Goal: Task Accomplishment & Management: Complete application form

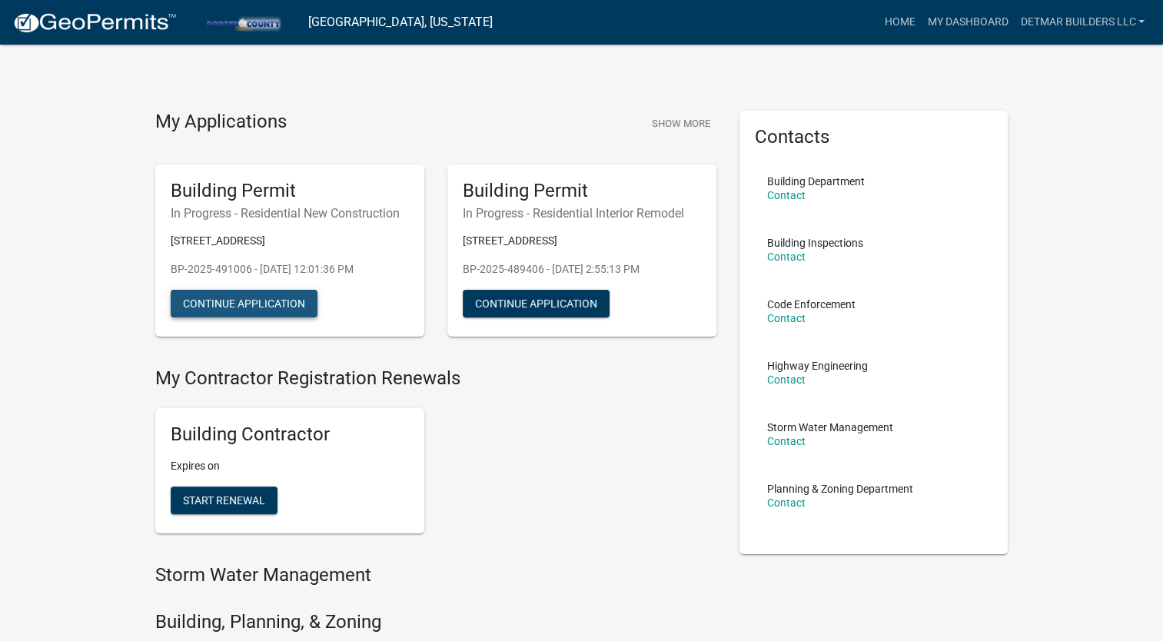
click at [270, 297] on button "Continue Application" at bounding box center [244, 304] width 147 height 28
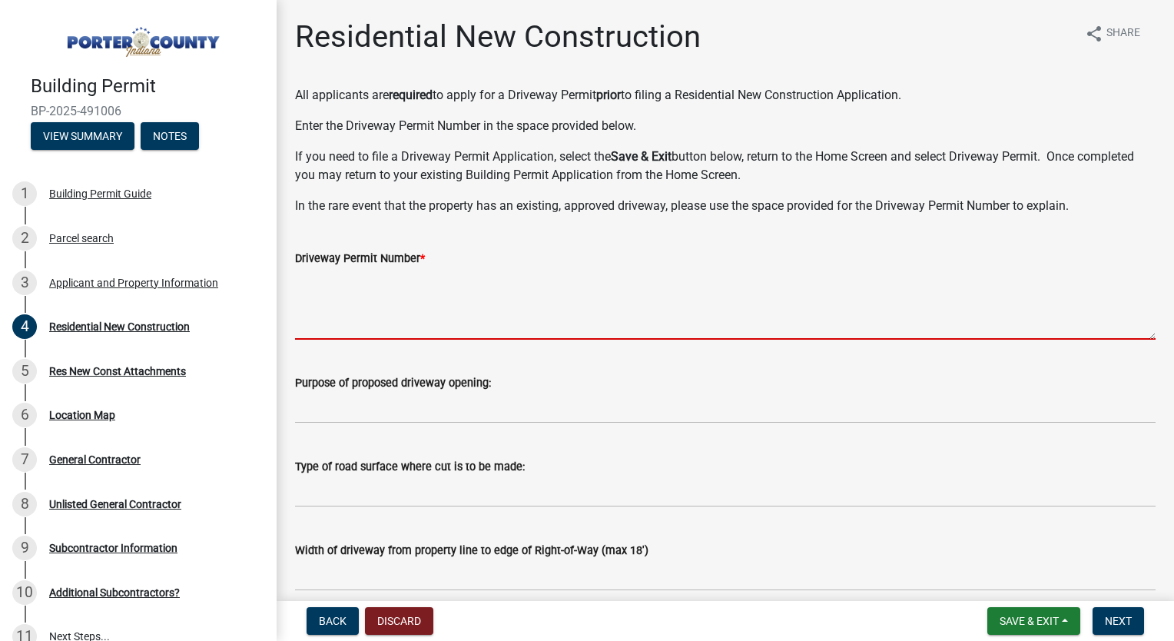
click at [460, 299] on textarea "Driveway Permit Number *" at bounding box center [725, 303] width 861 height 72
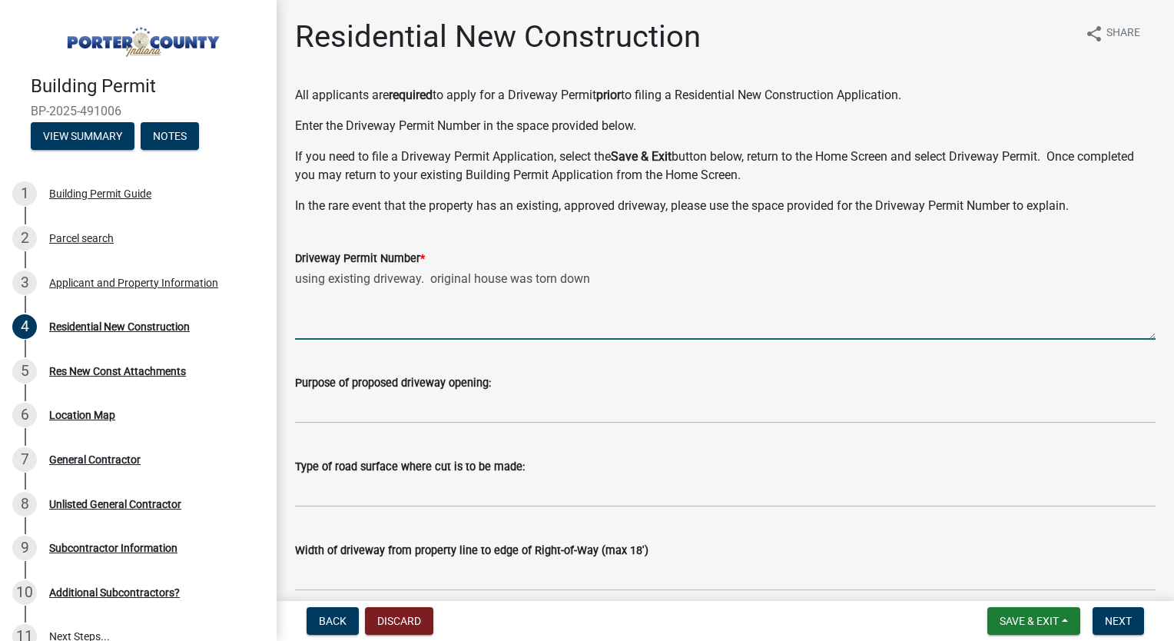
type textarea "using existing driveway. original house was torn down"
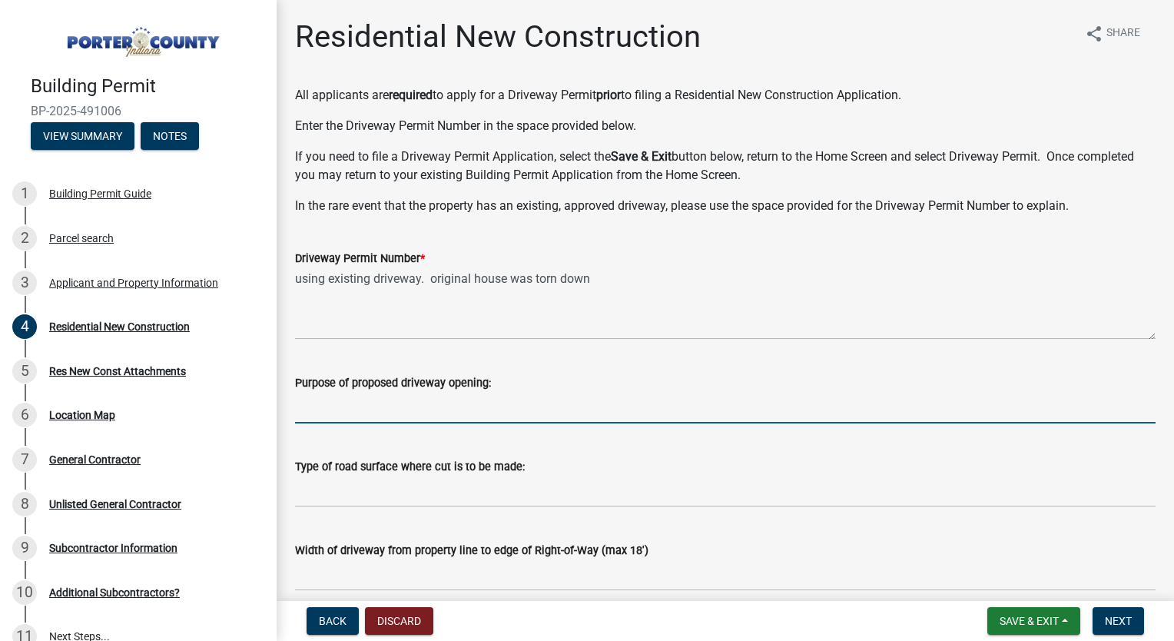
click at [436, 404] on input "Purpose of proposed driveway opening:" at bounding box center [725, 408] width 861 height 32
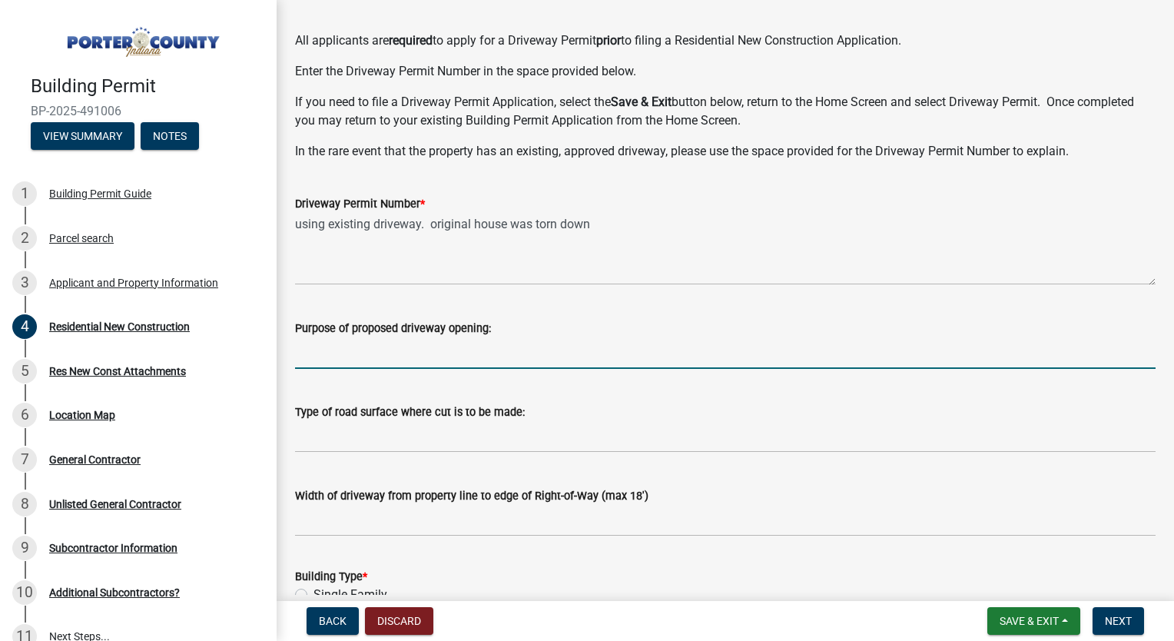
scroll to position [58, 0]
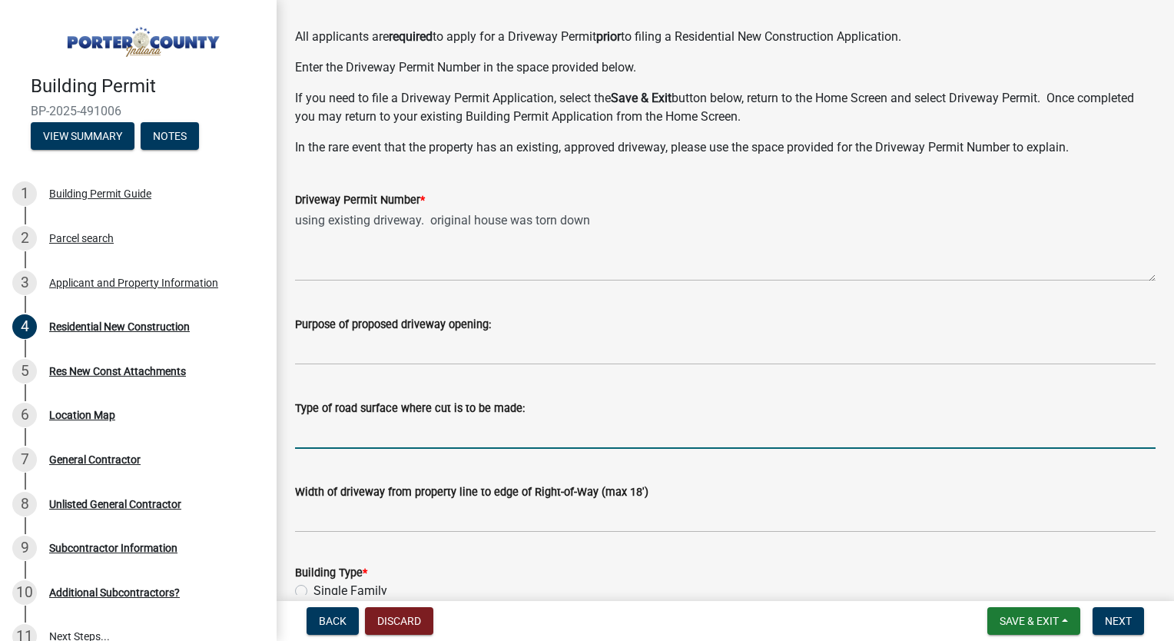
click at [486, 435] on input "Type of road surface where cut is to be made:" at bounding box center [725, 433] width 861 height 32
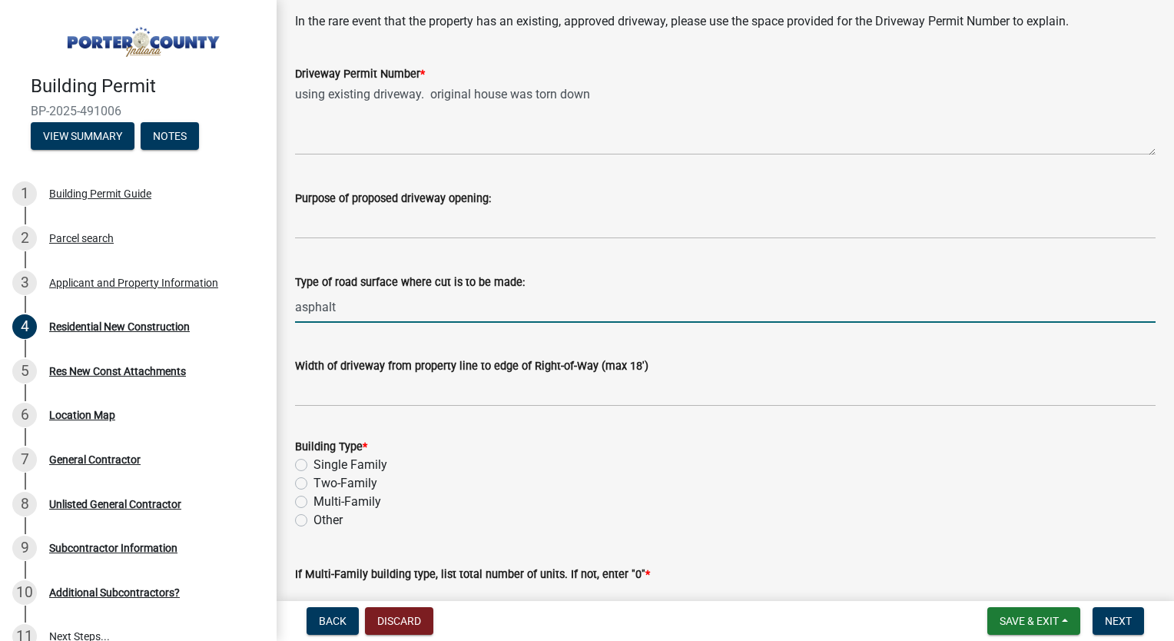
scroll to position [184, 0]
type input "asphalt"
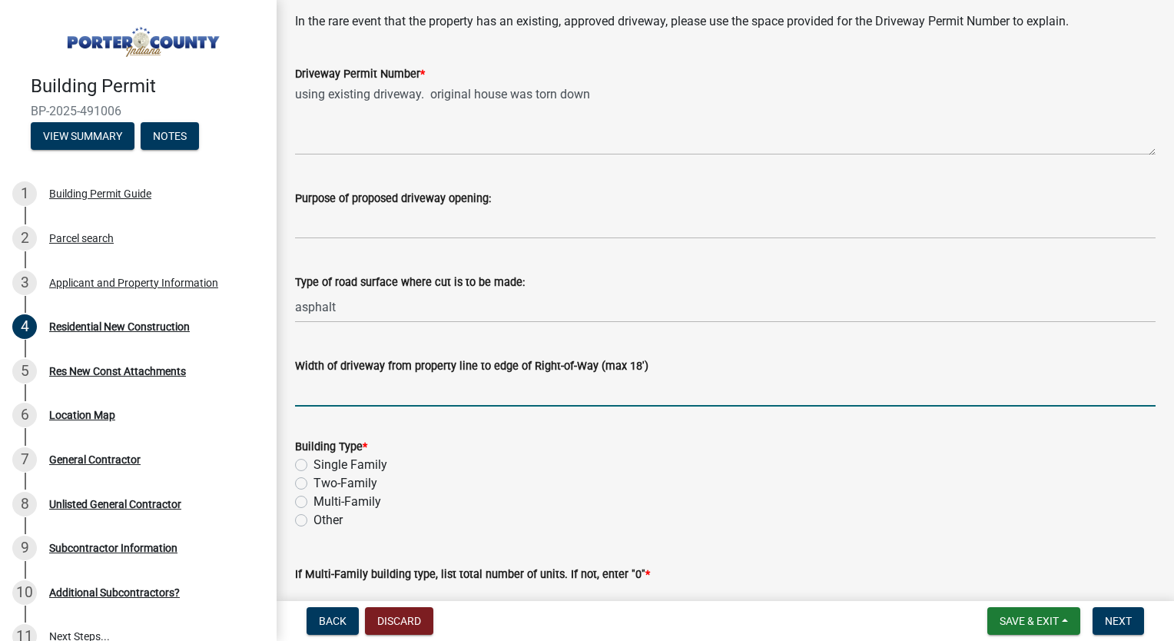
click at [415, 383] on input "Width of driveway from property line to edge of Right-of-Way (max 18')" at bounding box center [725, 391] width 861 height 32
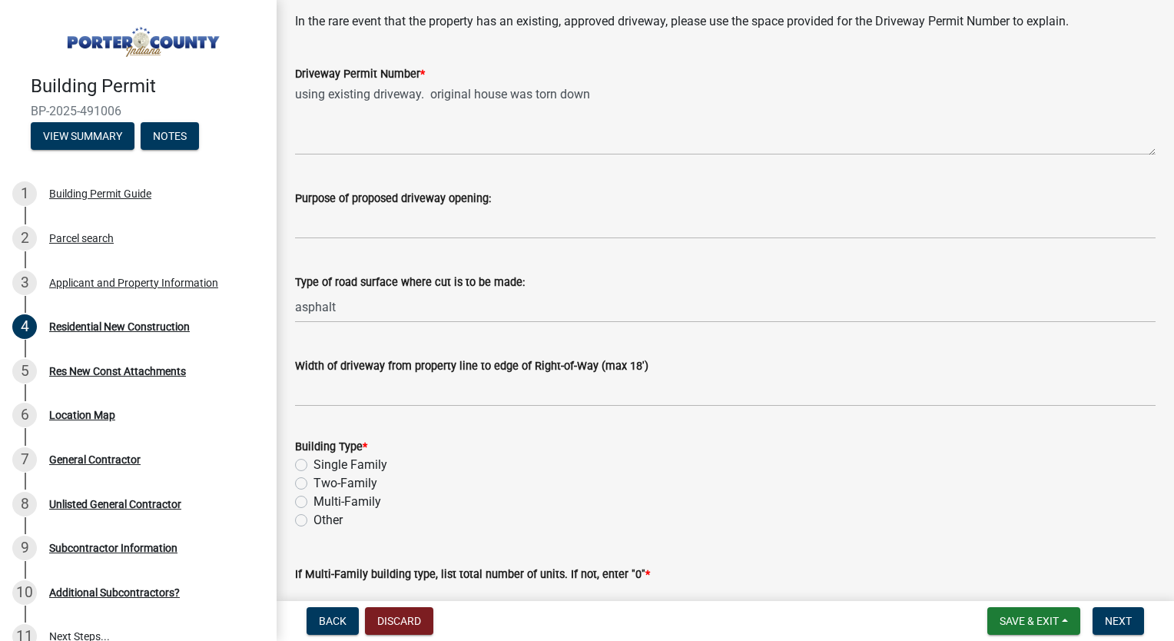
click at [314, 463] on label "Single Family" at bounding box center [351, 465] width 74 height 18
click at [314, 463] on input "Single Family" at bounding box center [319, 461] width 10 height 10
radio input "true"
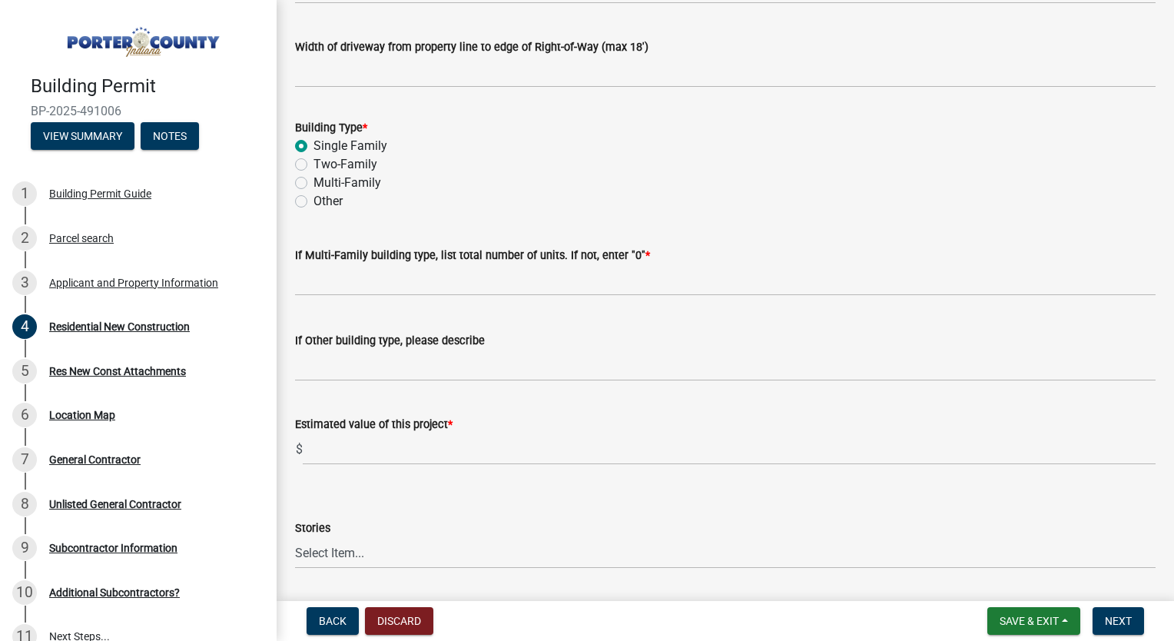
scroll to position [504, 0]
click at [439, 449] on input "text" at bounding box center [729, 449] width 853 height 32
type input "$"
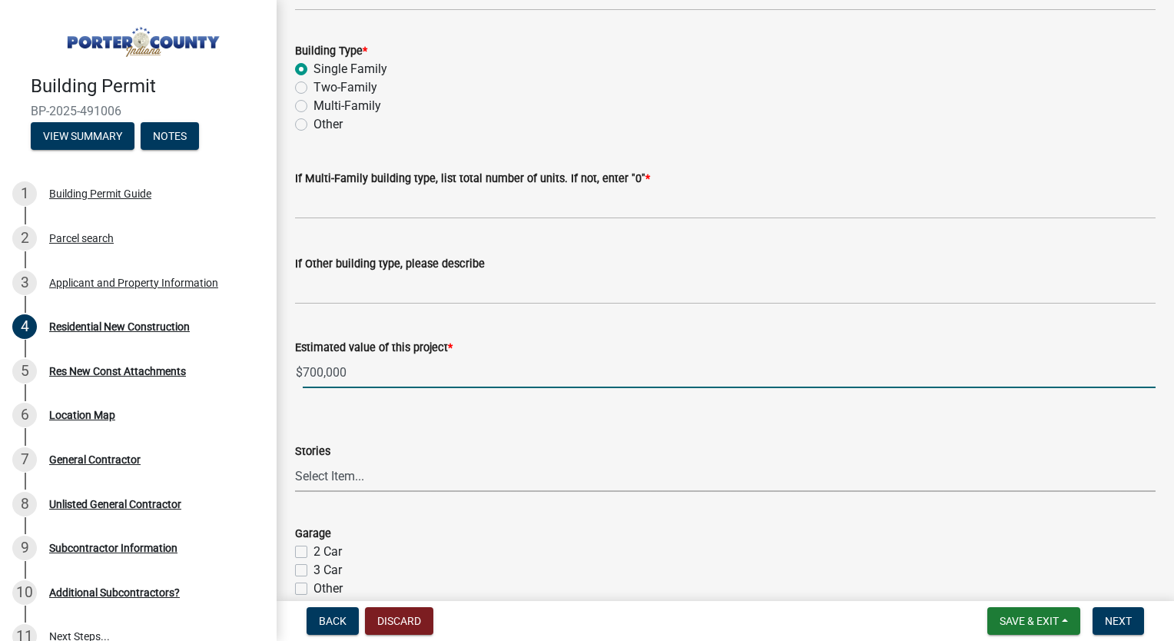
type input "700000"
click at [438, 475] on select "Select Item... Ranch 1 1/2 Story 2 Story 2 1/2 Story 3 Story 3 1/2 Story Other" at bounding box center [725, 476] width 861 height 32
click at [295, 460] on select "Select Item... Ranch 1 1/2 Story 2 Story 2 1/2 Story 3 Story 3 1/2 Story Other" at bounding box center [725, 476] width 861 height 32
select select "4da9c449-5c2c-48cd-a36d-d108213ca6ba"
click at [314, 566] on label "3 Car" at bounding box center [328, 570] width 28 height 18
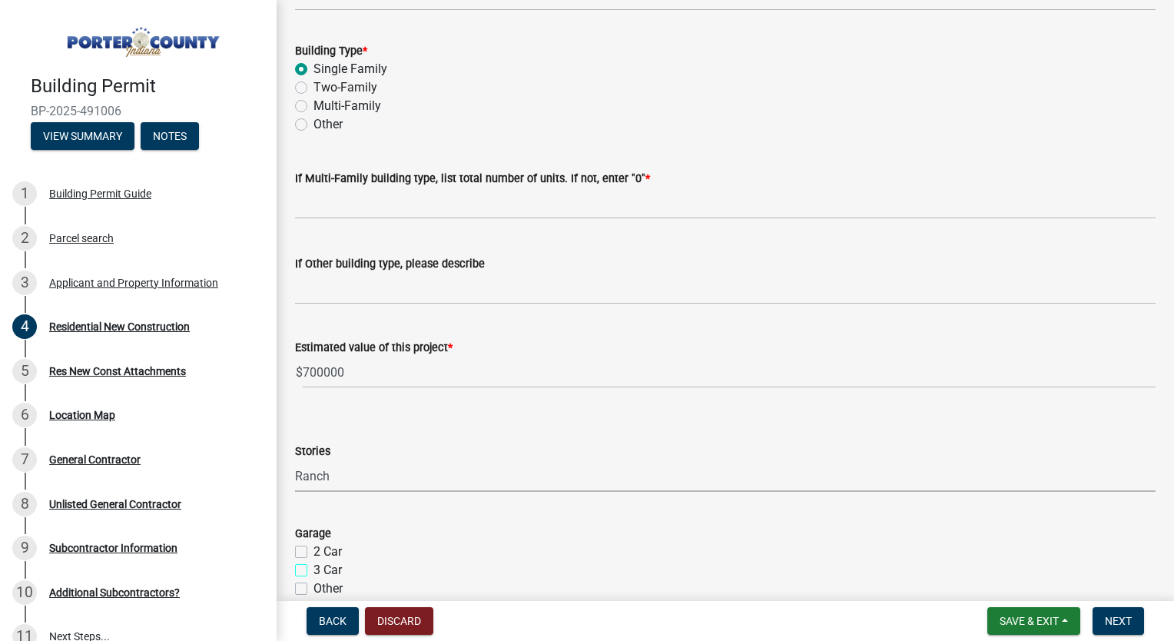
click at [314, 566] on input "3 Car" at bounding box center [319, 566] width 10 height 10
checkbox input "true"
checkbox input "false"
checkbox input "true"
checkbox input "false"
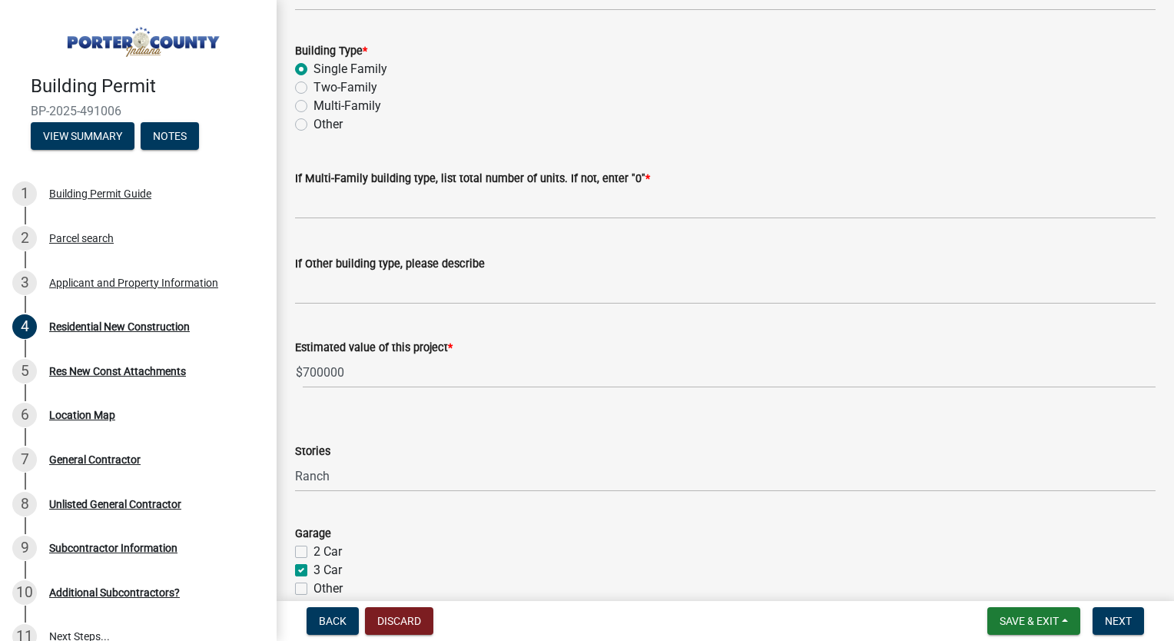
click at [427, 536] on div "Garage" at bounding box center [725, 533] width 861 height 18
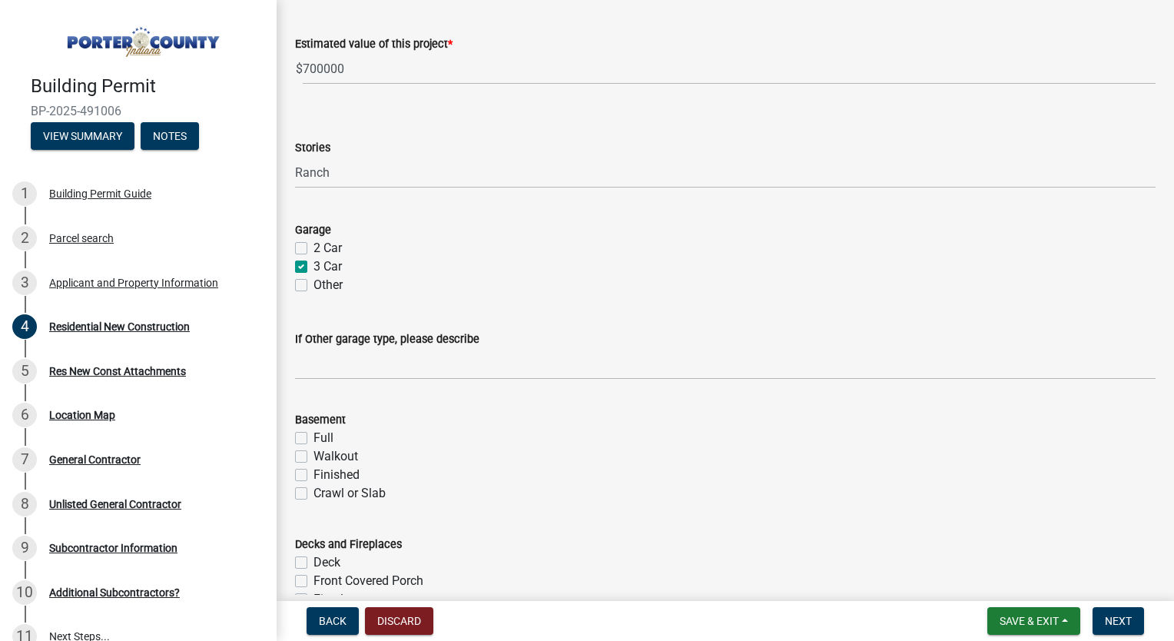
scroll to position [884, 0]
click at [314, 435] on label "Full" at bounding box center [324, 437] width 20 height 18
click at [314, 435] on input "Full" at bounding box center [319, 433] width 10 height 10
checkbox input "true"
checkbox input "false"
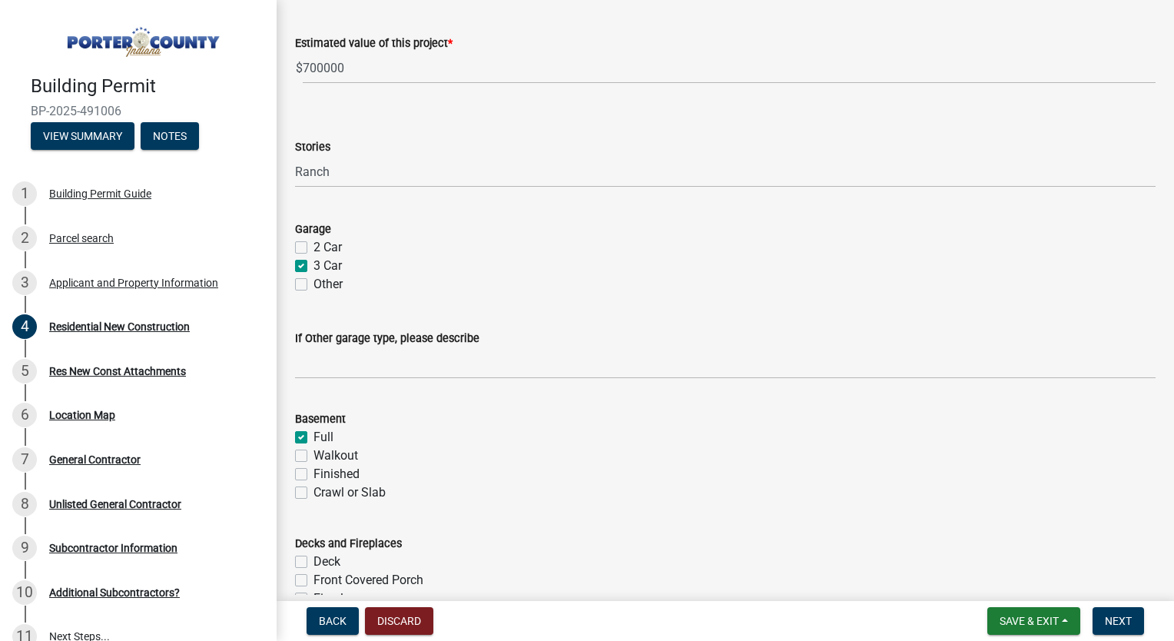
checkbox input "false"
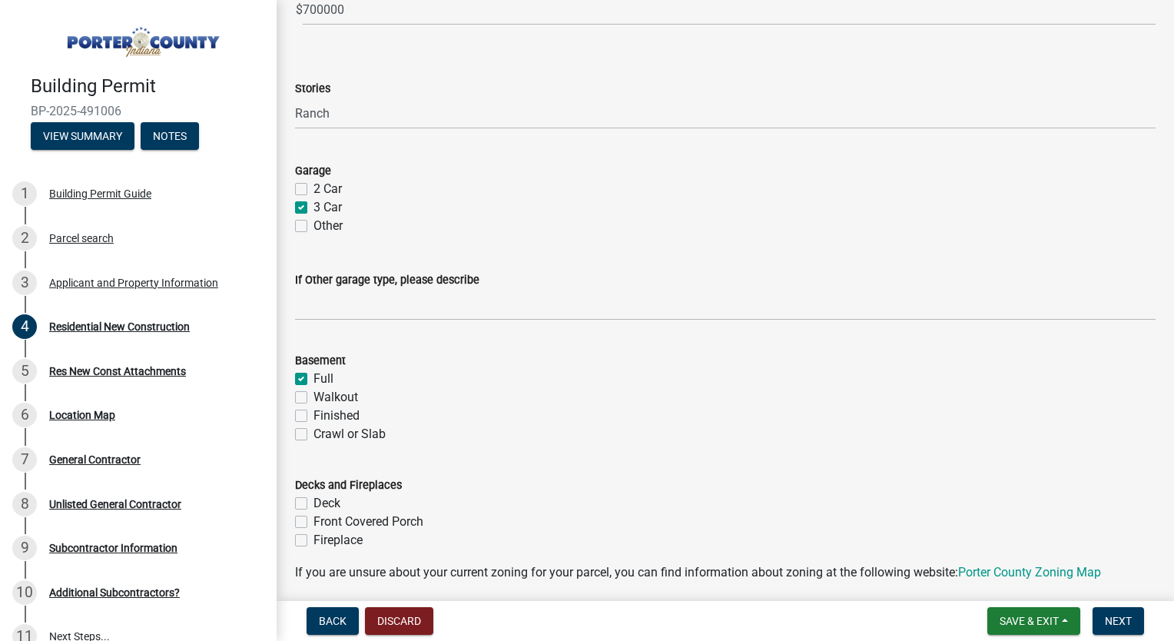
click at [314, 413] on label "Finished" at bounding box center [337, 415] width 46 height 18
click at [314, 413] on input "Finished" at bounding box center [319, 411] width 10 height 10
checkbox input "true"
checkbox input "false"
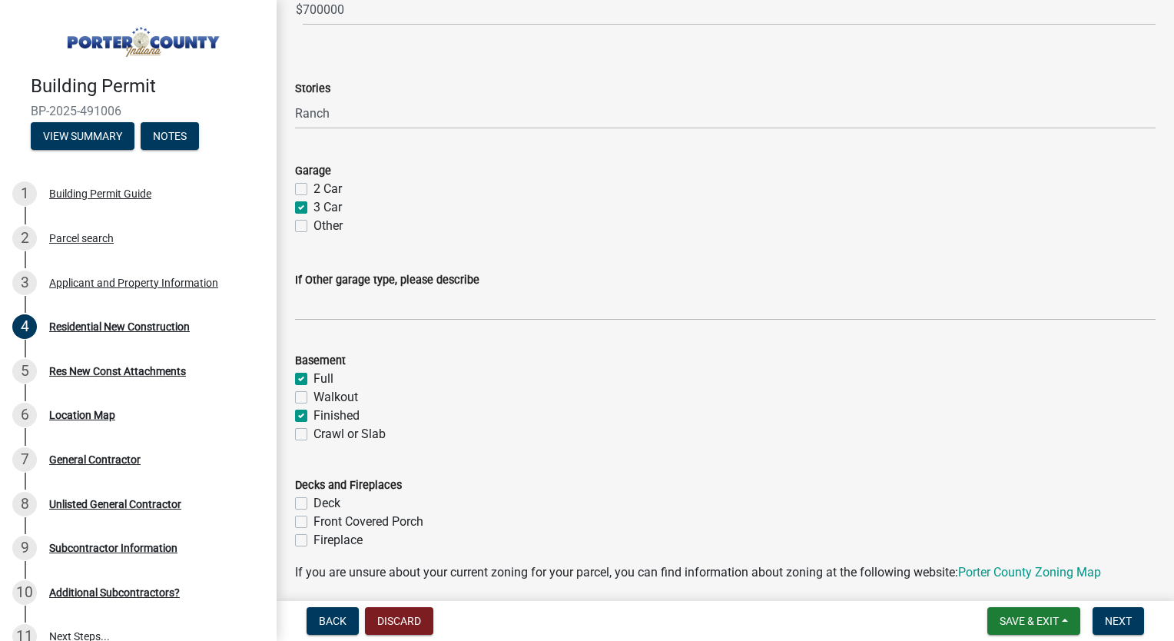
checkbox input "true"
checkbox input "false"
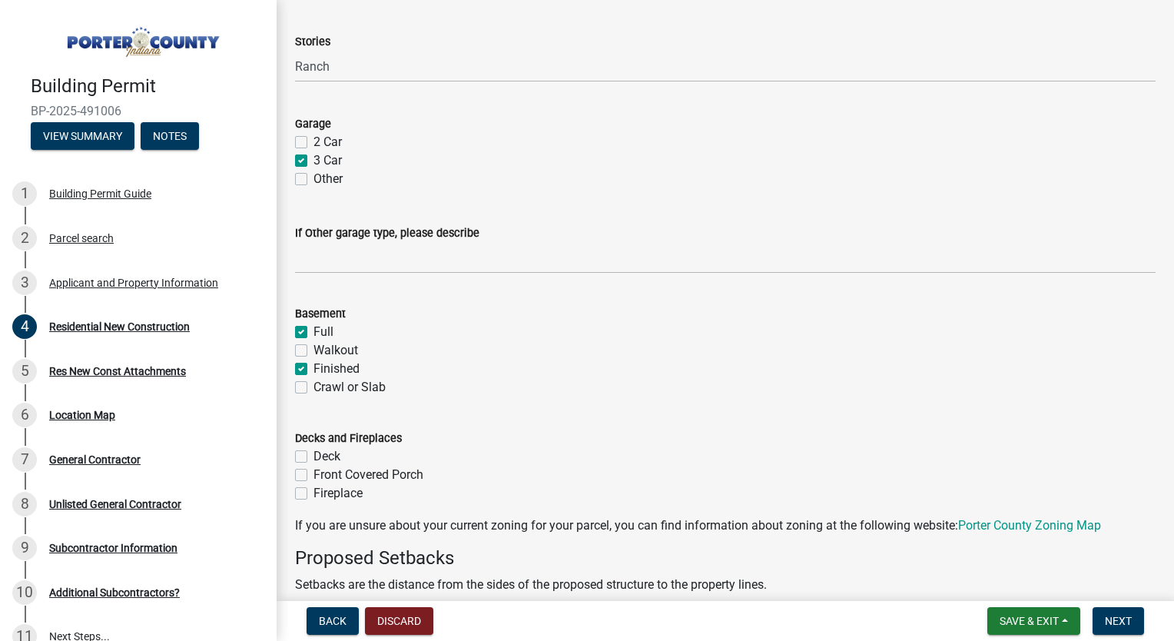
scroll to position [993, 0]
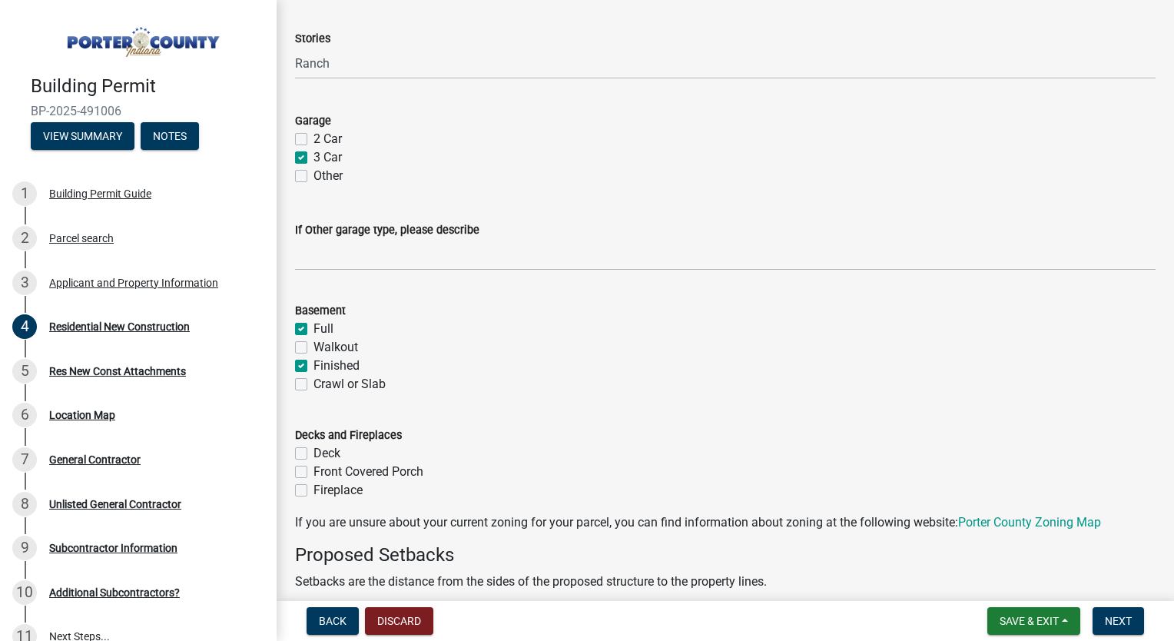
click at [314, 471] on label "Front Covered Porch" at bounding box center [369, 472] width 110 height 18
click at [314, 471] on input "Front Covered Porch" at bounding box center [319, 468] width 10 height 10
checkbox input "true"
checkbox input "false"
checkbox input "true"
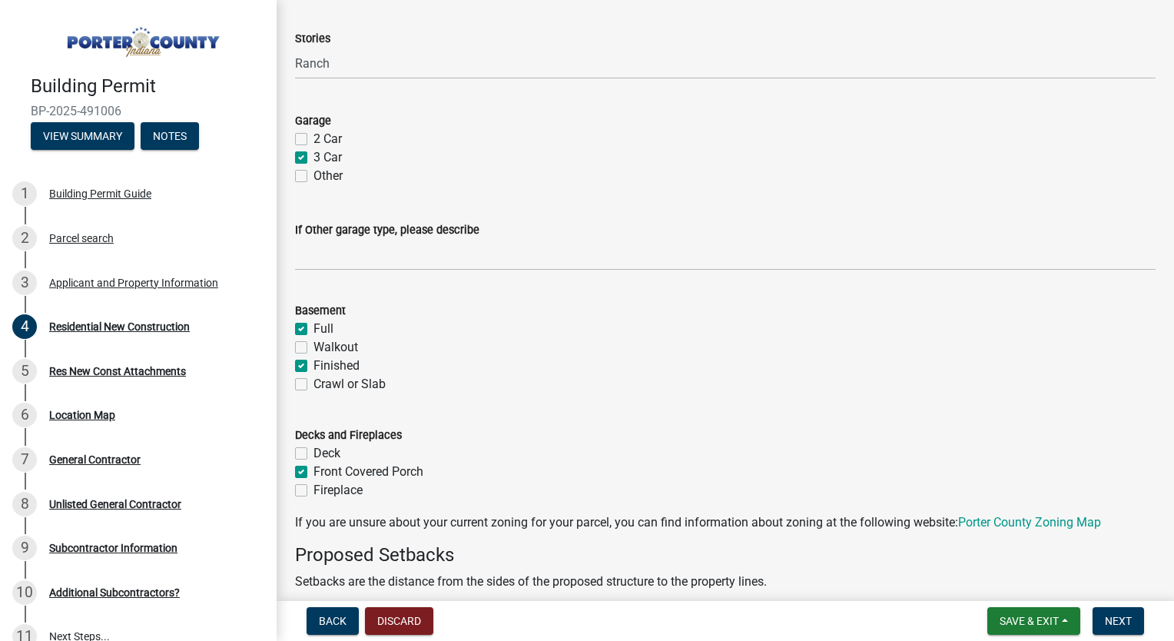
click at [314, 486] on label "Fireplace" at bounding box center [338, 490] width 49 height 18
click at [314, 486] on input "Fireplace" at bounding box center [319, 486] width 10 height 10
checkbox input "true"
checkbox input "false"
checkbox input "true"
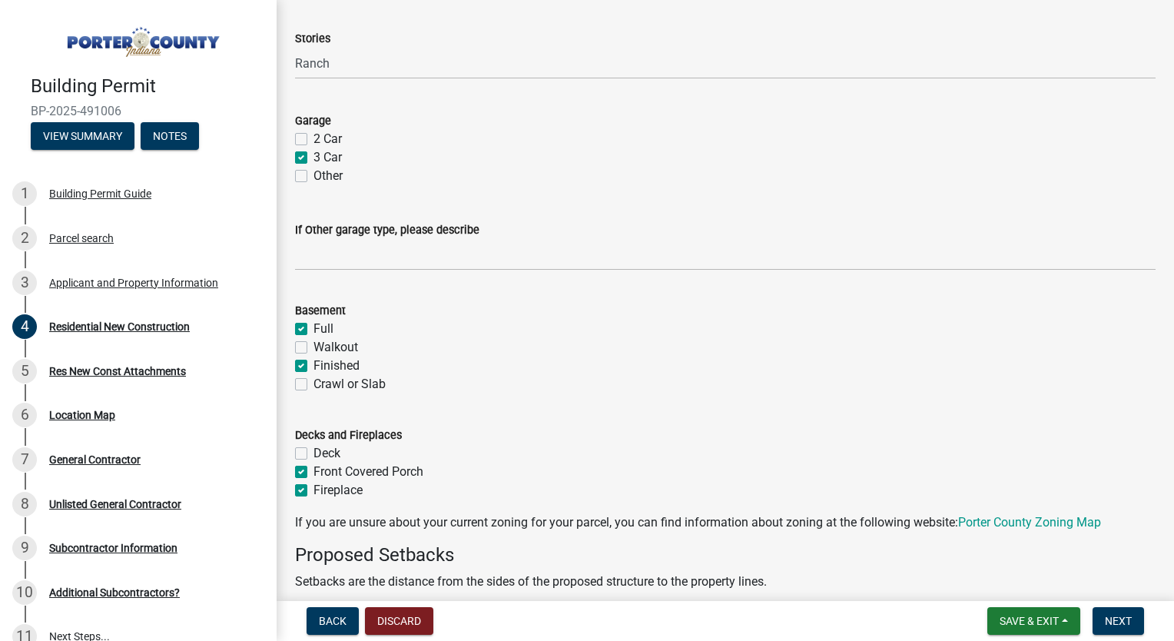
checkbox input "true"
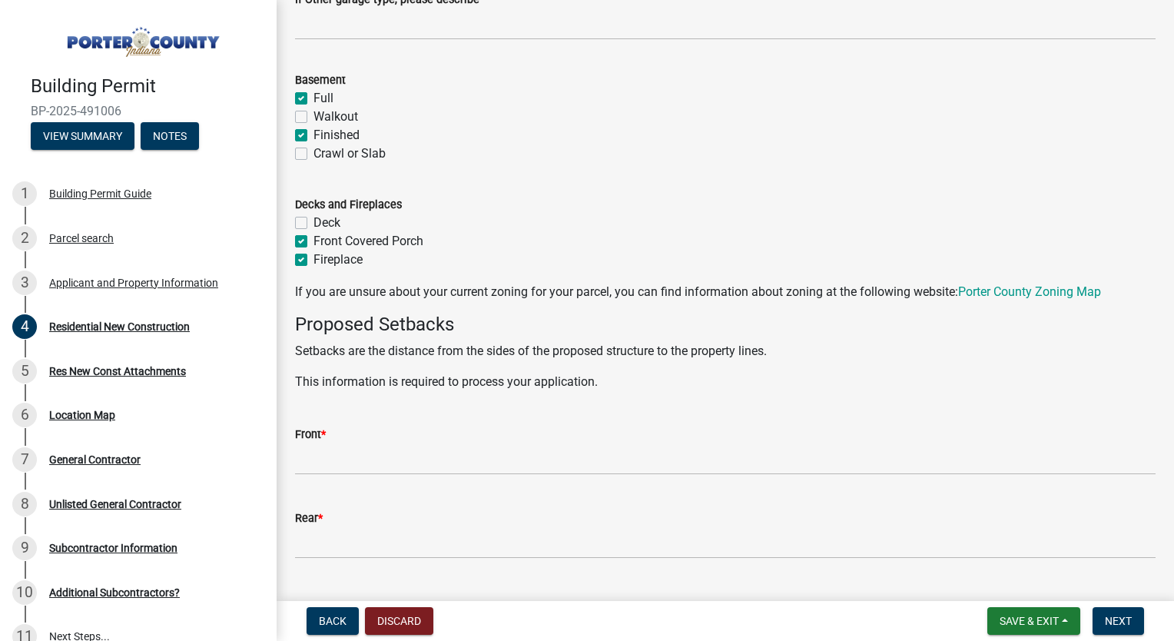
scroll to position [1217, 0]
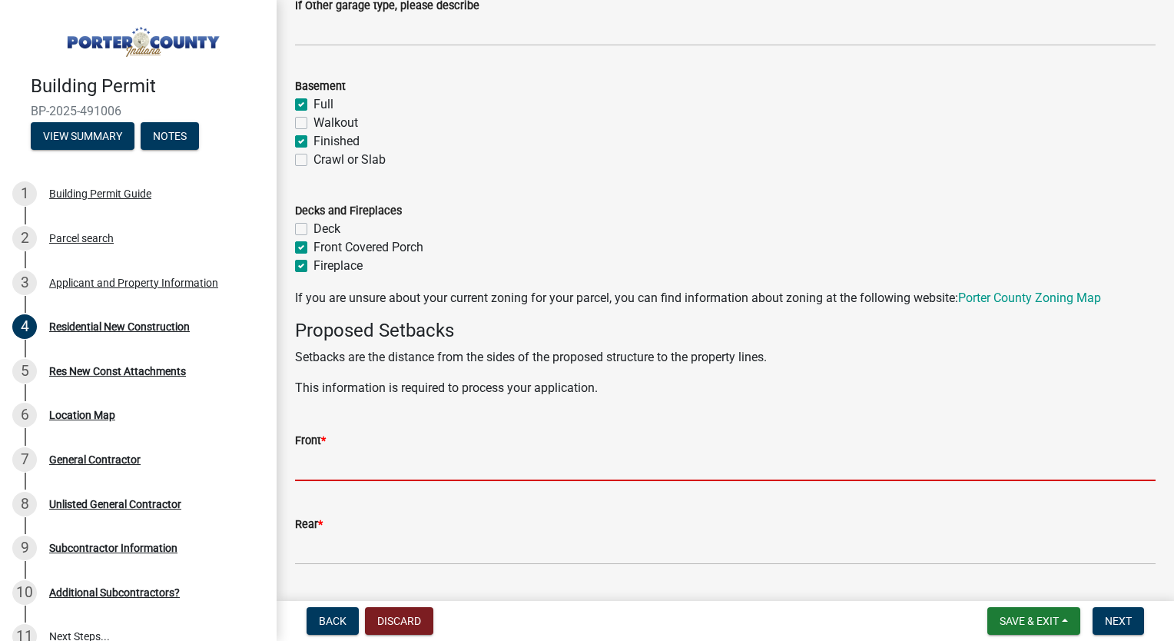
click at [407, 450] on input "Front *" at bounding box center [725, 466] width 861 height 32
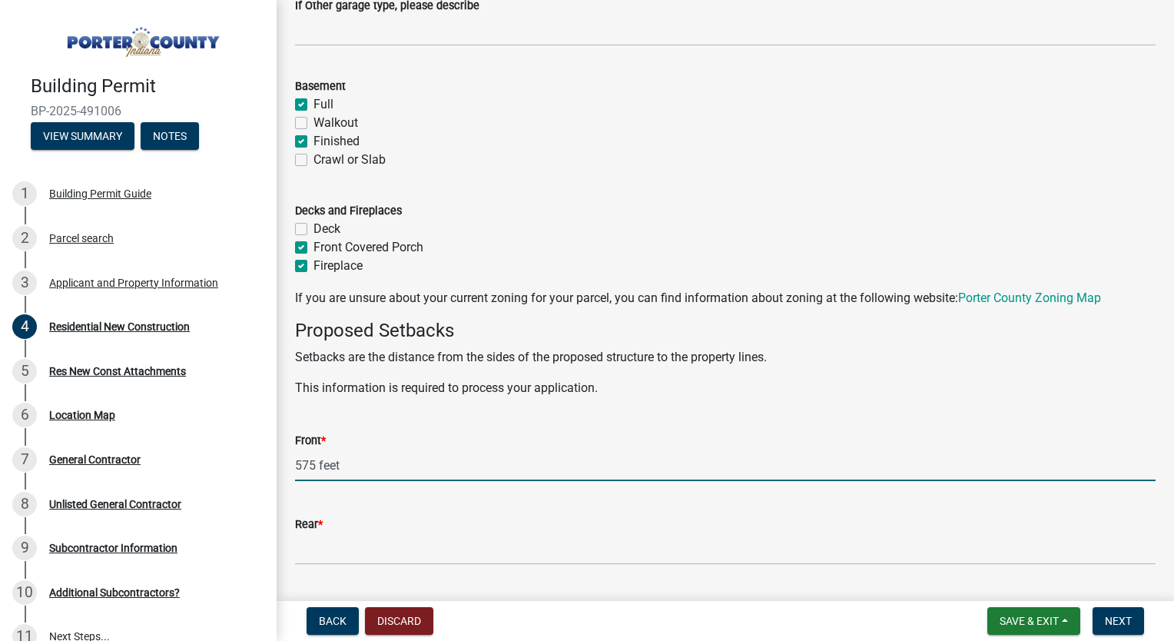
type input "575 feet"
click at [353, 547] on input "Rear *" at bounding box center [725, 549] width 861 height 32
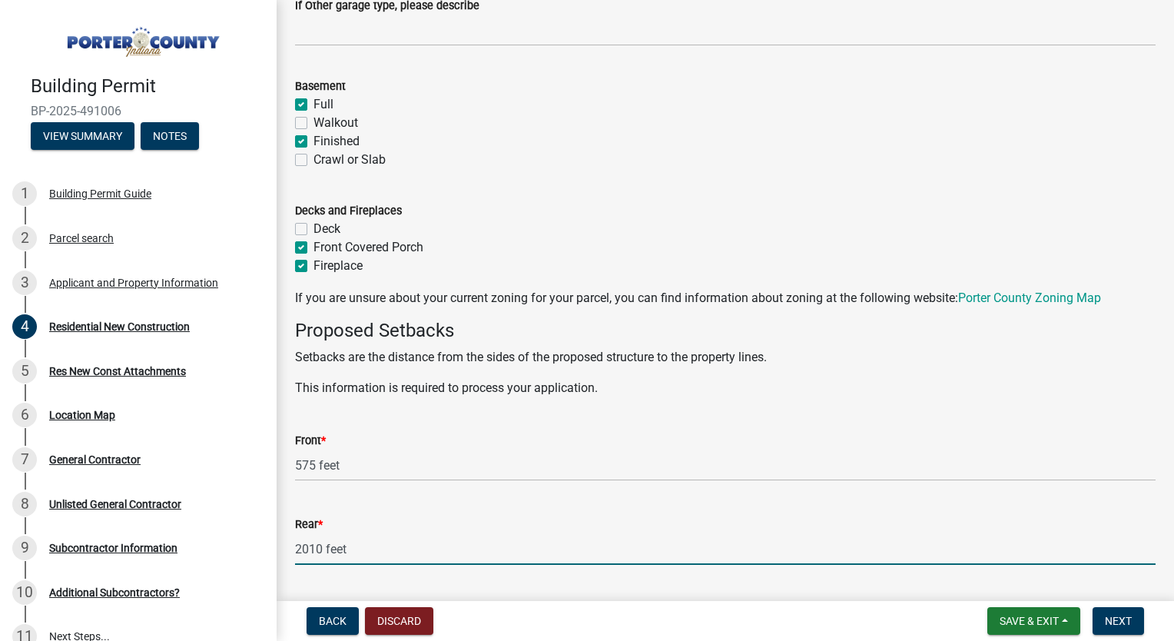
type input "2010 feet"
click at [657, 383] on p "This information is required to process your application." at bounding box center [725, 388] width 861 height 18
drag, startPoint x: 604, startPoint y: 381, endPoint x: 271, endPoint y: 207, distance: 375.3
click at [271, 207] on div "Building Permit BP-2025-491006 View Summary Notes 1 Building Permit Guide 2 Par…" at bounding box center [587, 320] width 1174 height 641
drag, startPoint x: 271, startPoint y: 207, endPoint x: 437, endPoint y: 210, distance: 166.0
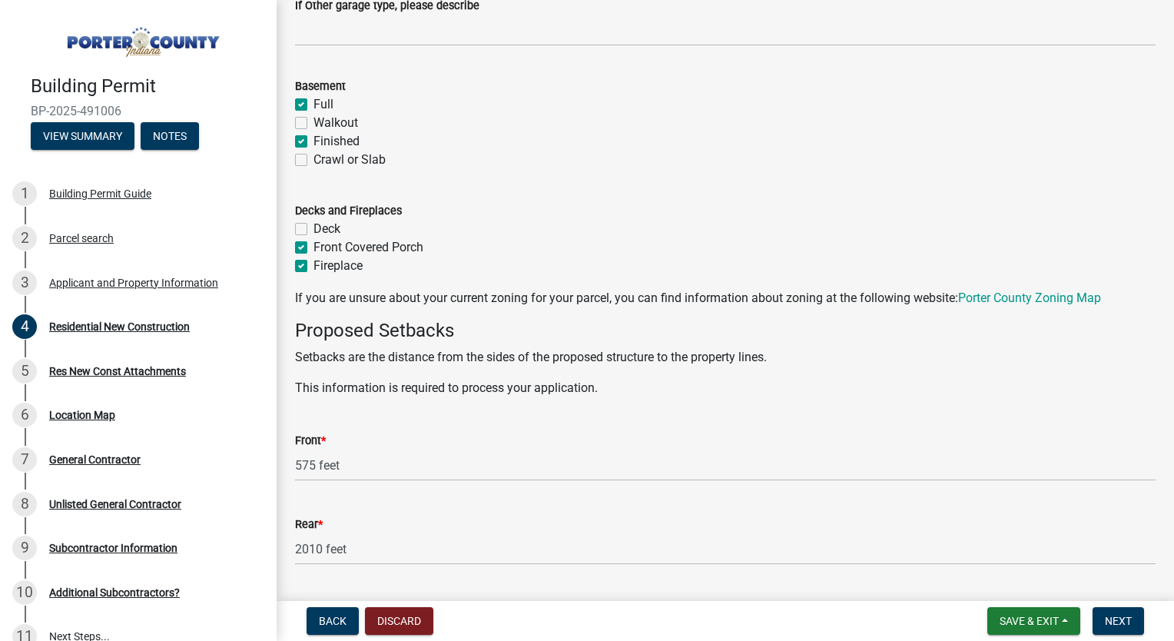
click at [437, 210] on div "Decks and Fireplaces" at bounding box center [725, 210] width 861 height 18
click at [489, 221] on div "Deck" at bounding box center [725, 229] width 861 height 18
drag, startPoint x: 614, startPoint y: 390, endPoint x: 277, endPoint y: 82, distance: 455.8
drag, startPoint x: 277, startPoint y: 82, endPoint x: 531, endPoint y: 161, distance: 265.4
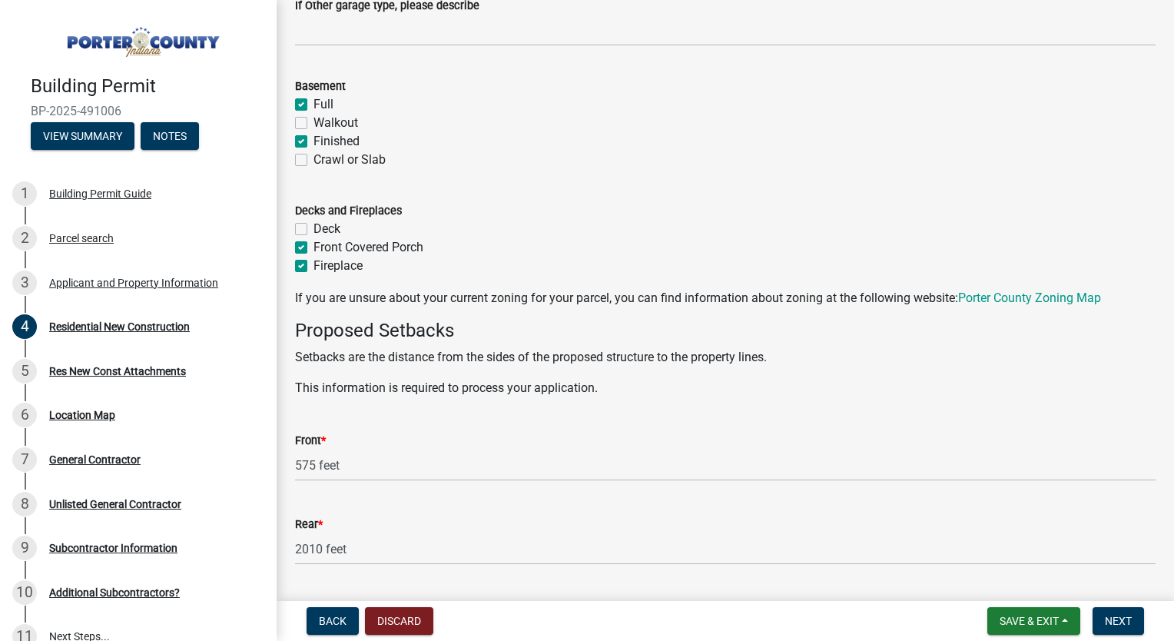
click at [531, 161] on div "Crawl or Slab" at bounding box center [725, 160] width 861 height 18
click at [612, 312] on wm-data-entity-input "If you are unsure about your current zoning for your parcel, you can find infor…" at bounding box center [725, 304] width 861 height 31
drag, startPoint x: 622, startPoint y: 392, endPoint x: 287, endPoint y: 81, distance: 457.3
drag, startPoint x: 287, startPoint y: 81, endPoint x: 496, endPoint y: 199, distance: 240.8
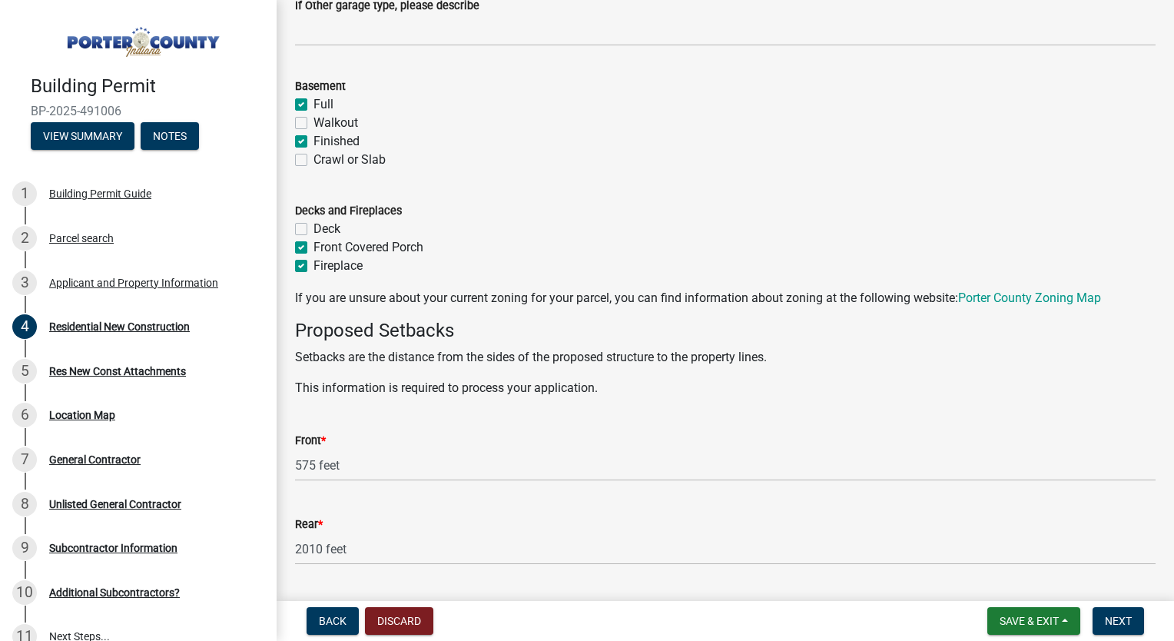
click at [496, 199] on form "Decks and Fireplaces Deck Front Covered Porch Fireplace" at bounding box center [725, 229] width 861 height 92
click at [523, 220] on div "Deck" at bounding box center [725, 229] width 861 height 18
drag, startPoint x: 610, startPoint y: 394, endPoint x: 284, endPoint y: 85, distance: 449.5
click at [596, 171] on wm-data-entity-input "Basement Full Walkout Finished Crawl or Slab" at bounding box center [725, 120] width 861 height 124
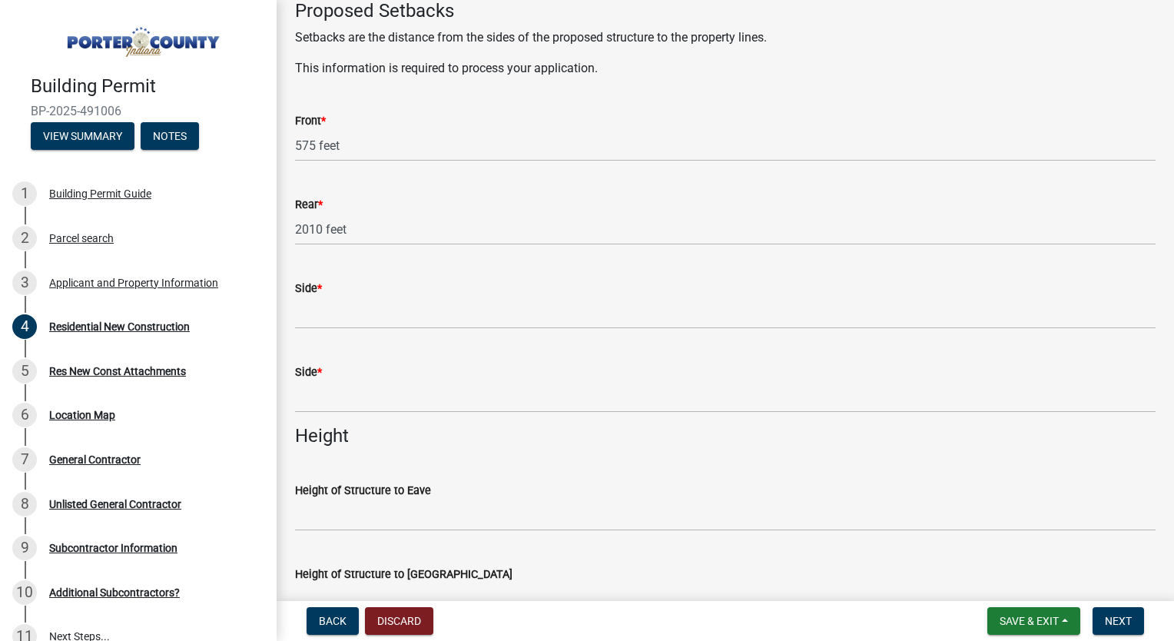
scroll to position [1539, 0]
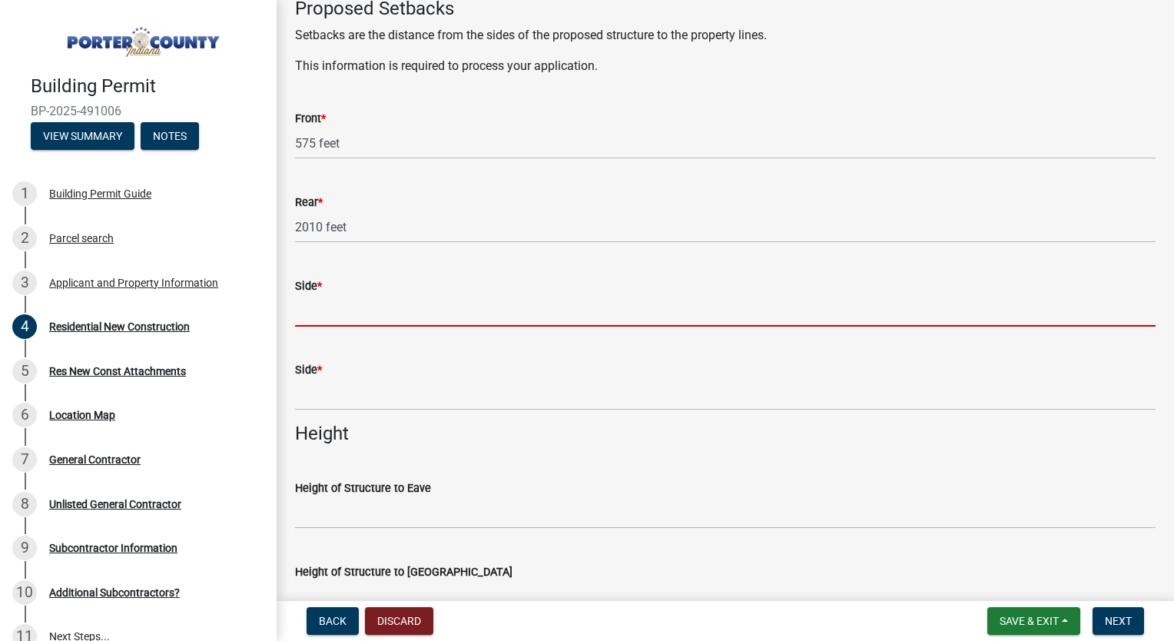
click at [360, 309] on input "Side *" at bounding box center [725, 311] width 861 height 32
type input "60"
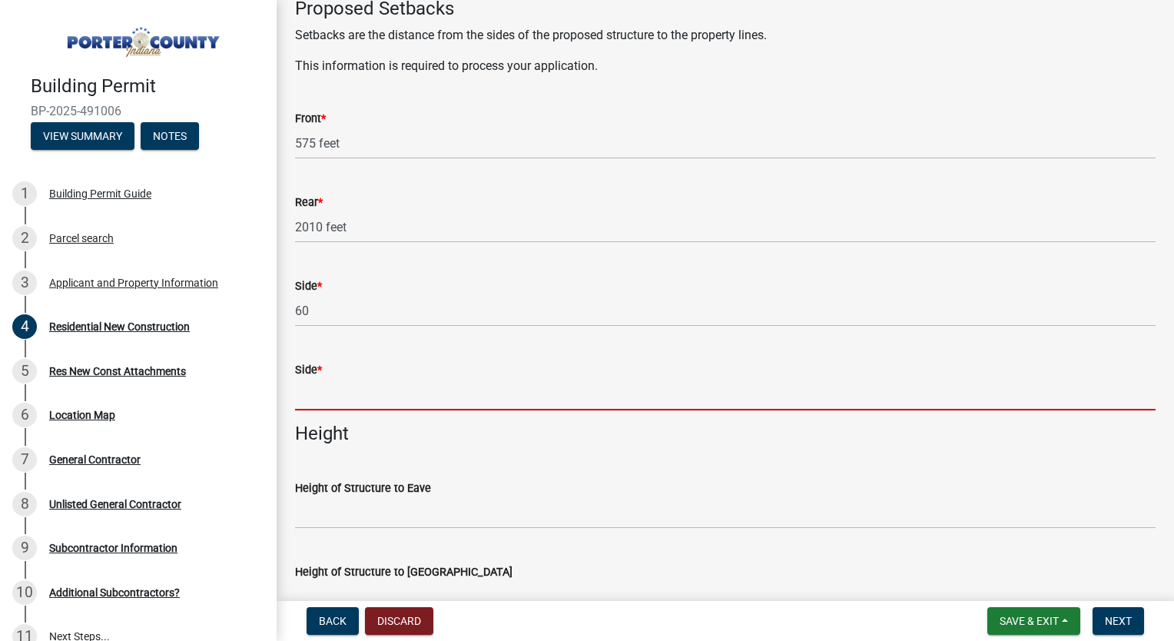
click at [361, 404] on input "Side *" at bounding box center [725, 395] width 861 height 32
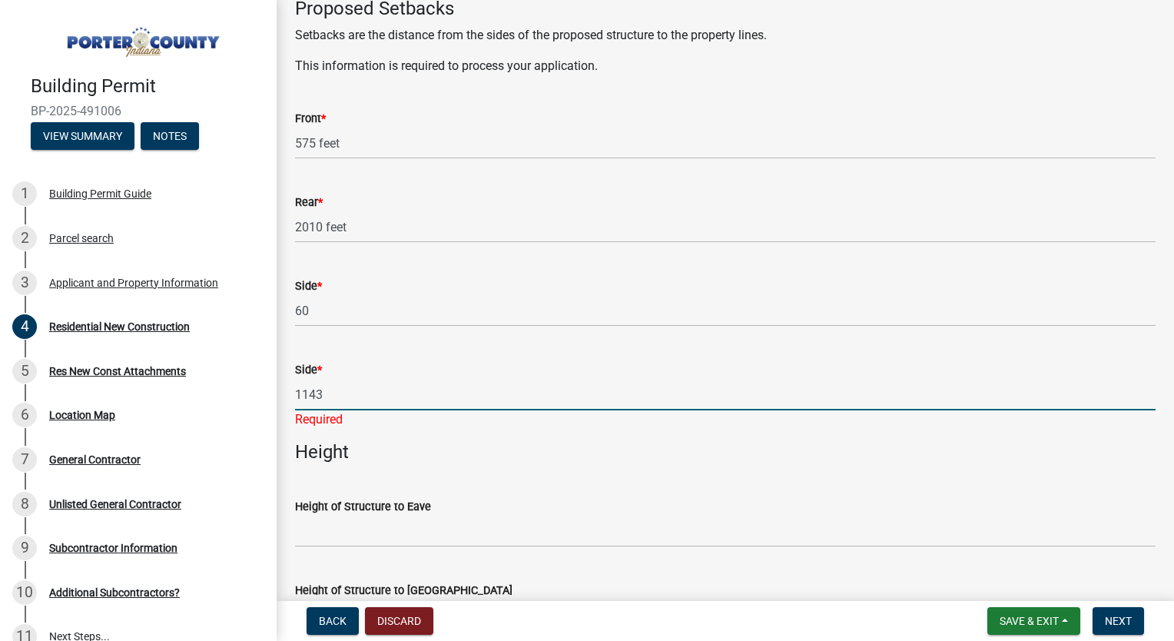
type input "1143"
click at [475, 491] on div "Height of Structure to Eave" at bounding box center [725, 511] width 861 height 71
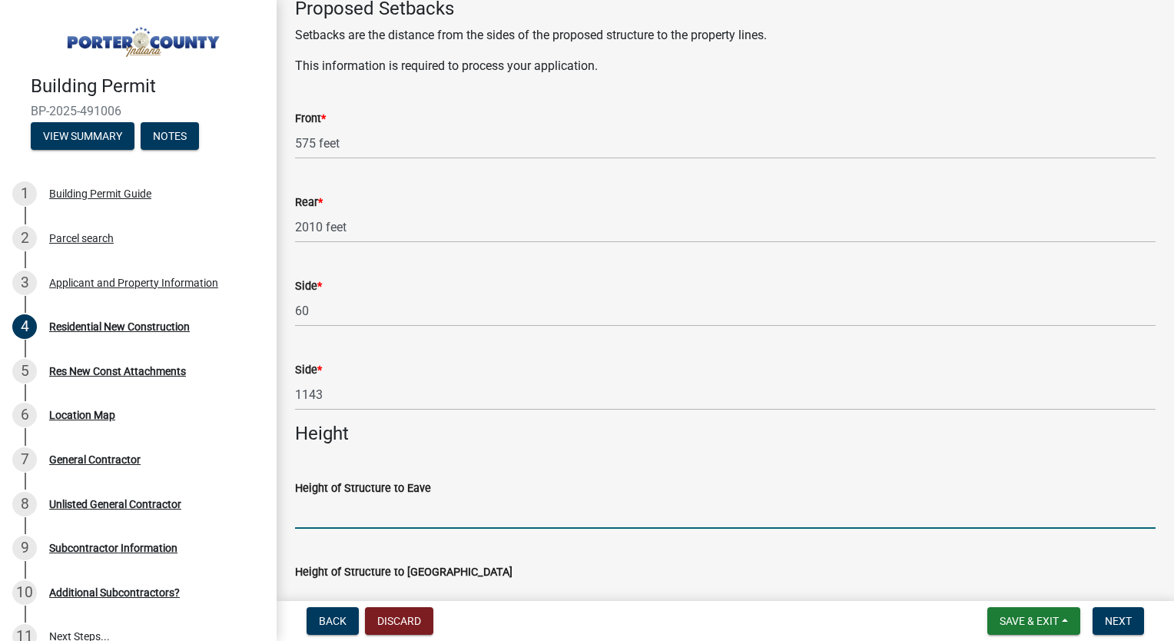
click at [370, 509] on input "Height of Structure to Eave" at bounding box center [725, 513] width 861 height 32
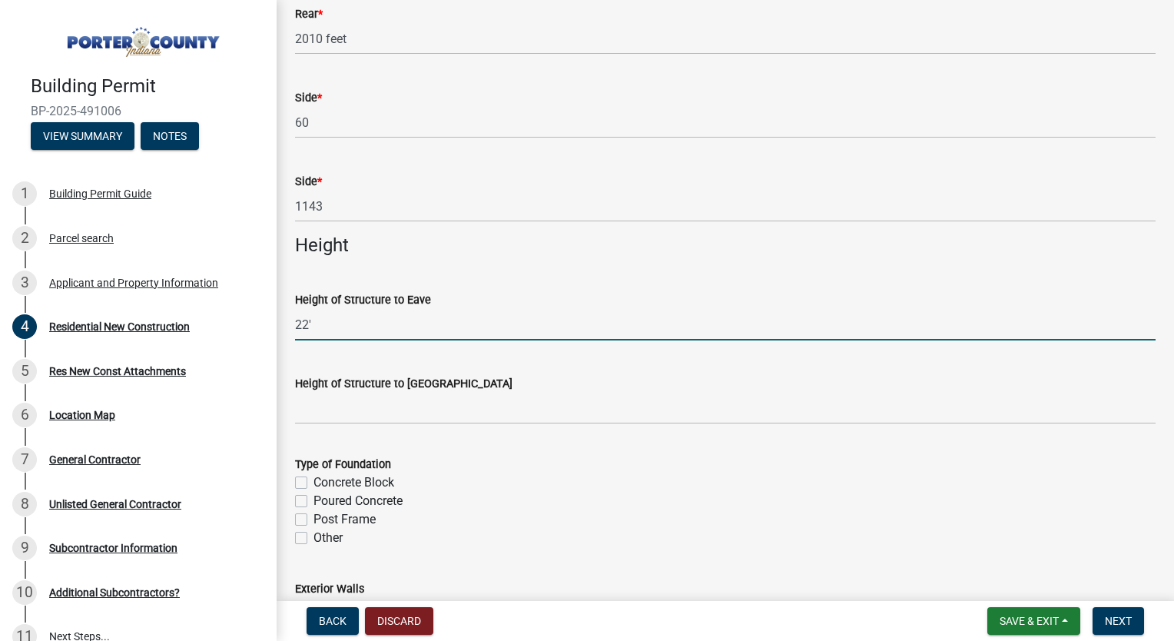
scroll to position [1734, 0]
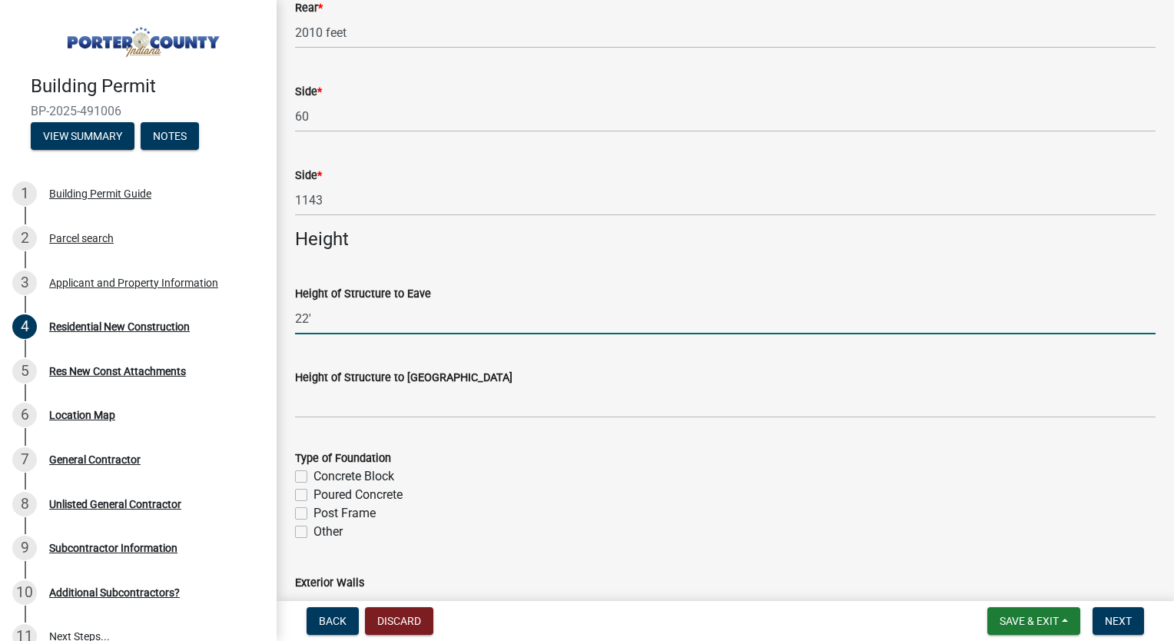
type input "22'"
click at [363, 395] on input "Height of Structure to [GEOGRAPHIC_DATA]" at bounding box center [725, 403] width 861 height 32
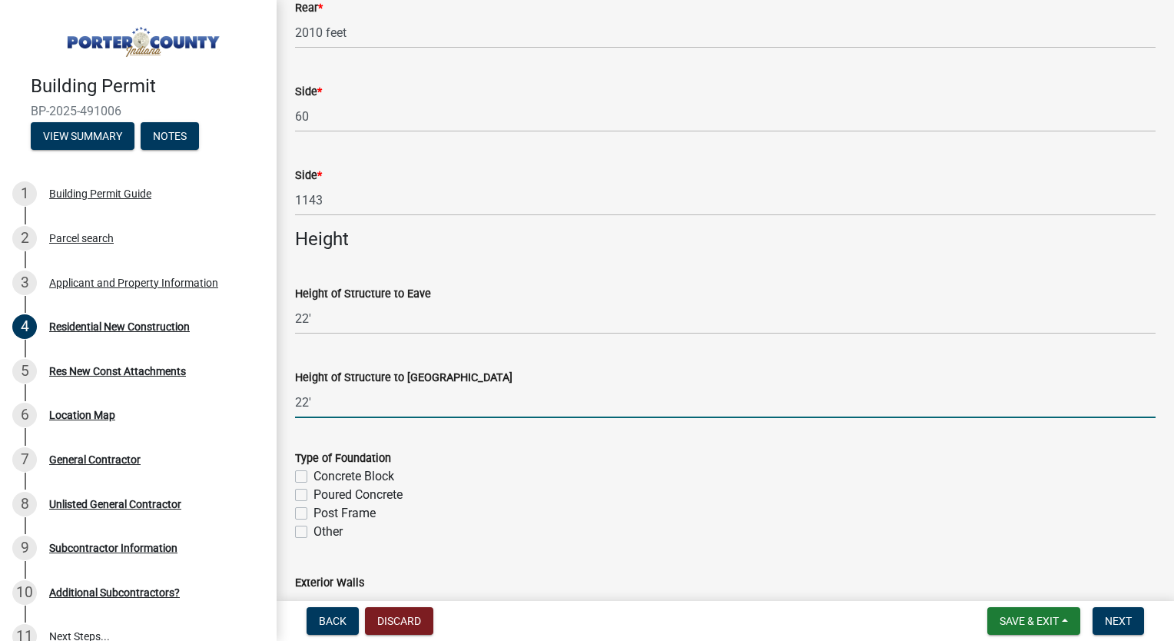
type input "22'"
click at [316, 314] on input "22'" at bounding box center [725, 319] width 861 height 32
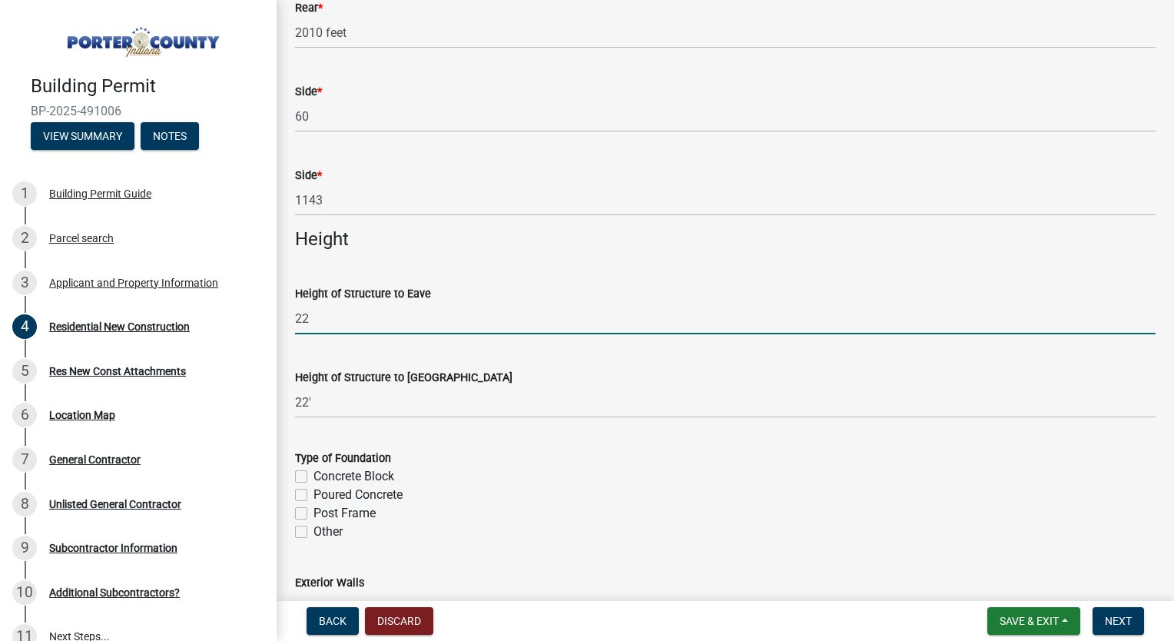
type input "2"
type input "11'"
click at [314, 492] on label "Poured Concrete" at bounding box center [358, 495] width 89 height 18
click at [314, 492] on input "Poured Concrete" at bounding box center [319, 491] width 10 height 10
checkbox input "true"
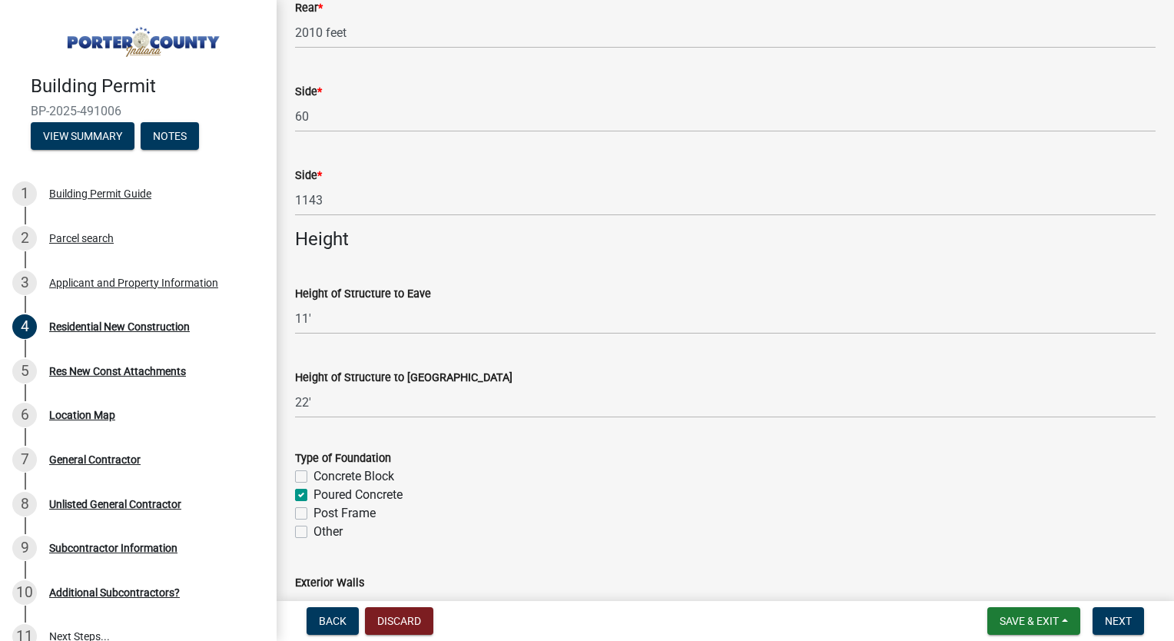
checkbox input "false"
checkbox input "true"
checkbox input "false"
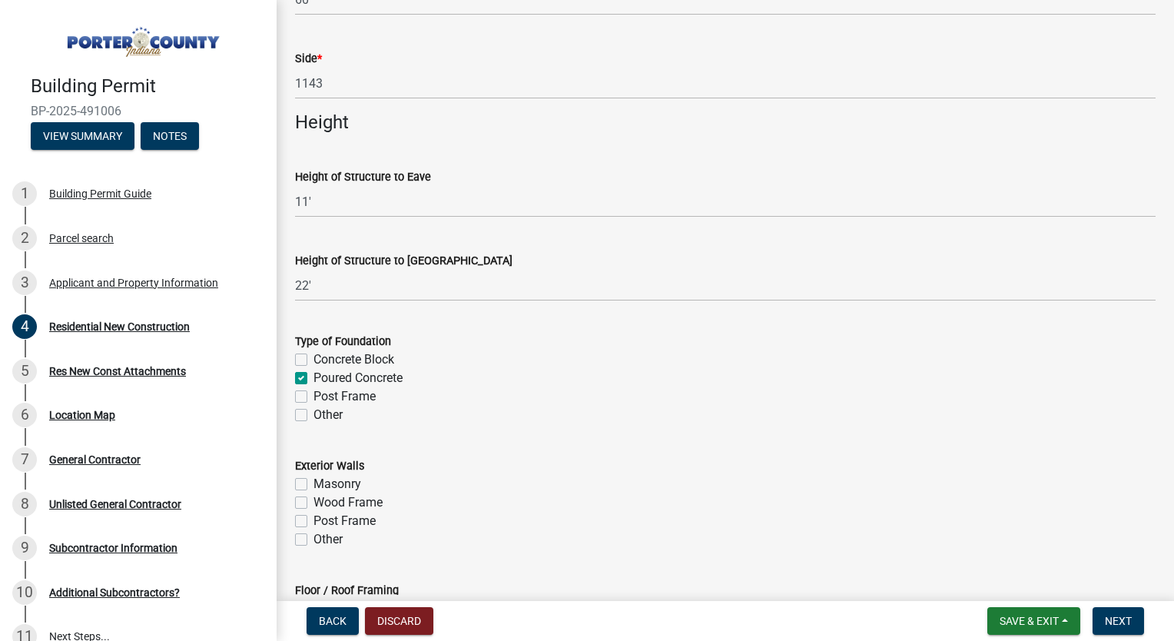
scroll to position [1896, 0]
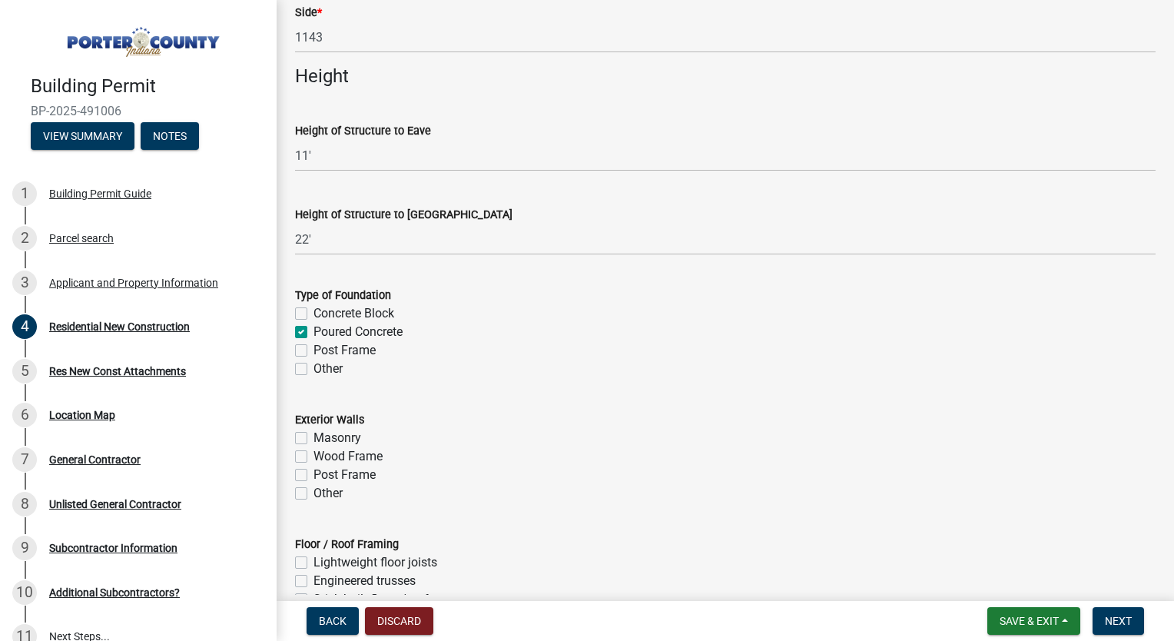
click at [314, 454] on label "Wood Frame" at bounding box center [348, 456] width 69 height 18
click at [314, 454] on input "Wood Frame" at bounding box center [319, 452] width 10 height 10
checkbox input "true"
checkbox input "false"
checkbox input "true"
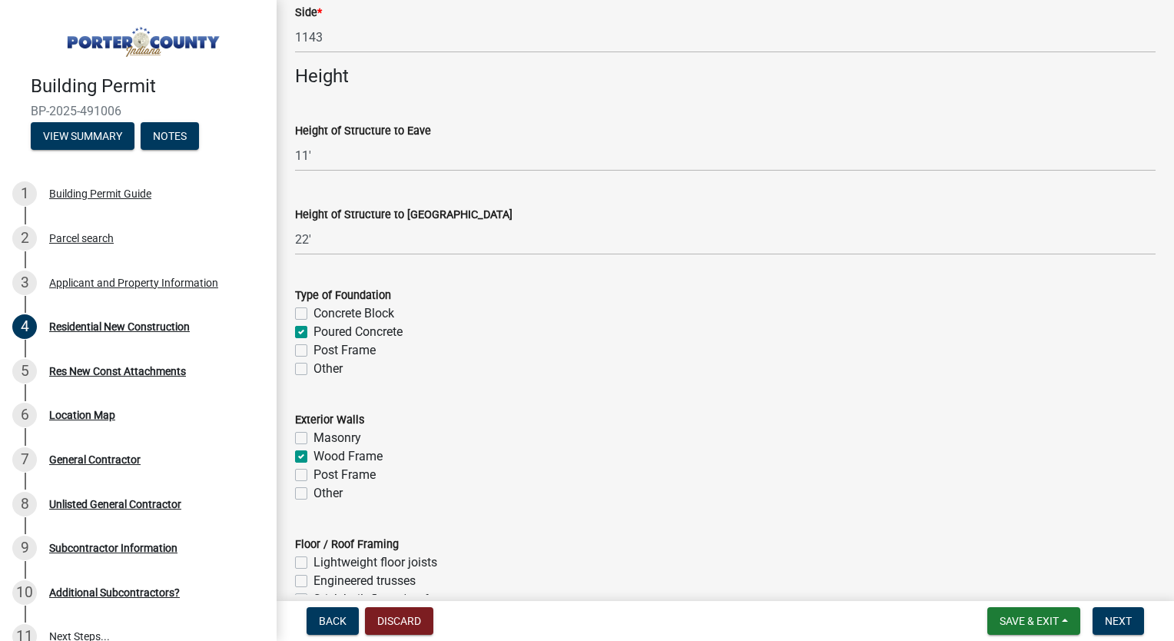
checkbox input "false"
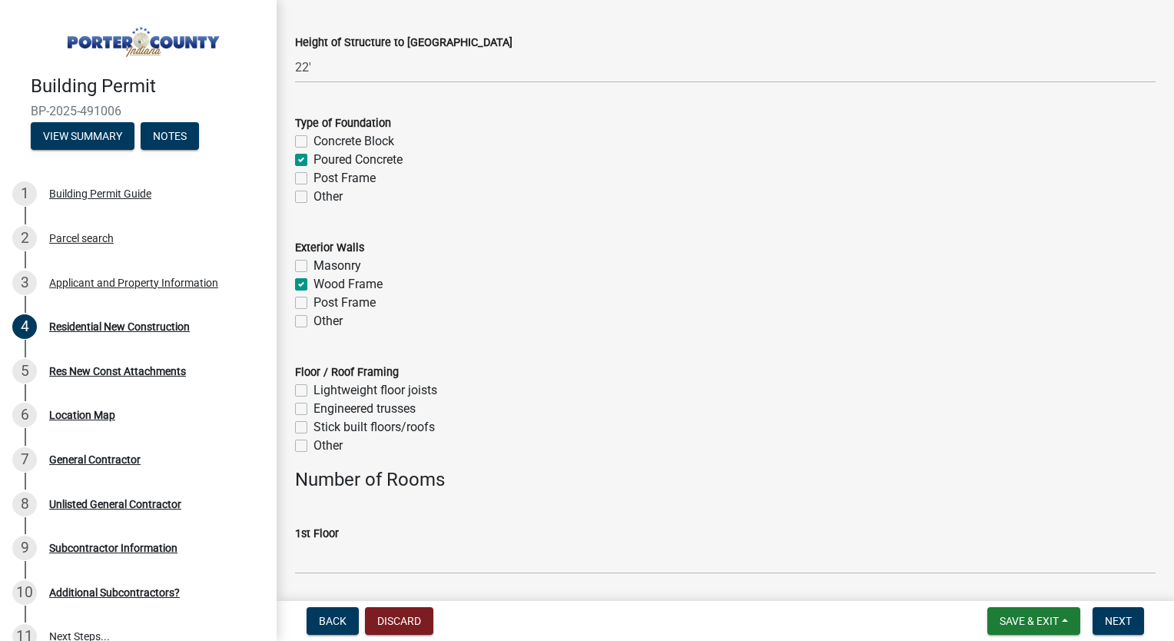
scroll to position [2069, 0]
click at [314, 406] on label "Engineered trusses" at bounding box center [365, 409] width 102 height 18
click at [314, 406] on input "Engineered trusses" at bounding box center [319, 405] width 10 height 10
checkbox input "true"
checkbox input "false"
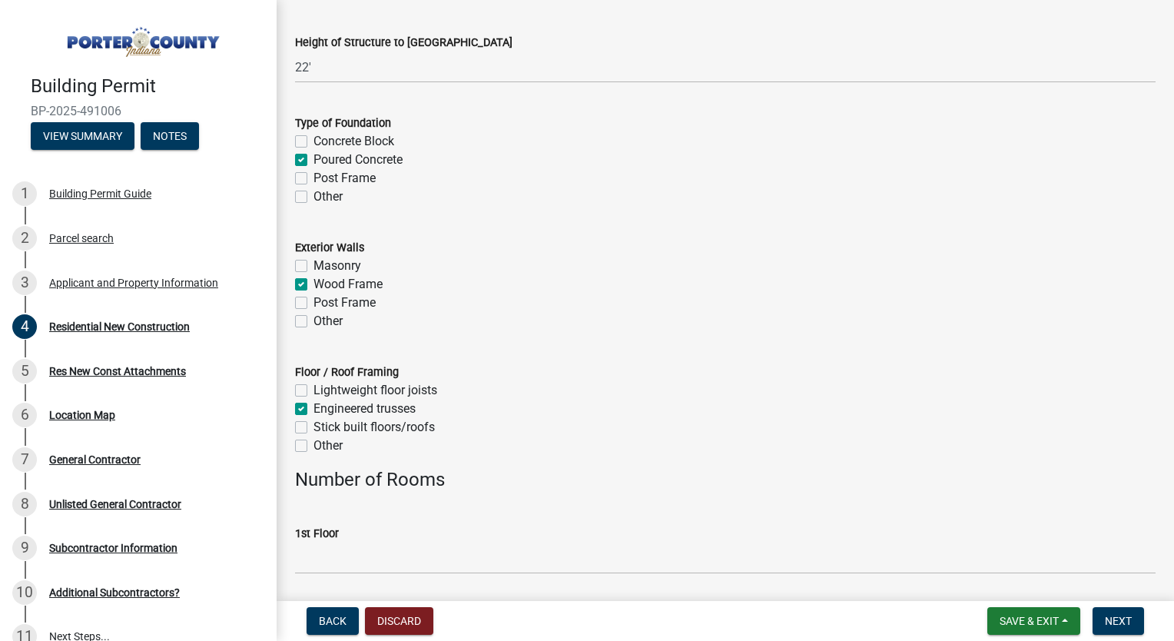
checkbox input "true"
checkbox input "false"
click at [303, 420] on div "Stick built floors/roofs" at bounding box center [725, 427] width 861 height 18
click at [314, 425] on label "Stick built floors/roofs" at bounding box center [374, 427] width 121 height 18
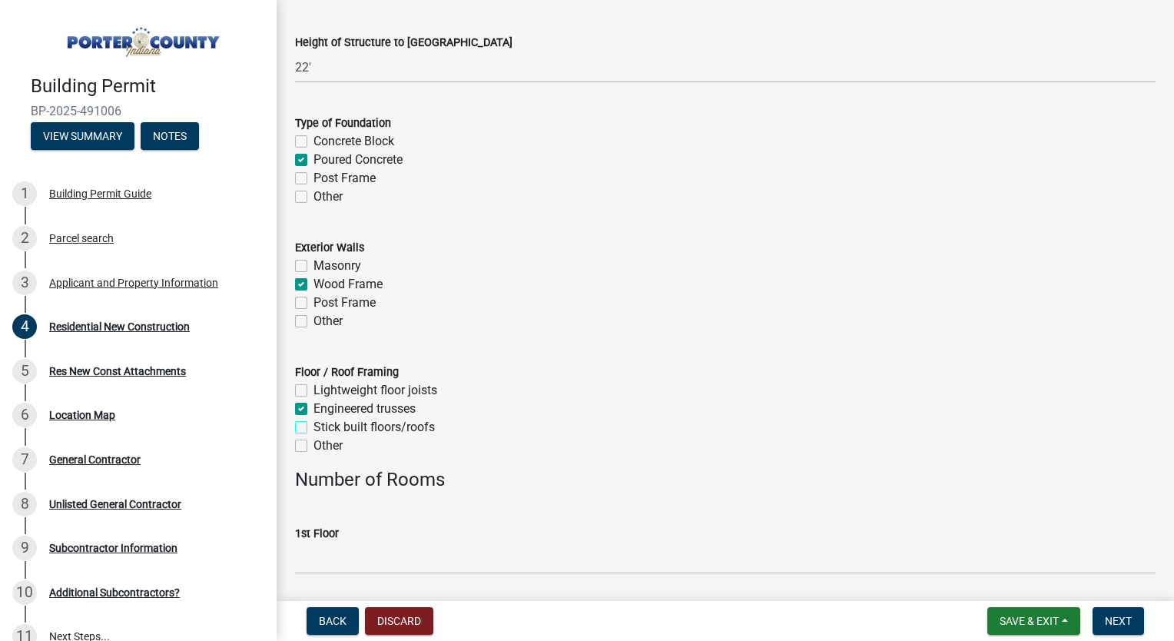
click at [314, 425] on input "Stick built floors/roofs" at bounding box center [319, 423] width 10 height 10
checkbox input "true"
checkbox input "false"
checkbox input "true"
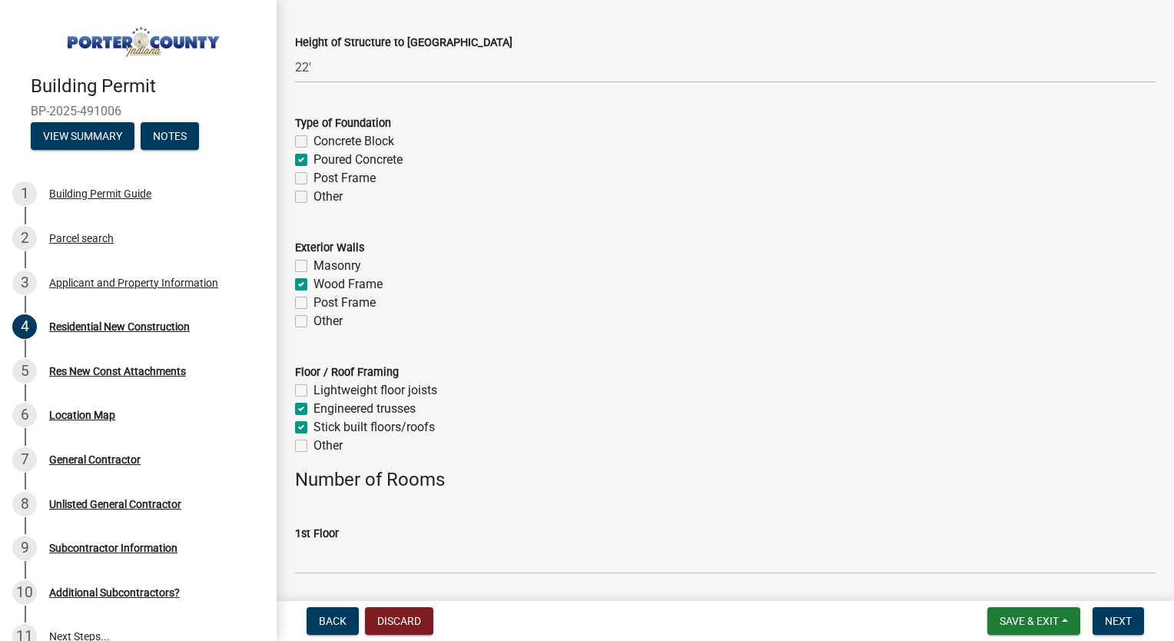
checkbox input "false"
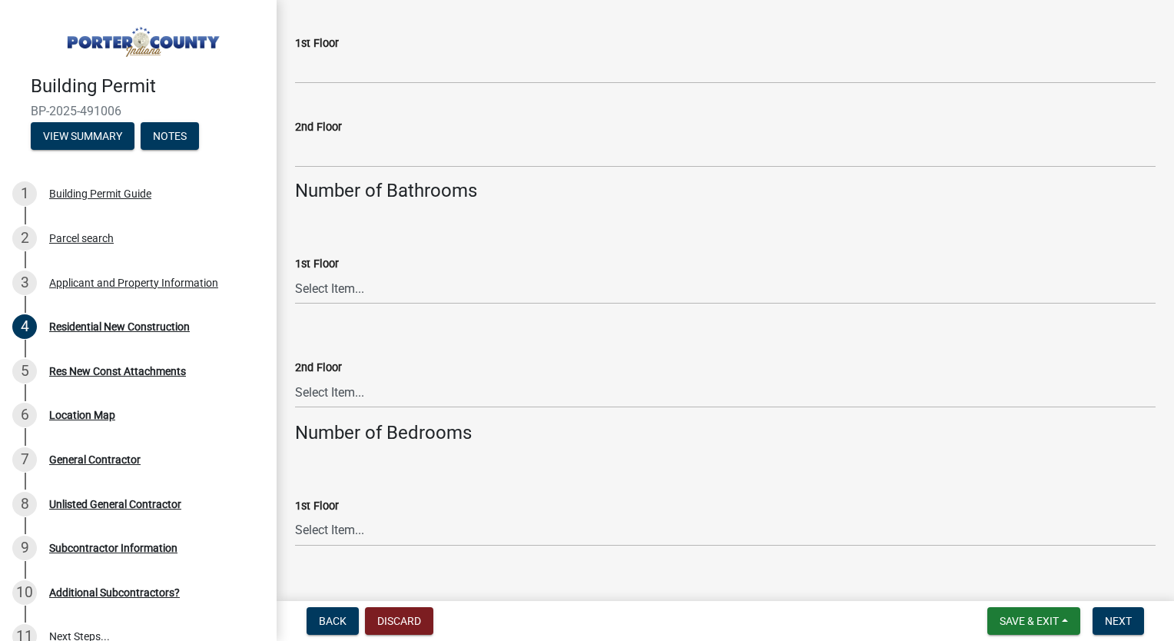
scroll to position [2560, 0]
click at [369, 392] on select "Select Item... 0 .5 1 1.5 2 2.5 3 3.5 4 4.5 5 5.5 6+" at bounding box center [725, 391] width 861 height 32
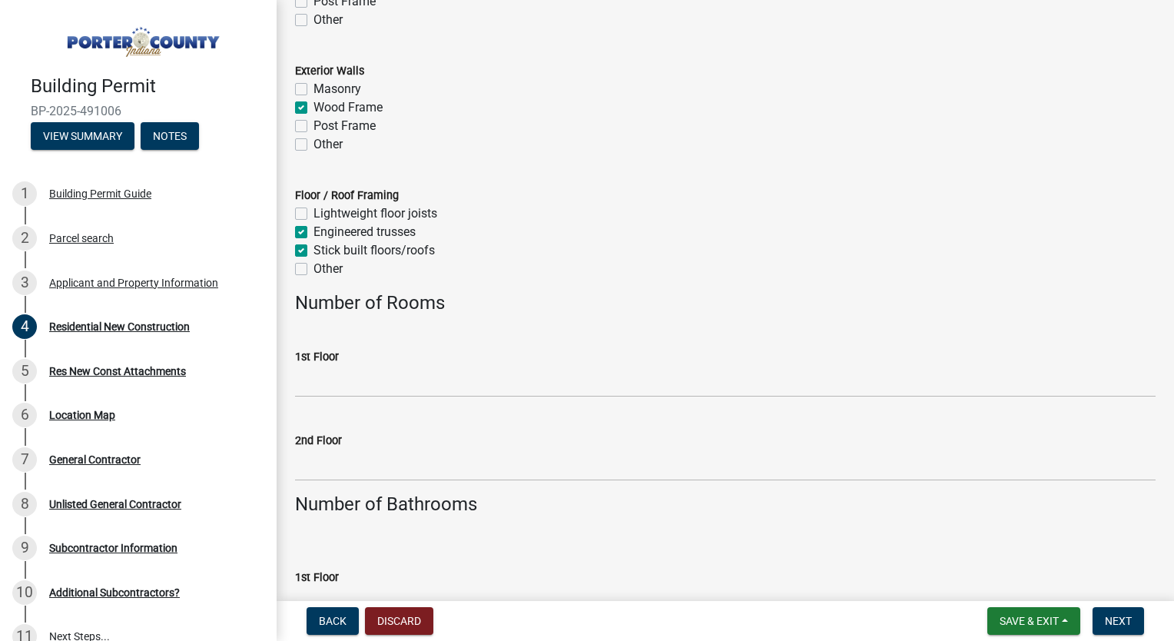
scroll to position [2244, 0]
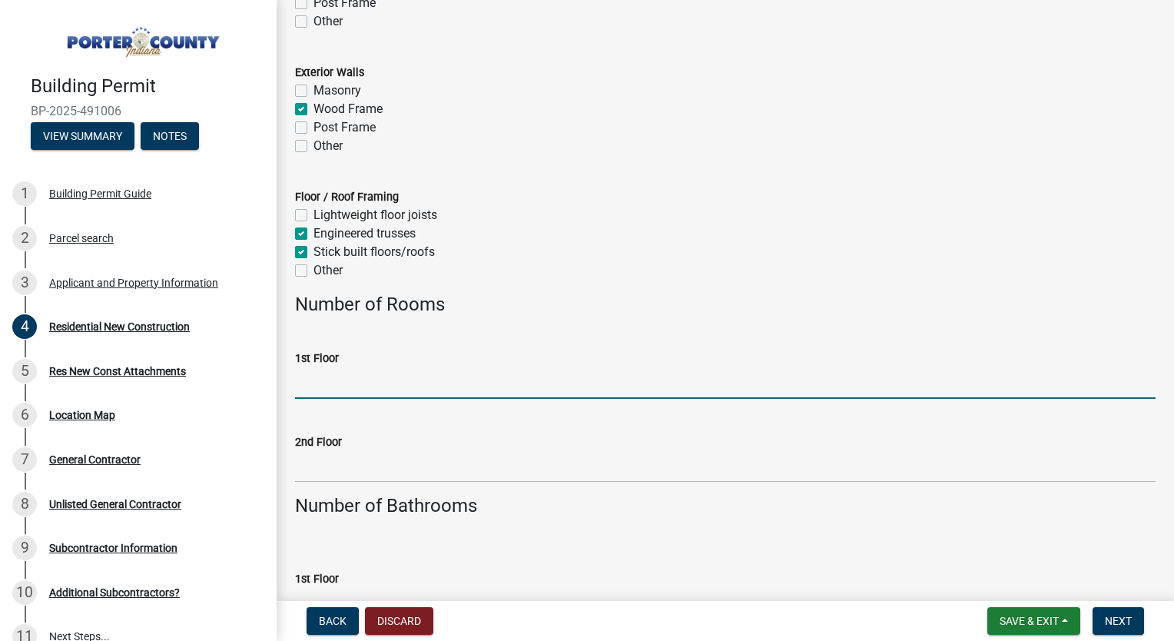
click at [347, 389] on input "1st Floor" at bounding box center [725, 383] width 861 height 32
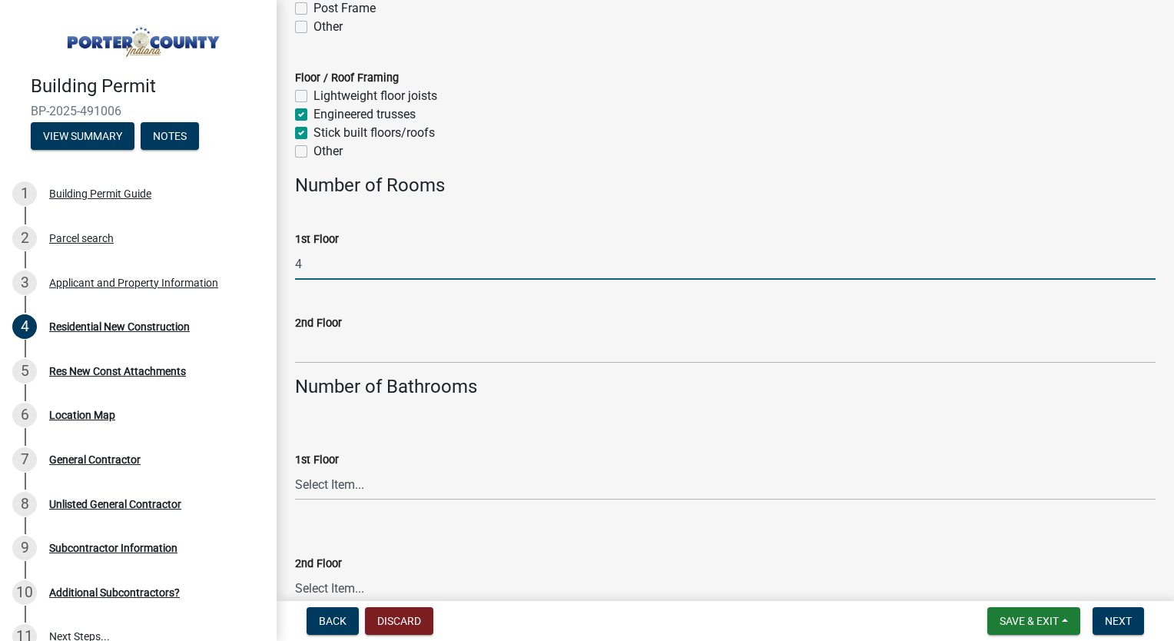
scroll to position [2379, 0]
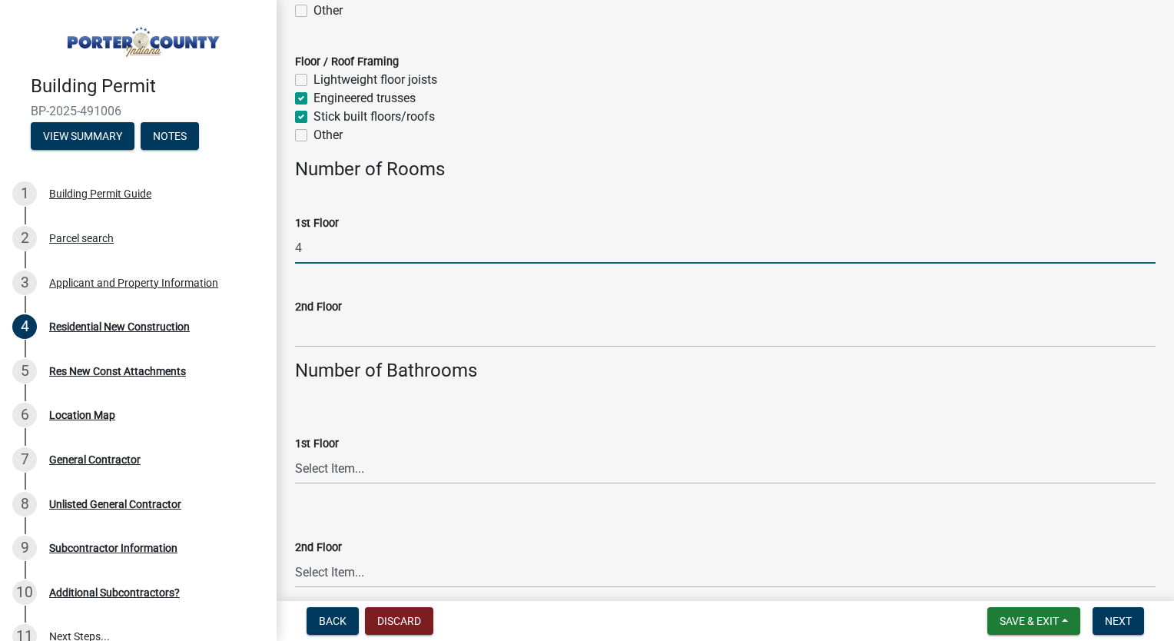
type input "4"
click at [360, 460] on select "Select Item... 0 .5 1 1.5 2 2.5 3 3.5 4 4.5 5 5.5 6+" at bounding box center [725, 469] width 861 height 32
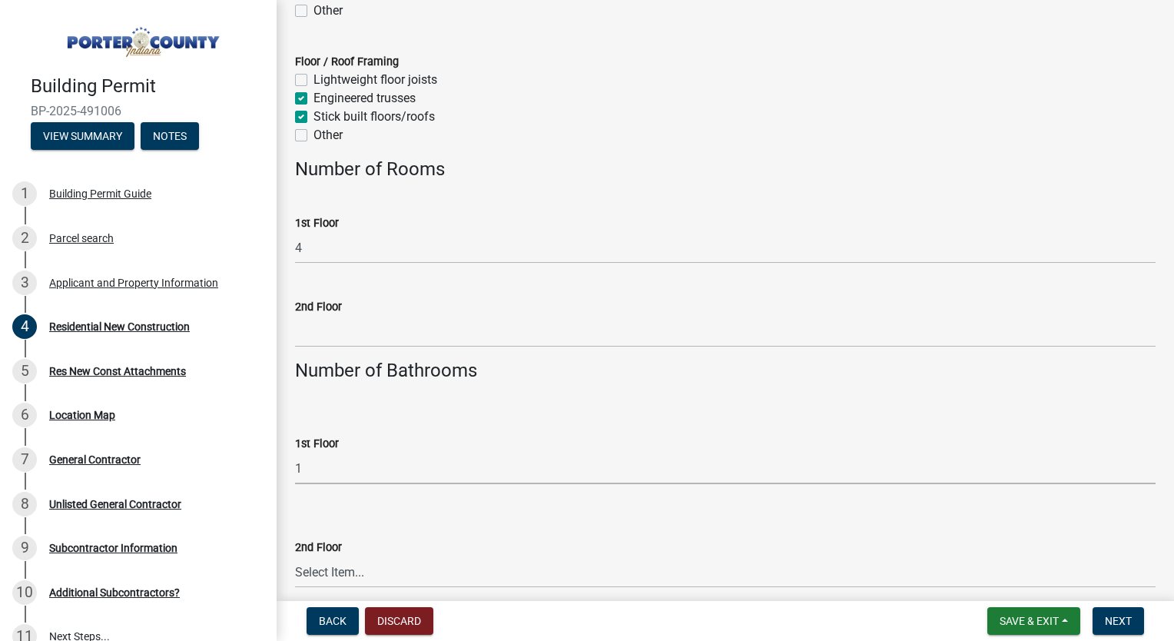
click at [295, 453] on select "Select Item... 0 .5 1 1.5 2 2.5 3 3.5 4 4.5 5 5.5 6+" at bounding box center [725, 469] width 861 height 32
select select "ac5c74af-6cd7-44c6-8b3b-d3d049808b18"
click at [331, 567] on select "Select Item... 0 .5 1 1.5 2 2.5 3 3.5 4 4.5 5 5.5 6+" at bounding box center [725, 572] width 861 height 32
click at [295, 556] on select "Select Item... 0 .5 1 1.5 2 2.5 3 3.5 4 4.5 5 5.5 6+" at bounding box center [725, 572] width 861 height 32
select select "075109c1-e2a7-4b25-ac97-b28279d73153"
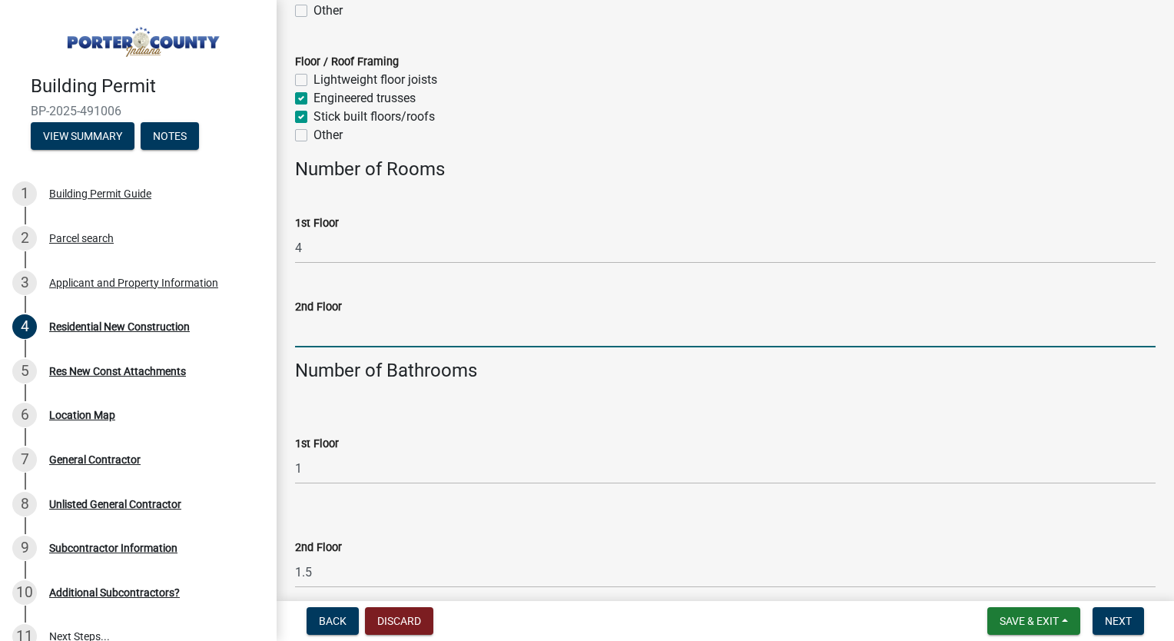
click at [346, 331] on input "2nd Floor" at bounding box center [725, 332] width 861 height 32
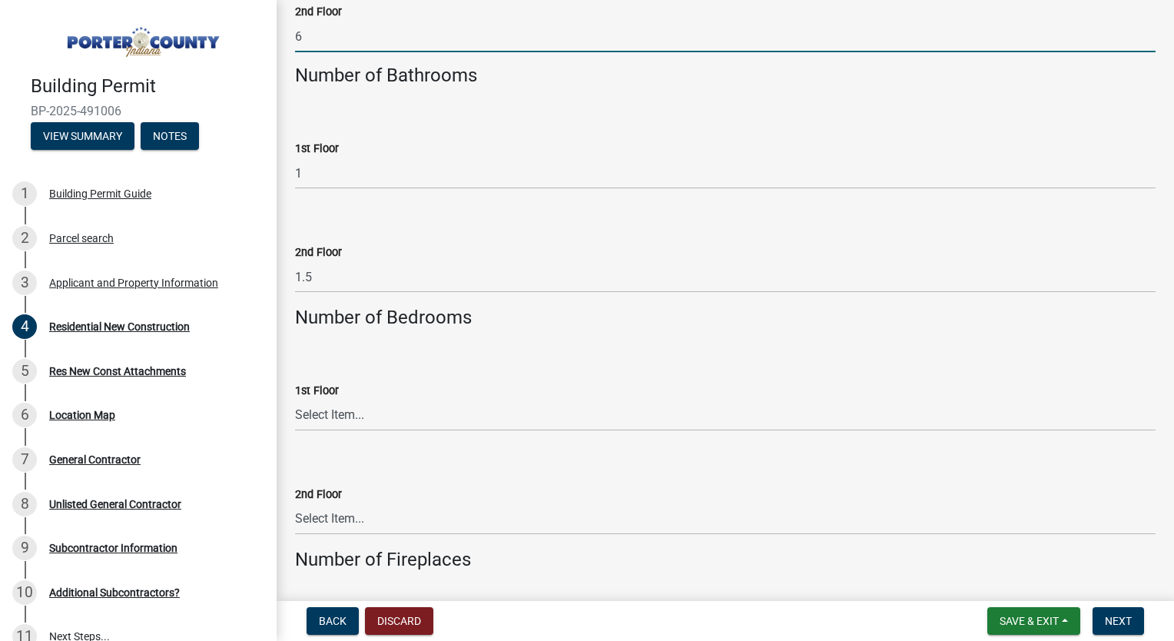
scroll to position [2716, 0]
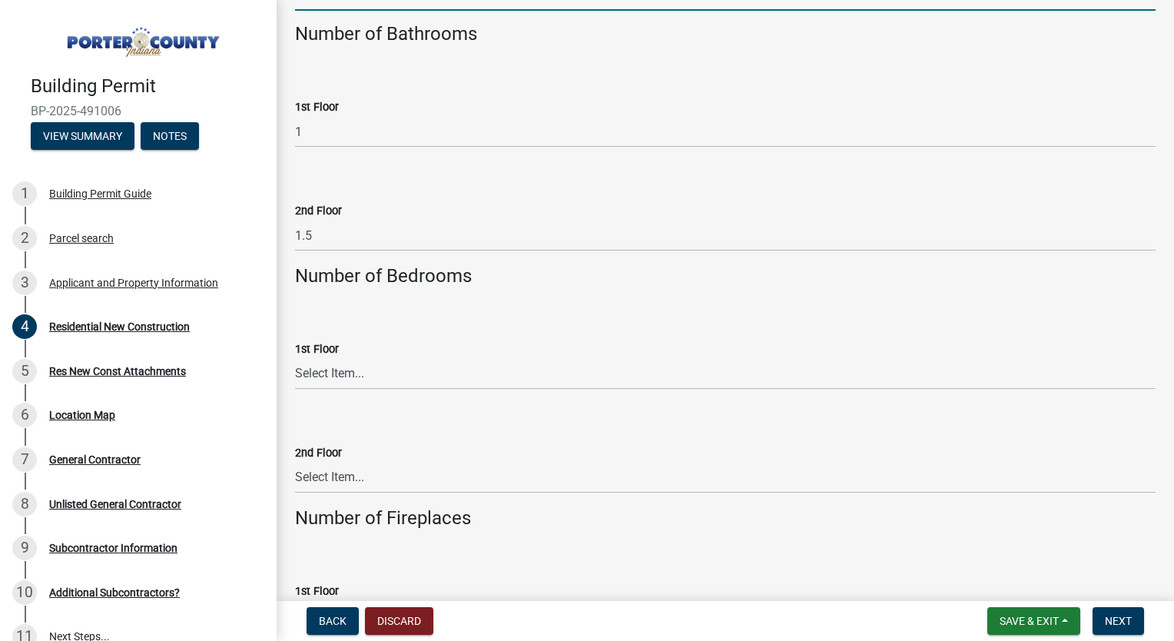
type input "6"
click at [390, 363] on select "Select Item... 0 1 2 3 4 5 6+" at bounding box center [725, 374] width 861 height 32
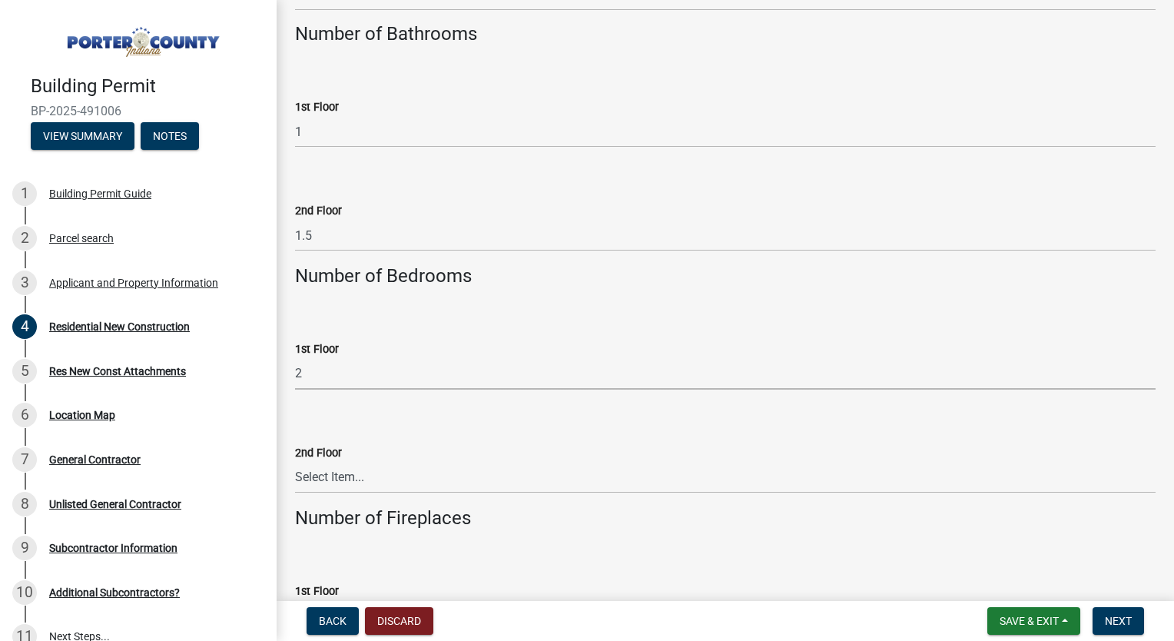
click at [295, 358] on select "Select Item... 0 1 2 3 4 5 6+" at bounding box center [725, 374] width 861 height 32
select select "44bf48fd-3488-4042-bb62-c5b4f84020aa"
click at [333, 487] on select "Select Item... 0 1 1.5 2 2.5 3 3.5 4 4.5 5 5.5 6+" at bounding box center [725, 478] width 861 height 32
click at [295, 462] on select "Select Item... 0 1 1.5 2 2.5 3 3.5 4 4.5 5 5.5 6+" at bounding box center [725, 478] width 861 height 32
select select "659f176d-8e52-41f7-b592-0572135457fa"
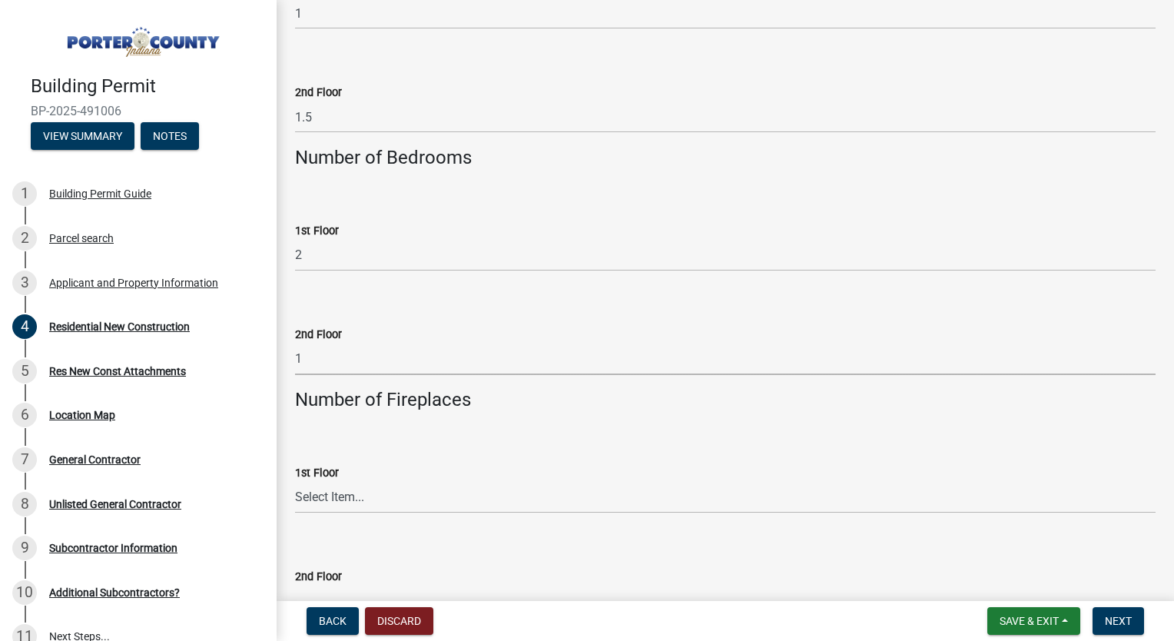
scroll to position [2835, 0]
click at [390, 491] on select "Select Item... 0 1 2 3 4 5 6+" at bounding box center [725, 496] width 861 height 32
click at [295, 480] on select "Select Item... 0 1 2 3 4 5 6+" at bounding box center [725, 496] width 861 height 32
select select "4ed651f6-e774-4e8f-9661-530b5508df77"
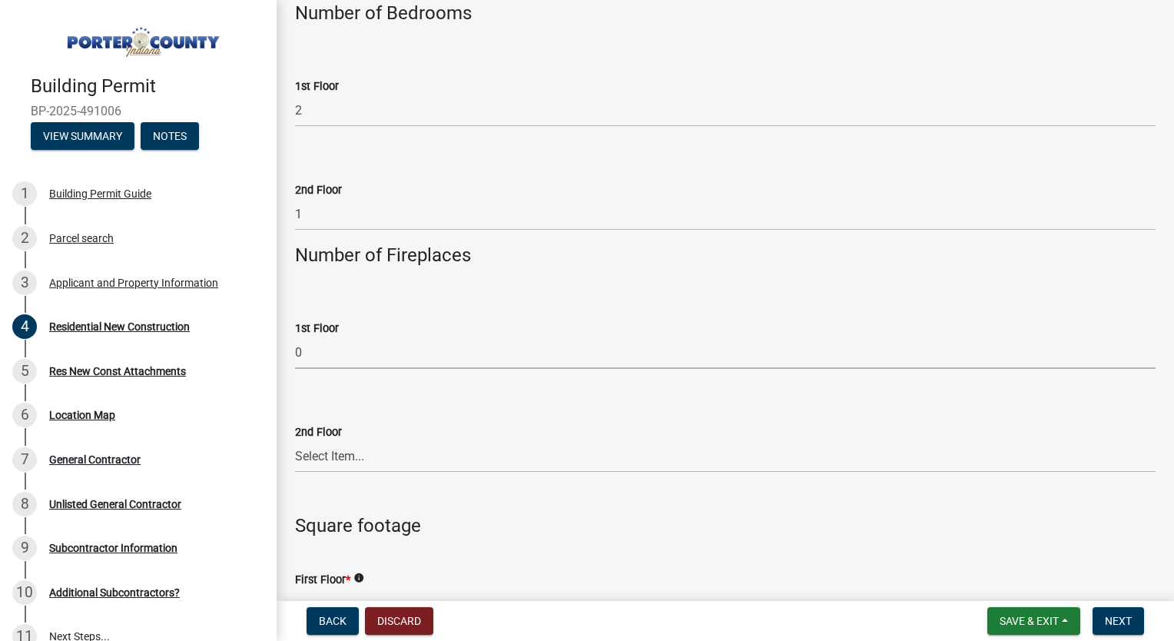
scroll to position [2986, 0]
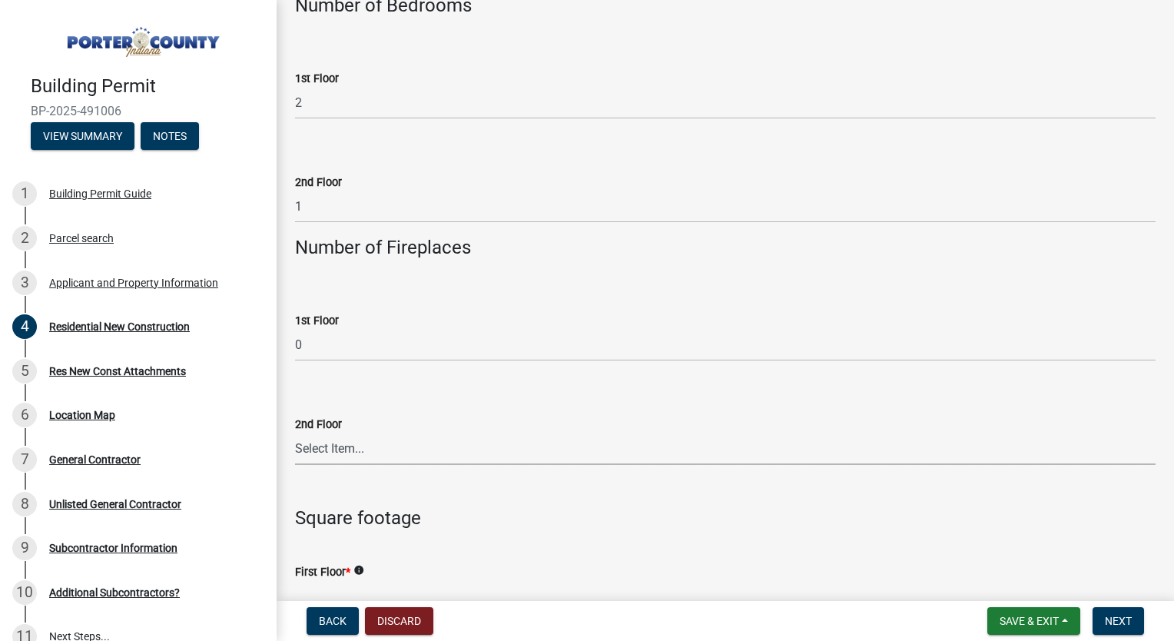
click at [380, 456] on select "Select Item... 0 1 2 3 4 5 6+" at bounding box center [725, 449] width 861 height 32
click at [295, 433] on select "Select Item... 0 1 2 3 4 5 6+" at bounding box center [725, 449] width 861 height 32
select select "3184ed45-7dc0-4d30-98eb-eb7bae30ab37"
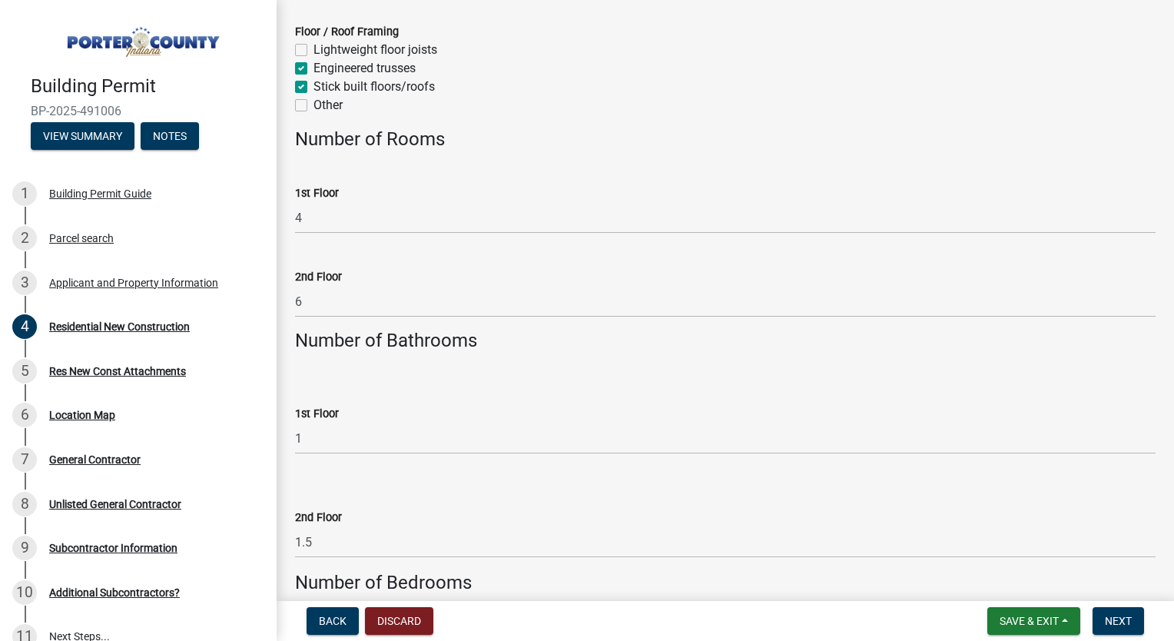
scroll to position [2407, 0]
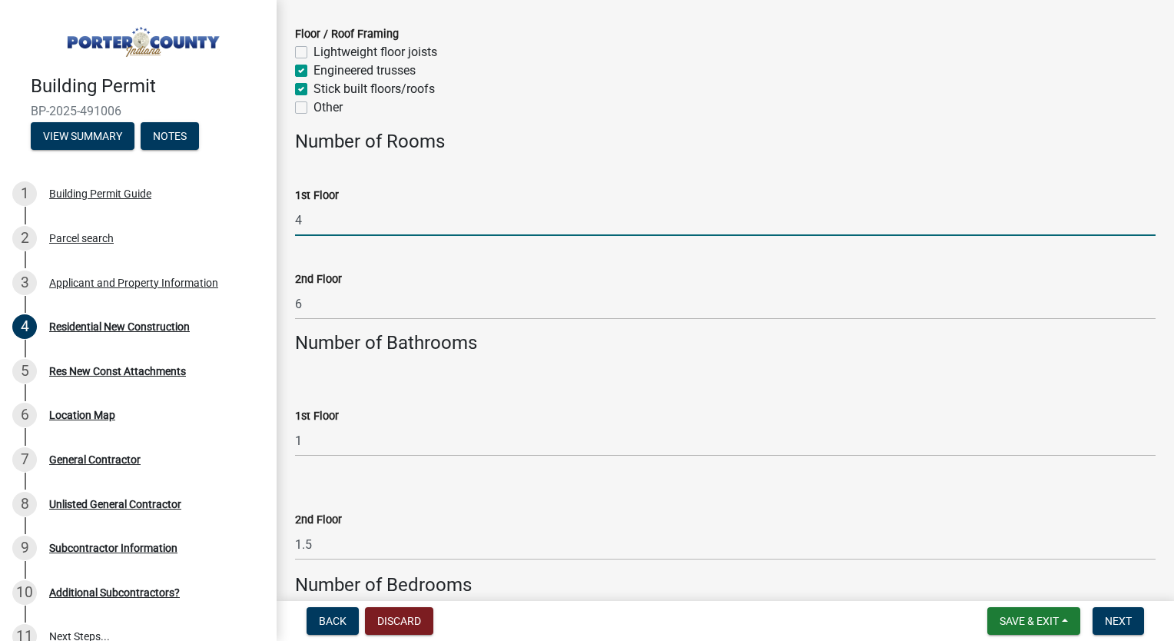
click at [319, 220] on input "4" at bounding box center [725, 220] width 861 height 32
type input "6"
click at [315, 301] on input "6" at bounding box center [725, 304] width 861 height 32
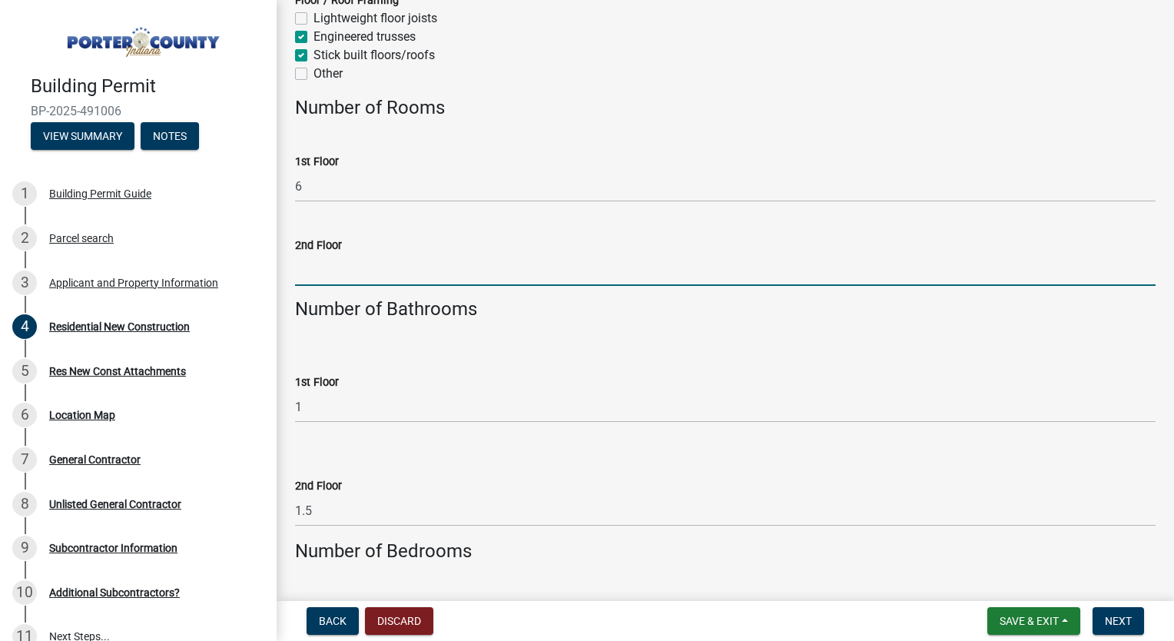
scroll to position [2440, 0]
click at [392, 408] on select "Select Item... 0 .5 1 1.5 2 2.5 3 3.5 4 4.5 5 5.5 6+" at bounding box center [725, 407] width 861 height 32
click at [390, 410] on select "Select Item... 0 .5 1 1.5 2 2.5 3 3.5 4 4.5 5 5.5 6+" at bounding box center [725, 407] width 861 height 32
click at [295, 391] on select "Select Item... 0 .5 1 1.5 2 2.5 3 3.5 4 4.5 5 5.5 6+" at bounding box center [725, 407] width 861 height 32
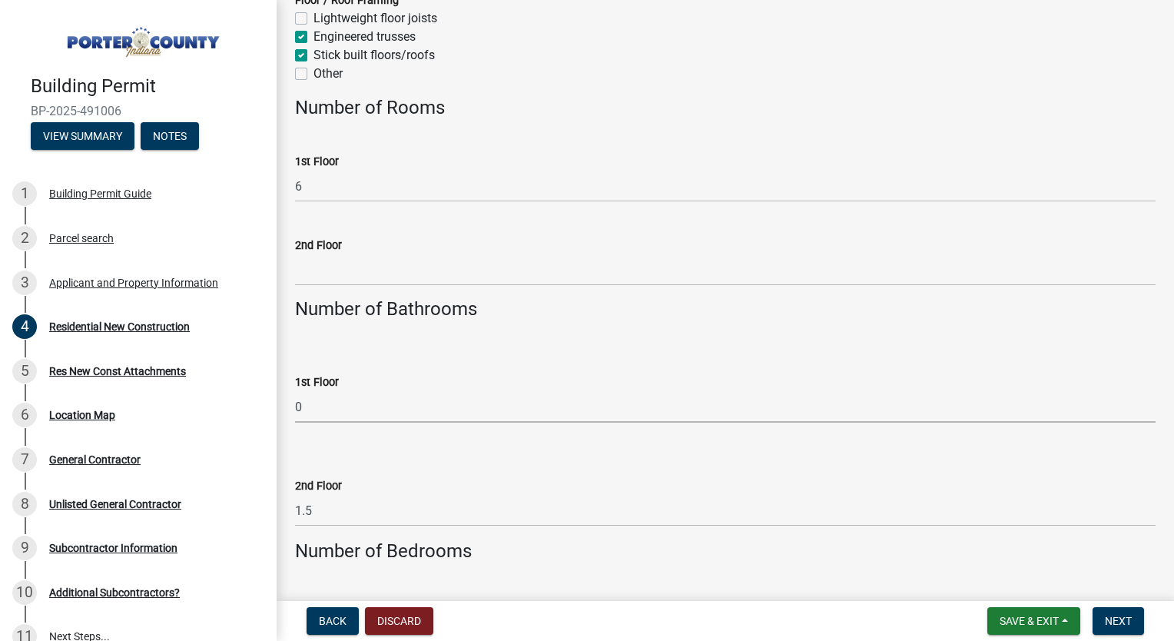
click at [383, 403] on select "Select Item... 0 .5 1 1.5 2 2.5 3 3.5 4 4.5 5 5.5 6+" at bounding box center [725, 407] width 861 height 32
click at [373, 462] on form "2nd Floor Select Item... 0 .5 1 1.5 2 2.5 3 3.5 4 4.5 5 5.5 6+" at bounding box center [725, 492] width 861 height 68
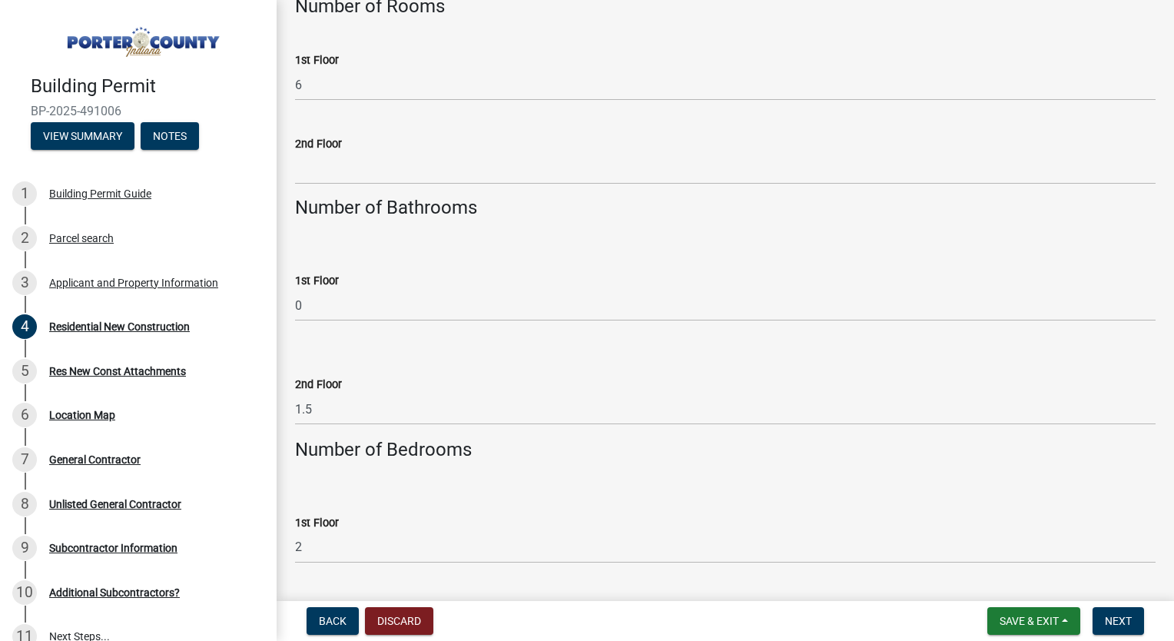
scroll to position [2543, 0]
click at [340, 298] on select "Select Item... 0 .5 1 1.5 2 2.5 3 3.5 4 4.5 5 5.5 6+" at bounding box center [725, 304] width 861 height 32
click at [295, 288] on select "Select Item... 0 .5 1 1.5 2 2.5 3 3.5 4 4.5 5 5.5 6+" at bounding box center [725, 304] width 861 height 32
select select "3163992e-8534-4f63-91ea-d7f4d4971cae"
click at [325, 413] on select "Select Item... 0 .5 1 1.5 2 2.5 3 3.5 4 4.5 5 5.5 6+" at bounding box center [725, 408] width 861 height 32
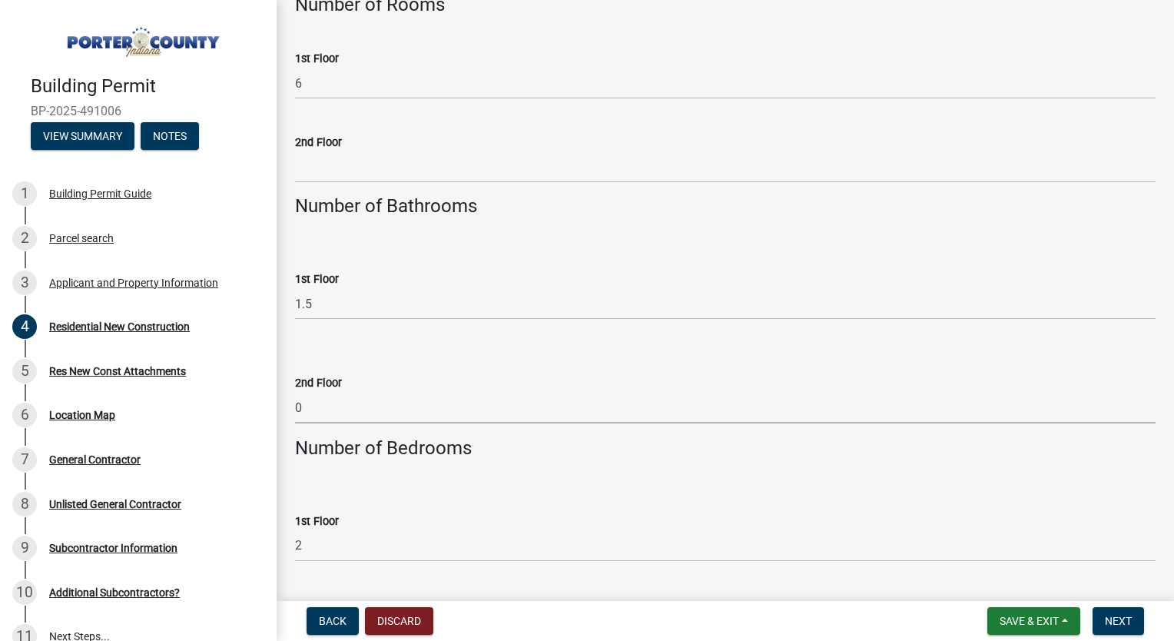
click at [295, 392] on select "Select Item... 0 .5 1 1.5 2 2.5 3 3.5 4 4.5 5 5.5 6+" at bounding box center [725, 408] width 861 height 32
select select "8bba6b76-e342-4289-bfbc-7f8a7eb2a853"
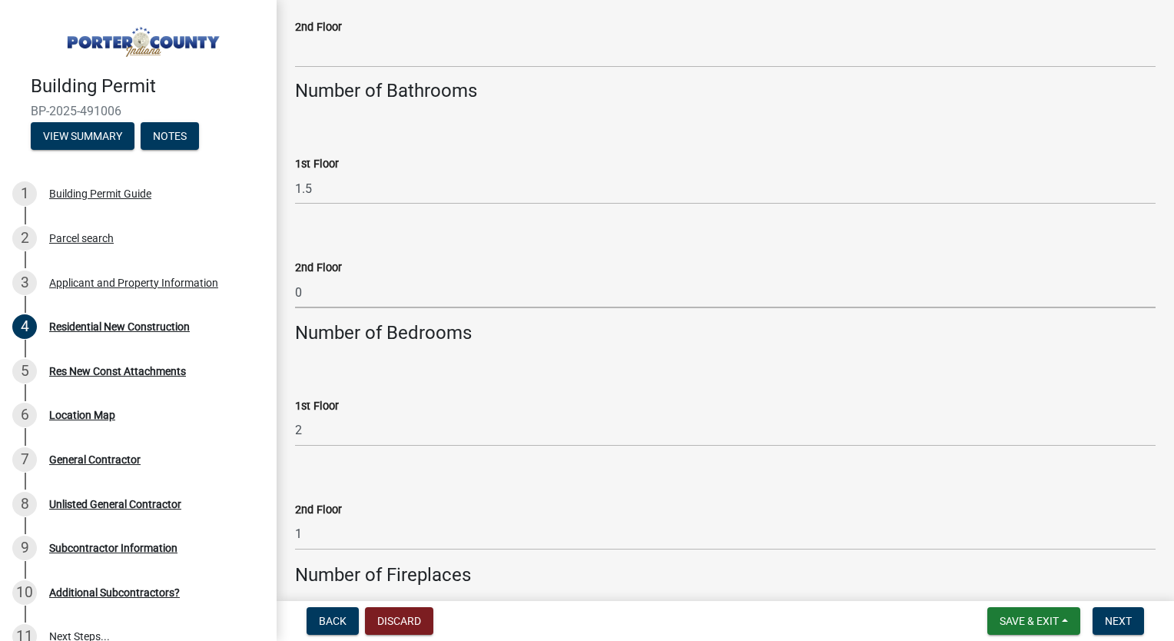
scroll to position [2697, 0]
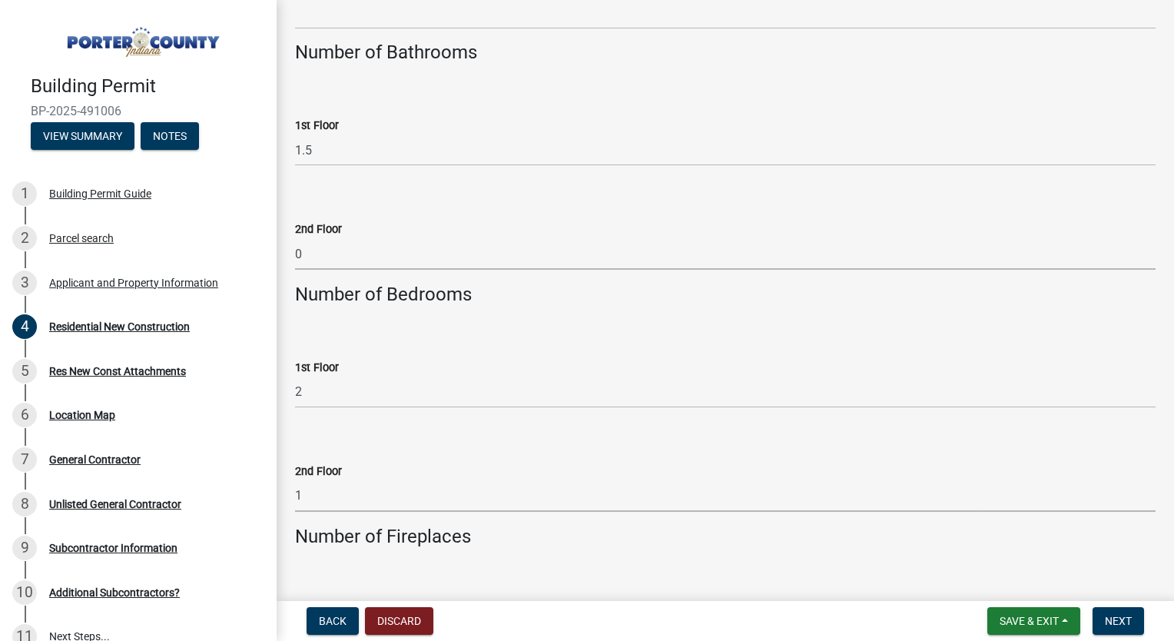
click at [332, 499] on select "Select Item... 0 1 1.5 2 2.5 3 3.5 4 4.5 5 5.5 6+" at bounding box center [725, 496] width 861 height 32
click at [295, 480] on select "Select Item... 0 1 1.5 2 2.5 3 3.5 4 4.5 5 5.5 6+" at bounding box center [725, 496] width 861 height 32
select select "e4a9b6e5-deab-401f-b49d-c88af2388f46"
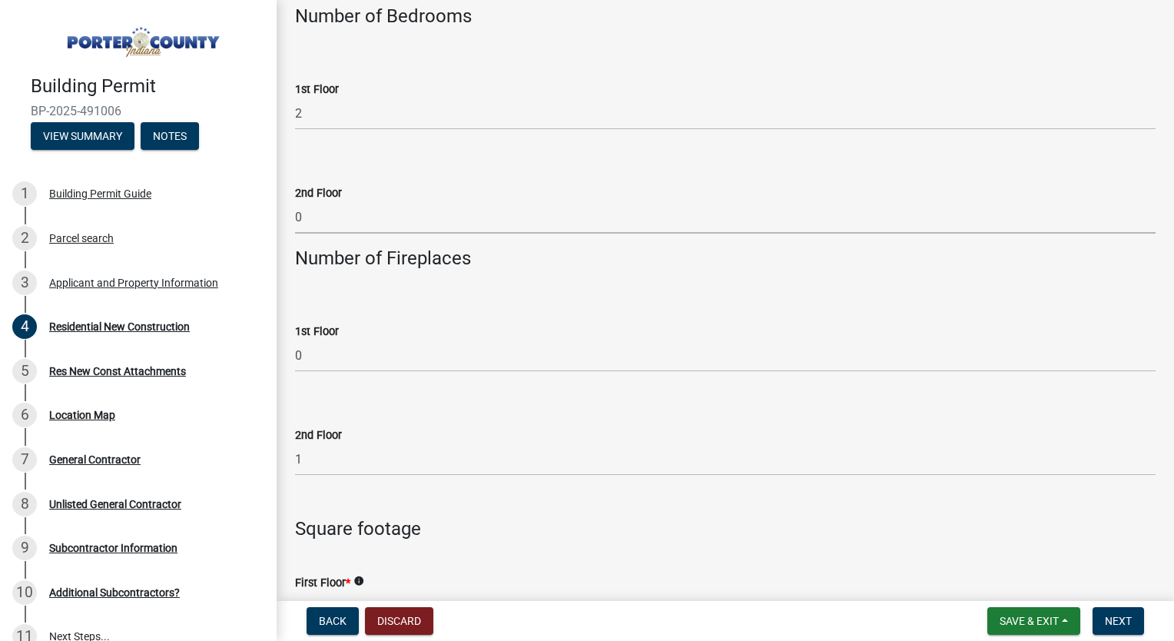
scroll to position [2977, 0]
click at [378, 352] on select "Select Item... 0 1 2 3 4 5 6+" at bounding box center [725, 355] width 861 height 32
click at [295, 339] on select "Select Item... 0 1 2 3 4 5 6+" at bounding box center [725, 355] width 861 height 32
select select "a7554658-1ff0-4ba4-86bb-30b1109b1a56"
click at [337, 453] on select "Select Item... 0 1 2 3 4 5 6+" at bounding box center [725, 459] width 861 height 32
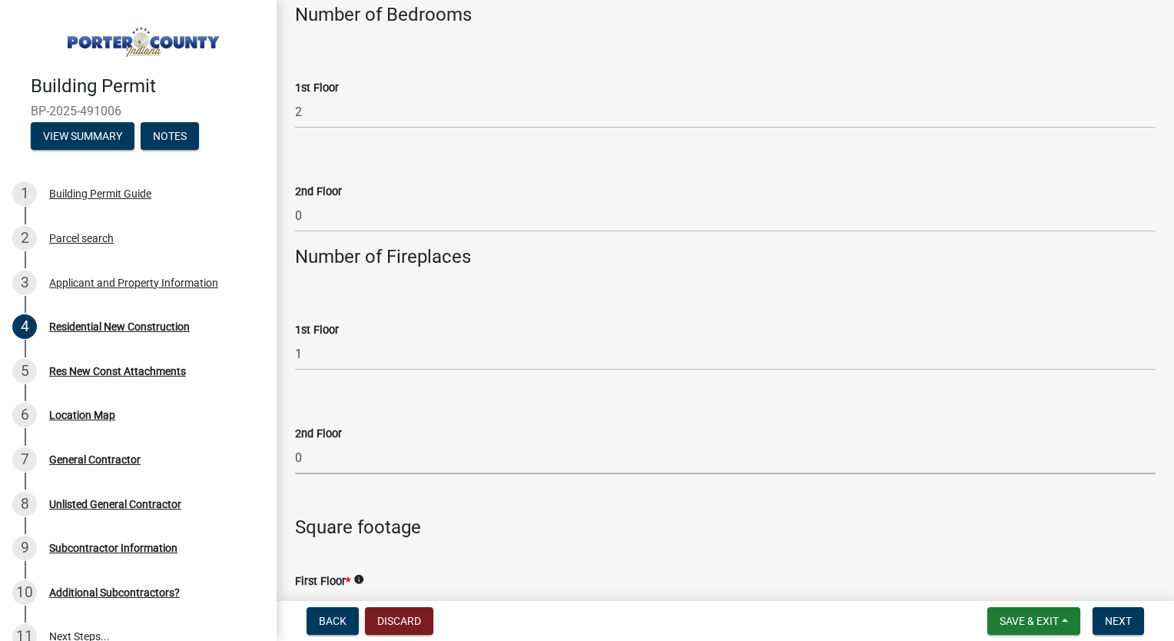
click at [295, 443] on select "Select Item... 0 1 2 3 4 5 6+" at bounding box center [725, 459] width 861 height 32
select select "bbae15df-4b7c-4889-a1a2-bdce83955e33"
click at [359, 506] on h4 at bounding box center [725, 499] width 861 height 22
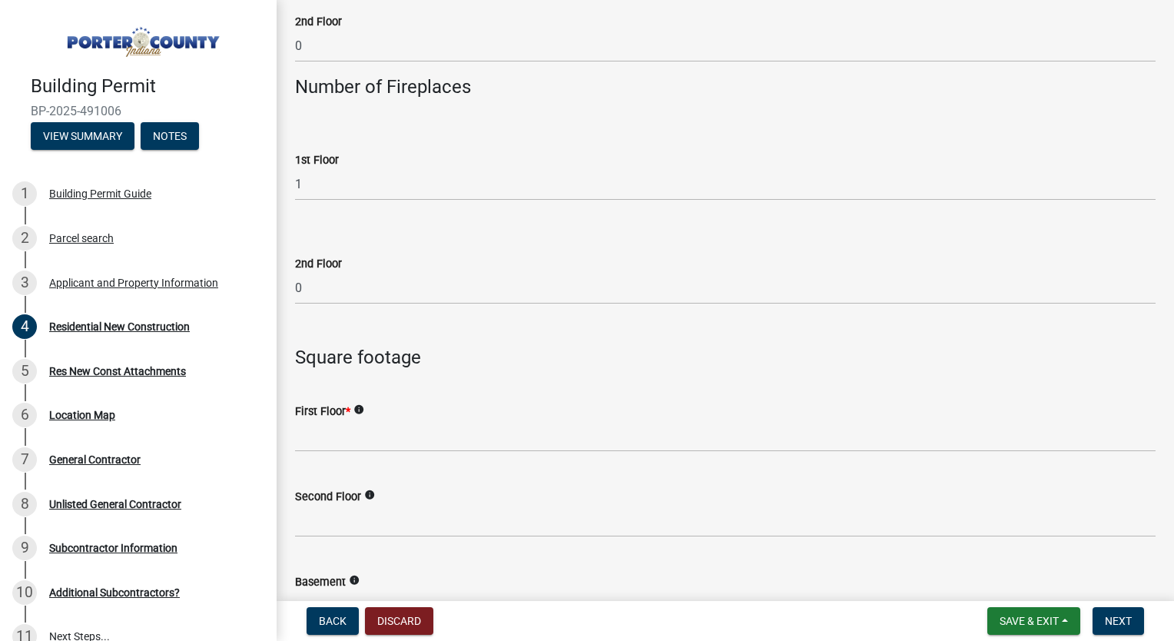
scroll to position [3150, 0]
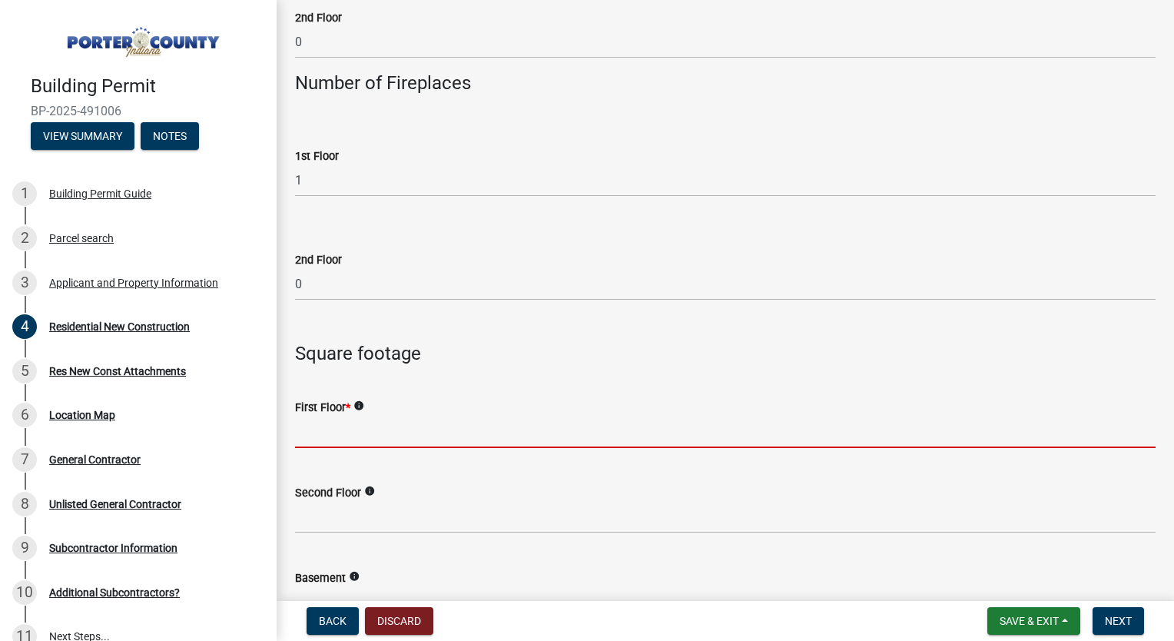
click at [412, 426] on input "text" at bounding box center [725, 432] width 861 height 32
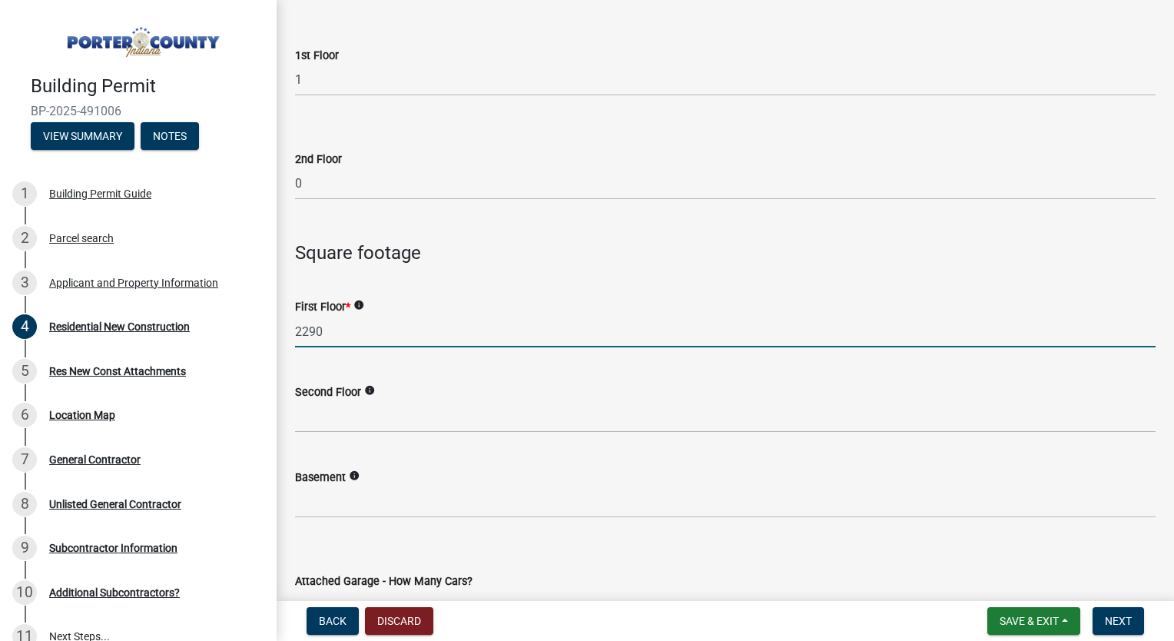
scroll to position [3252, 0]
type input "2290"
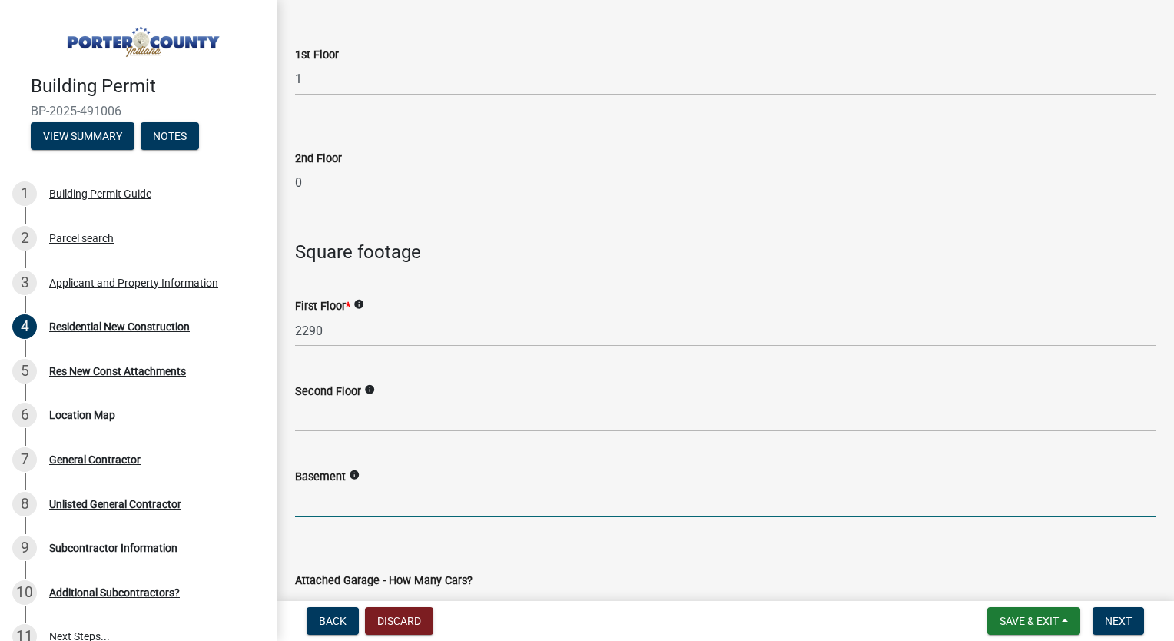
click at [390, 496] on input "text" at bounding box center [725, 502] width 861 height 32
type input "c"
click at [377, 499] on input "text" at bounding box center [725, 502] width 861 height 32
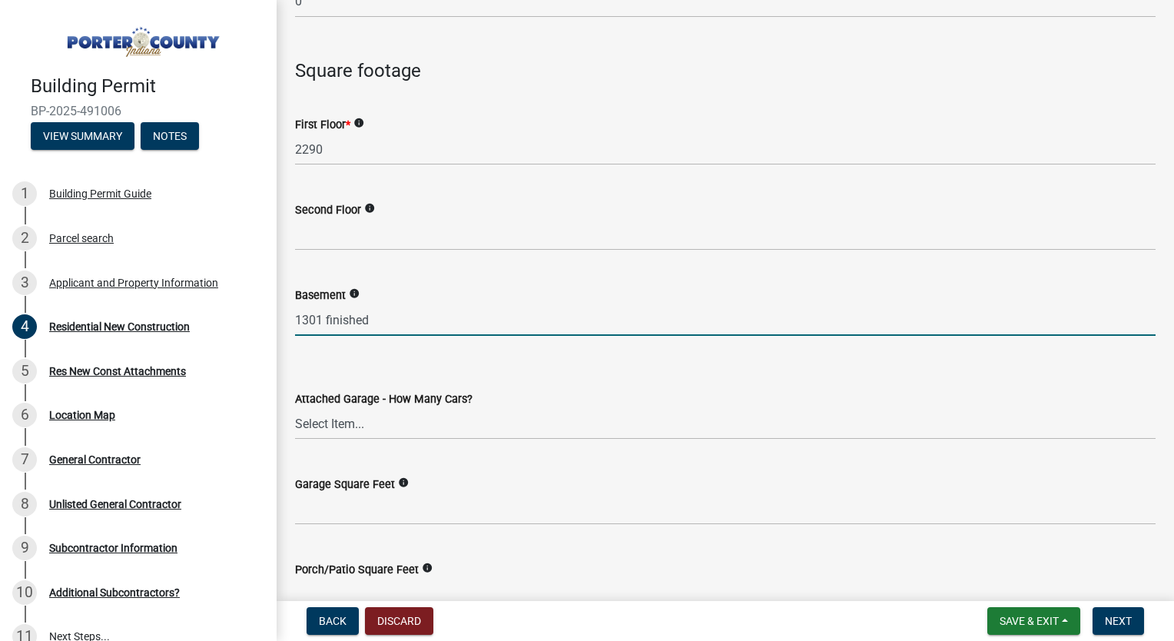
scroll to position [3435, 0]
type input "1301"
click at [406, 422] on select "Select Item... N/A 1 2 3 4 5 6+" at bounding box center [725, 422] width 861 height 32
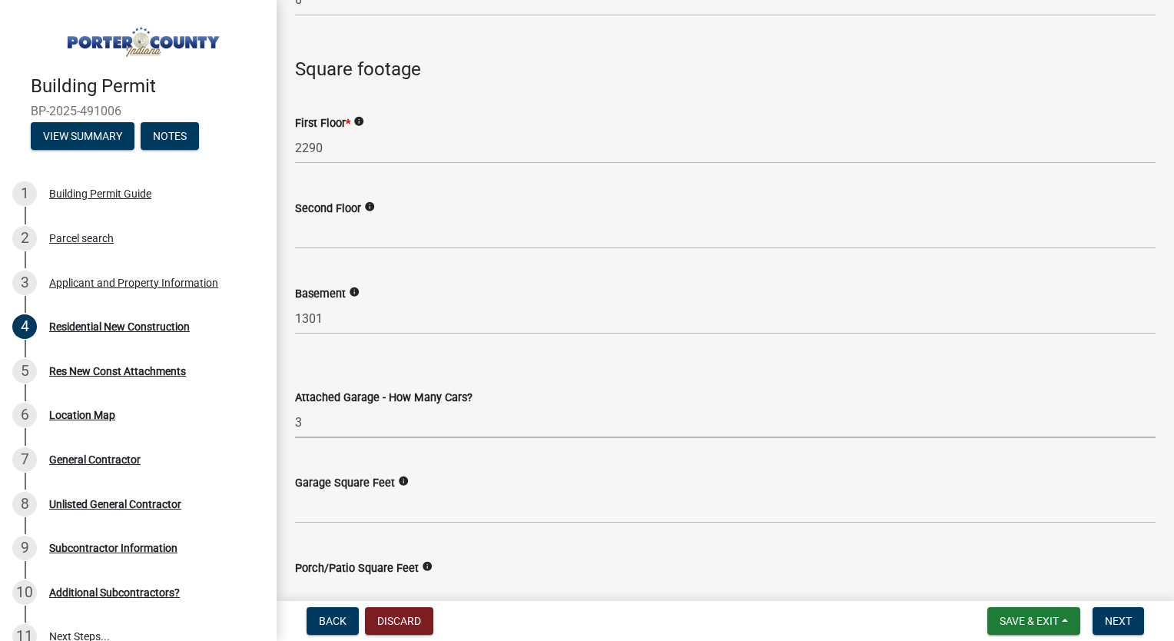
click at [295, 406] on select "Select Item... N/A 1 2 3 4 5 6+" at bounding box center [725, 422] width 861 height 32
select select "7427f001-d34c-4c58-bf3c-f60178144653"
click at [380, 508] on input "text" at bounding box center [725, 508] width 861 height 32
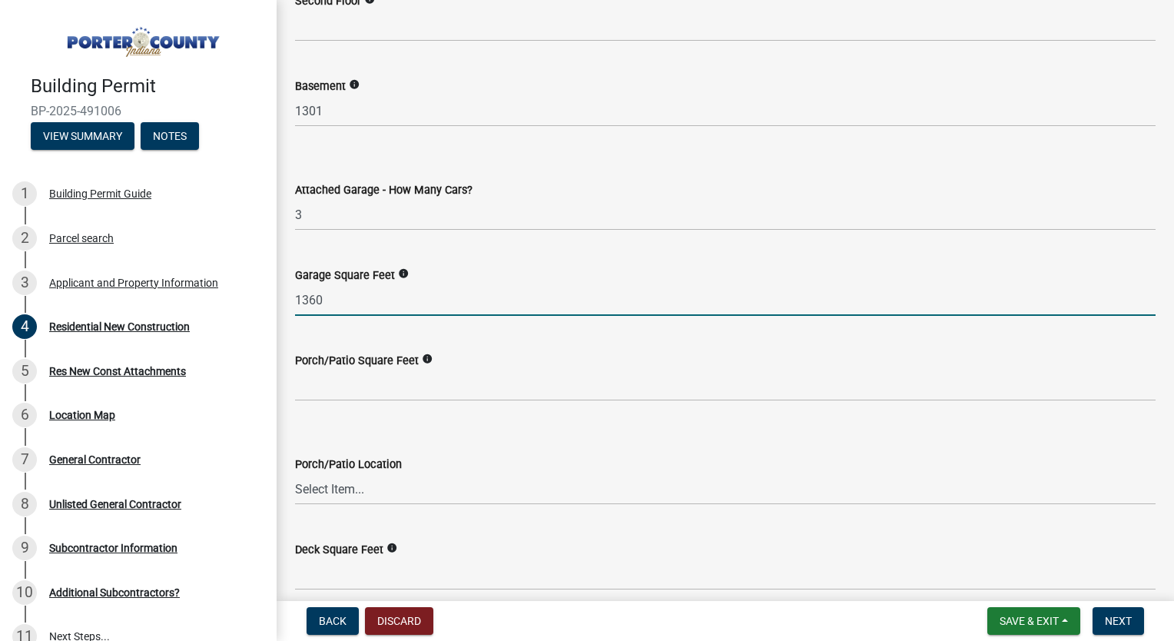
scroll to position [3655, 0]
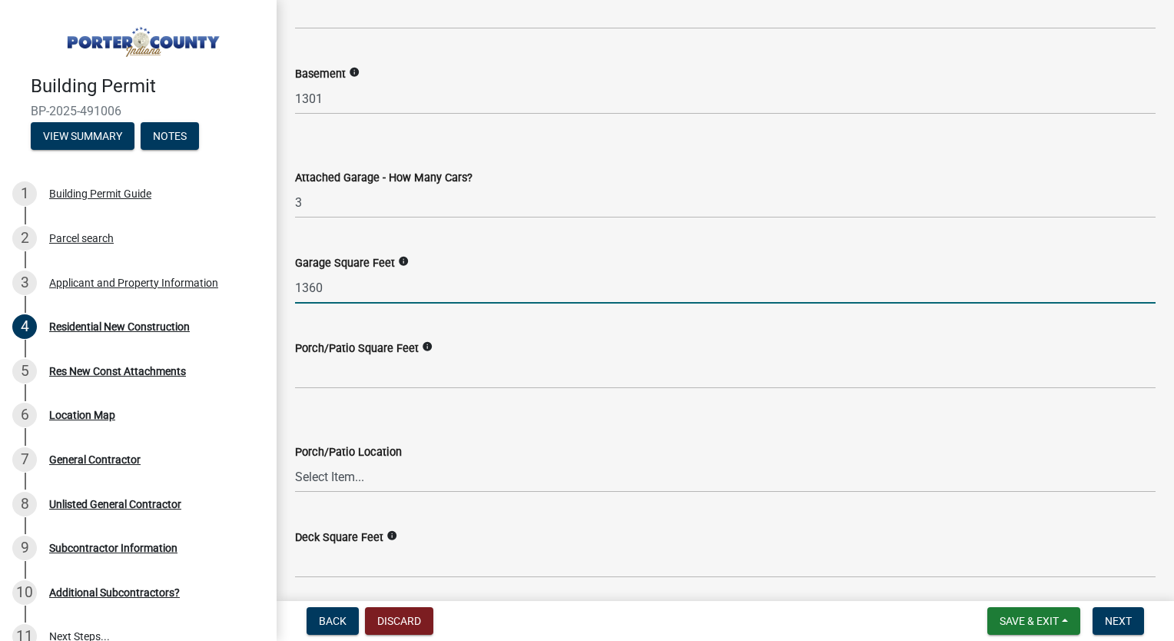
type input "1360"
click at [378, 476] on select "Select Item... N/A Front Back" at bounding box center [725, 477] width 861 height 32
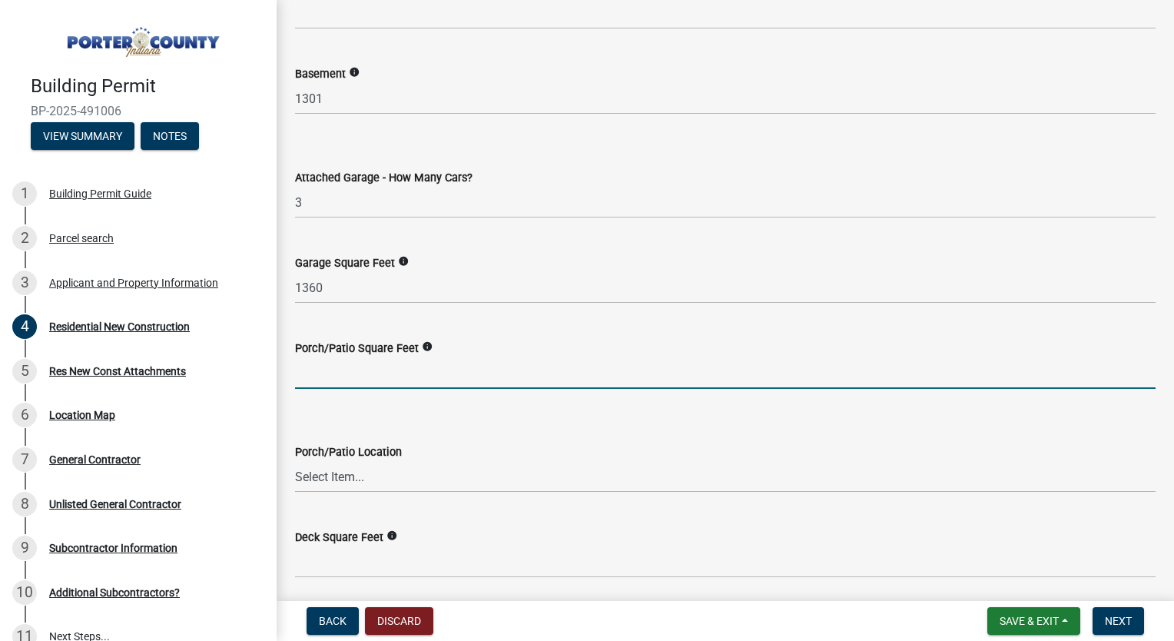
click at [402, 364] on input "text" at bounding box center [725, 373] width 861 height 32
type input "783"
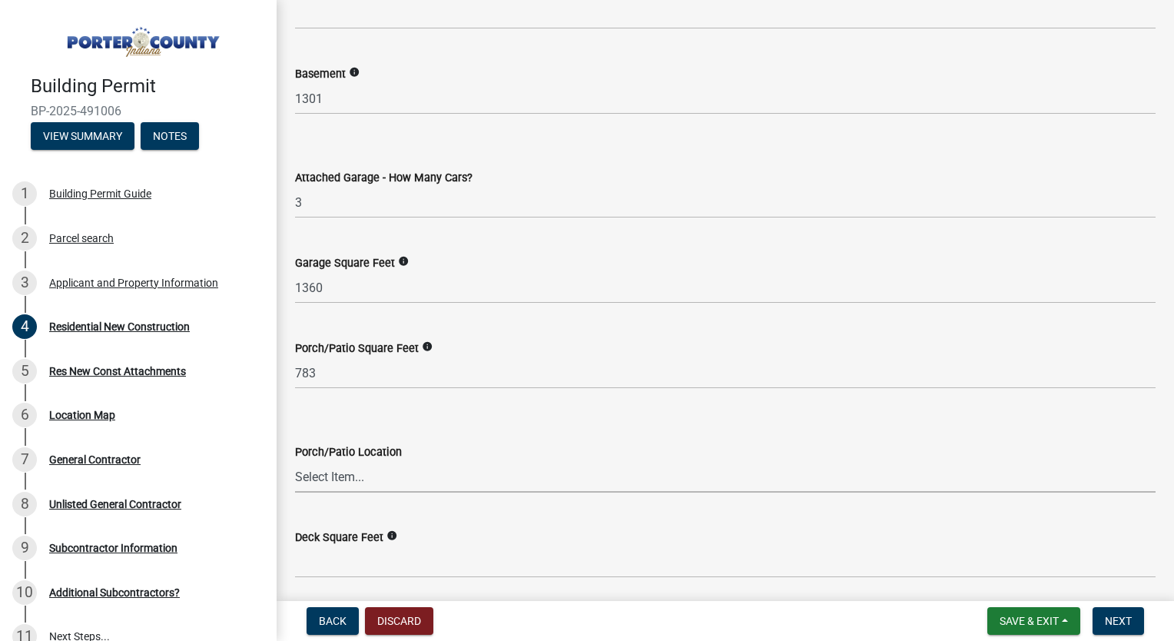
click at [381, 476] on select "Select Item... N/A Front Back" at bounding box center [725, 477] width 861 height 32
click at [295, 461] on select "Select Item... N/A Front Back" at bounding box center [725, 477] width 861 height 32
select select "aeb13f5b-f618-4fb0-9457-a1d82e5b0688"
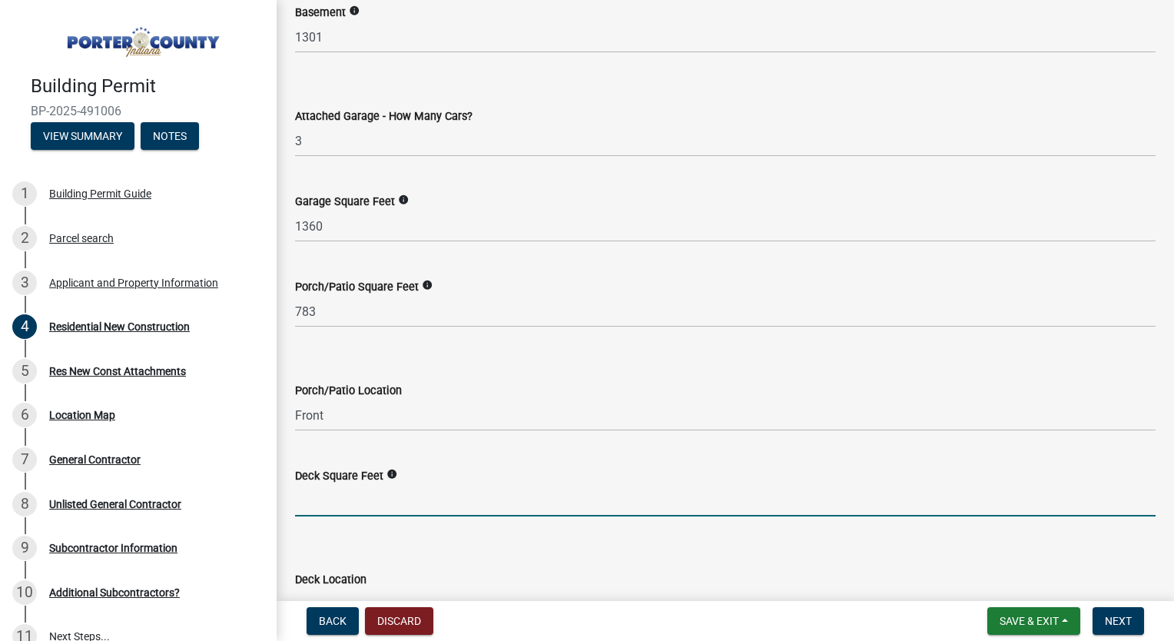
click at [398, 493] on input "text" at bounding box center [725, 501] width 861 height 32
click at [393, 475] on icon "info" at bounding box center [392, 474] width 11 height 11
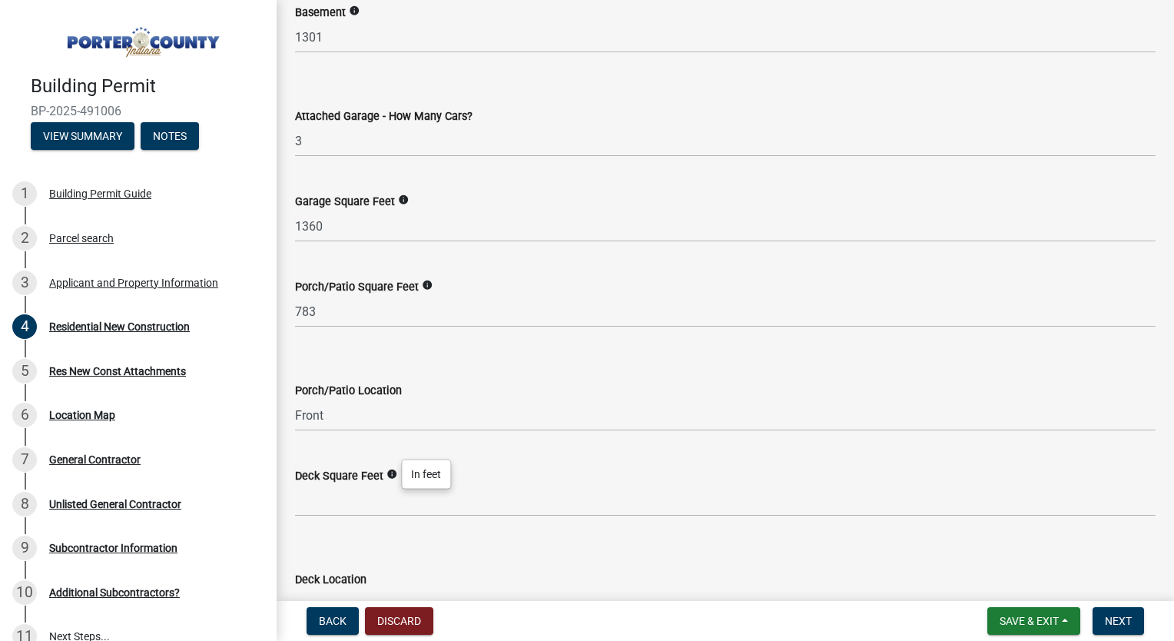
click at [393, 475] on icon "info" at bounding box center [392, 474] width 11 height 11
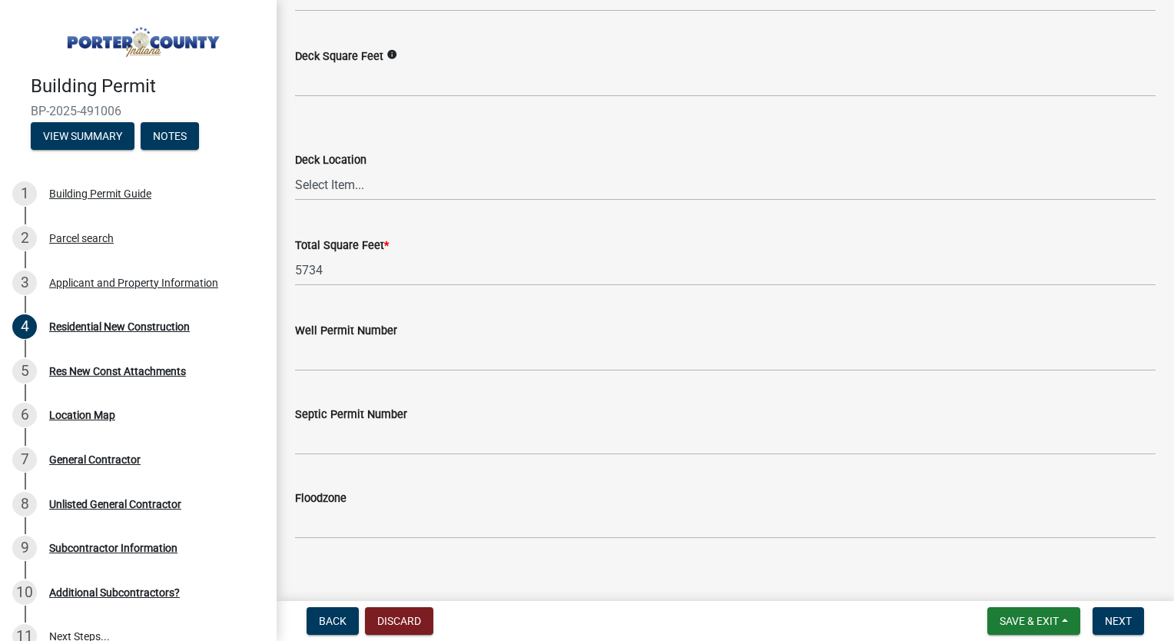
scroll to position [4152, 0]
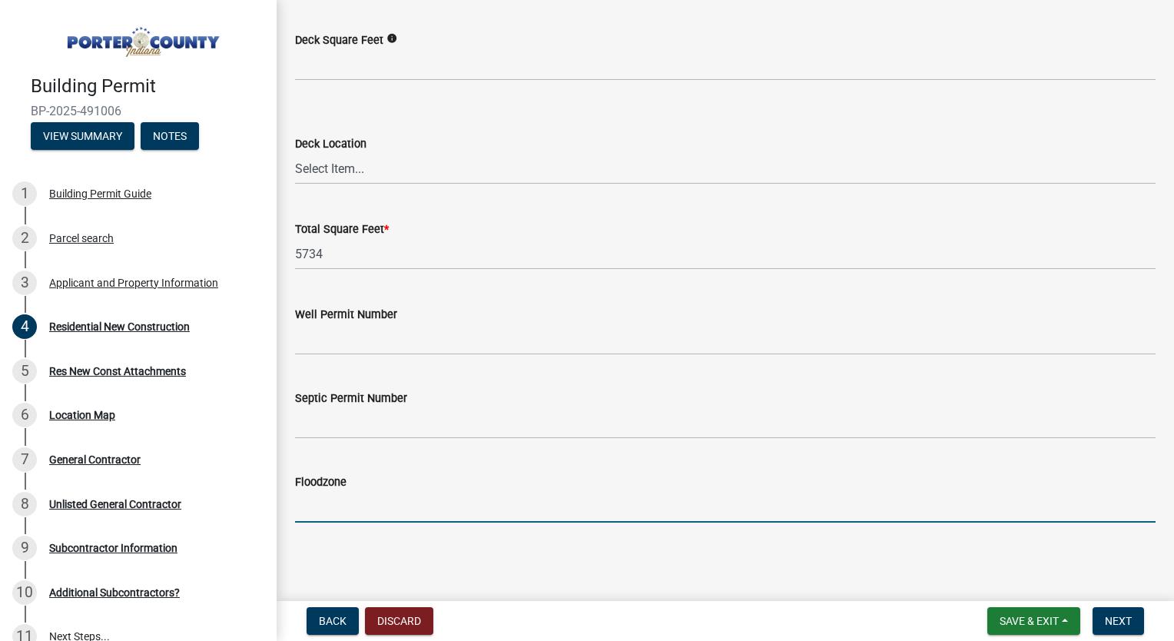
click at [427, 509] on input "Floodzone" at bounding box center [725, 507] width 861 height 32
type input "n/a"
click at [451, 559] on main "Residential New Construction share Share All applicants are required to apply f…" at bounding box center [725, 297] width 897 height 595
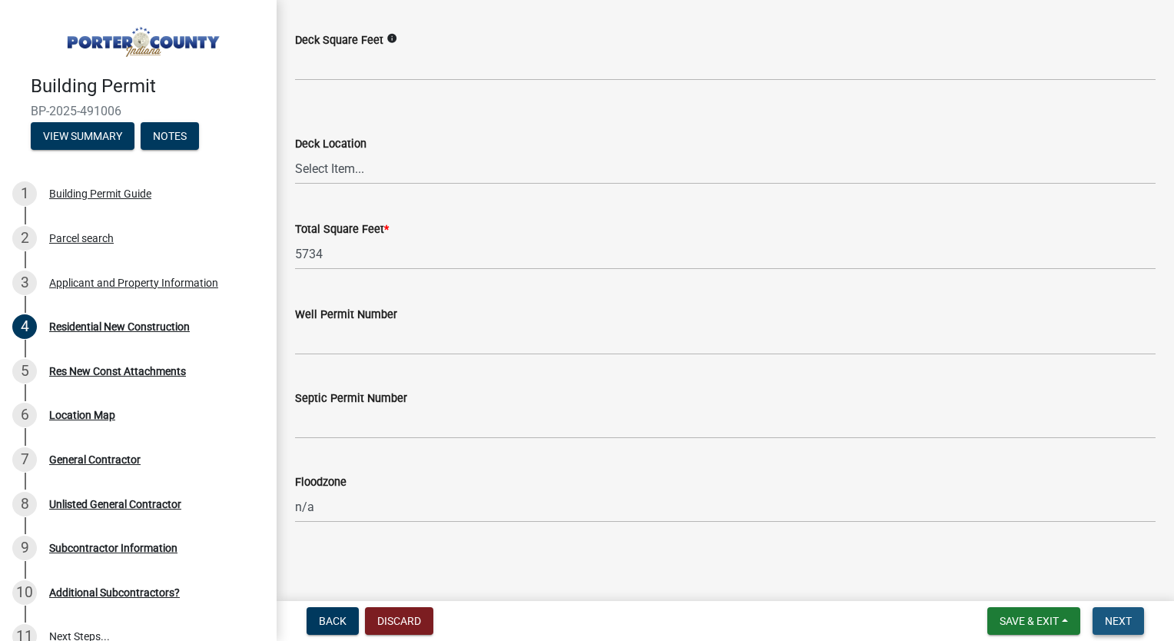
click at [1134, 622] on button "Next" at bounding box center [1118, 621] width 51 height 28
click at [1112, 622] on span "Next" at bounding box center [1118, 621] width 27 height 12
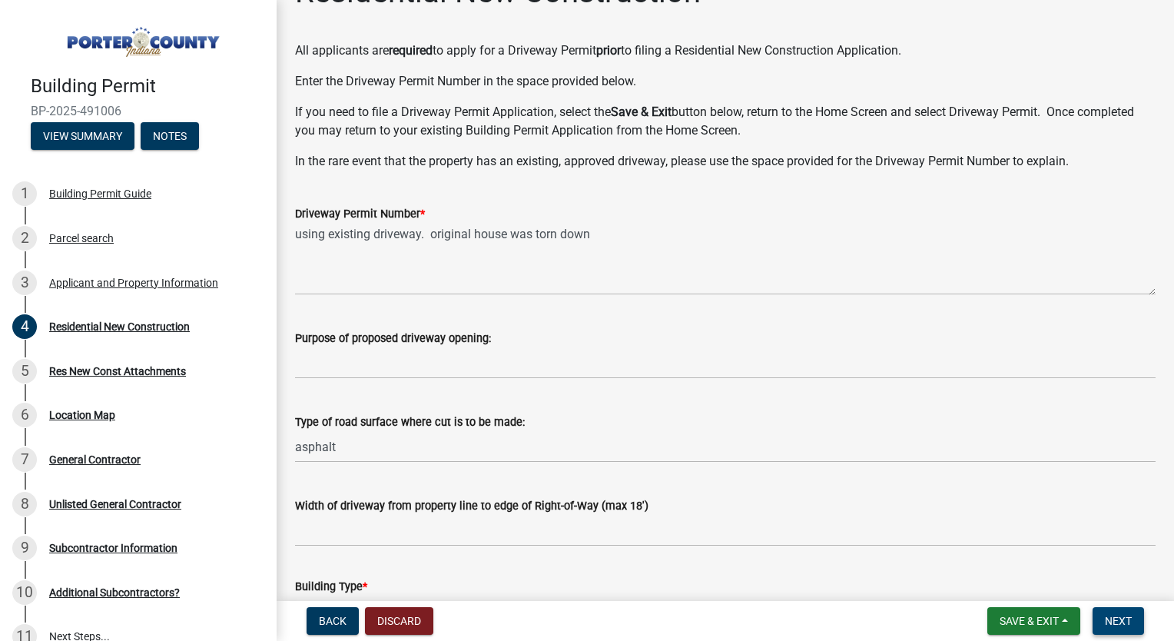
scroll to position [0, 0]
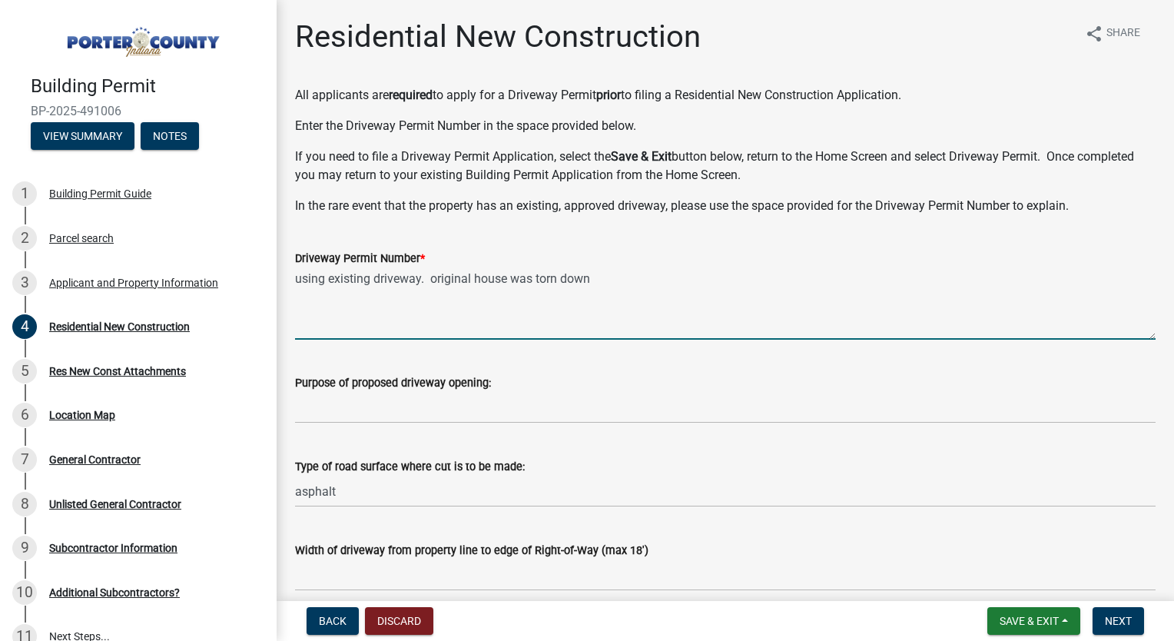
drag, startPoint x: 590, startPoint y: 275, endPoint x: 292, endPoint y: 137, distance: 328.7
click at [687, 252] on div "Driveway Permit Number *" at bounding box center [725, 258] width 861 height 18
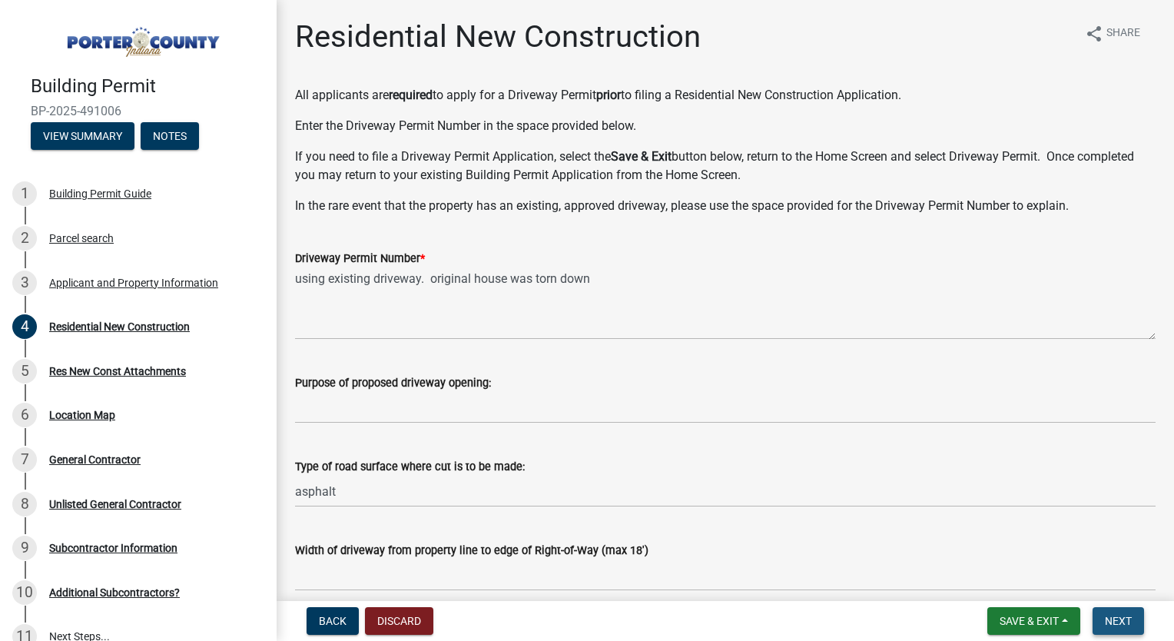
click at [1116, 627] on button "Next" at bounding box center [1118, 621] width 51 height 28
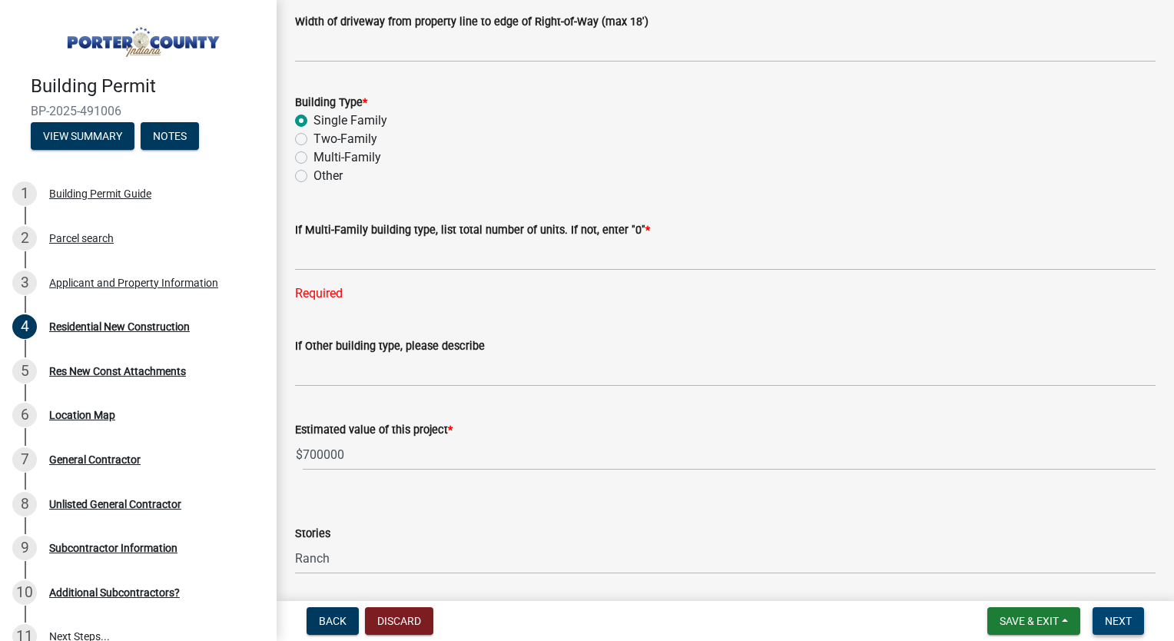
scroll to position [532, 0]
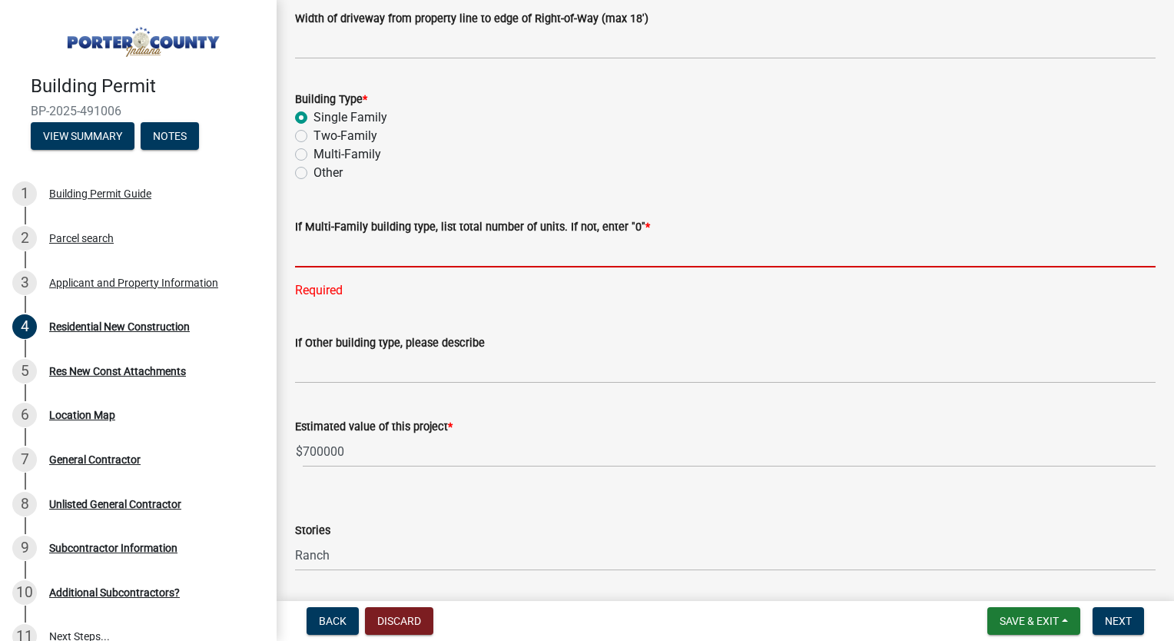
click at [400, 241] on input "text" at bounding box center [725, 252] width 861 height 32
type input "0"
click at [754, 181] on div "Other" at bounding box center [725, 173] width 861 height 18
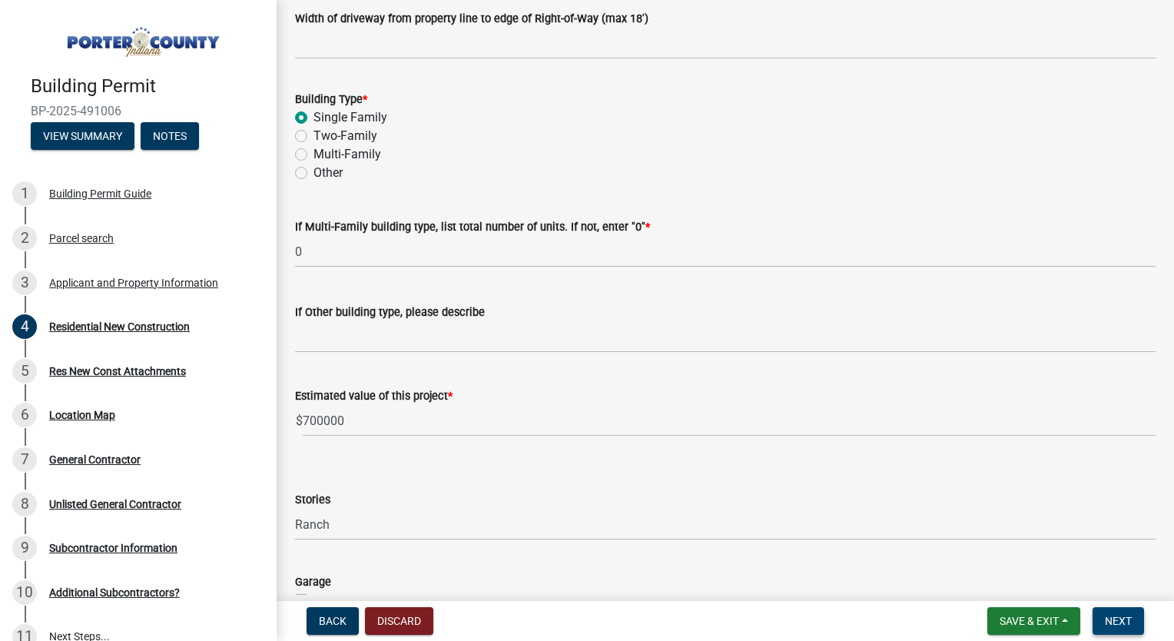
click at [1109, 618] on span "Next" at bounding box center [1118, 621] width 27 height 12
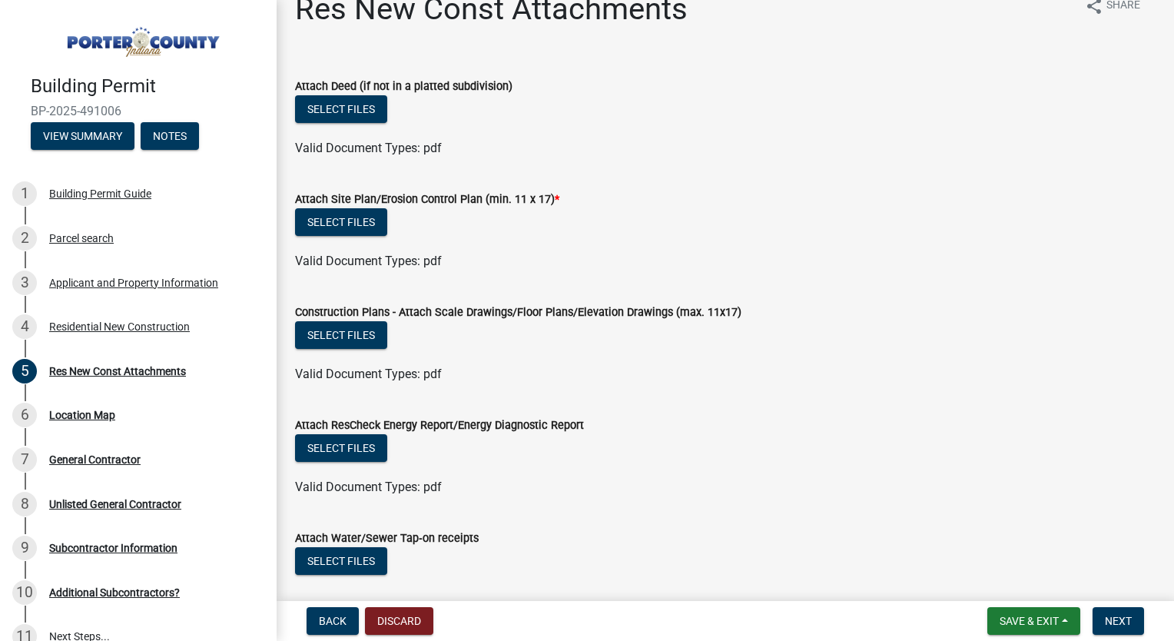
scroll to position [28, 0]
click at [353, 221] on button "Select files" at bounding box center [341, 222] width 92 height 28
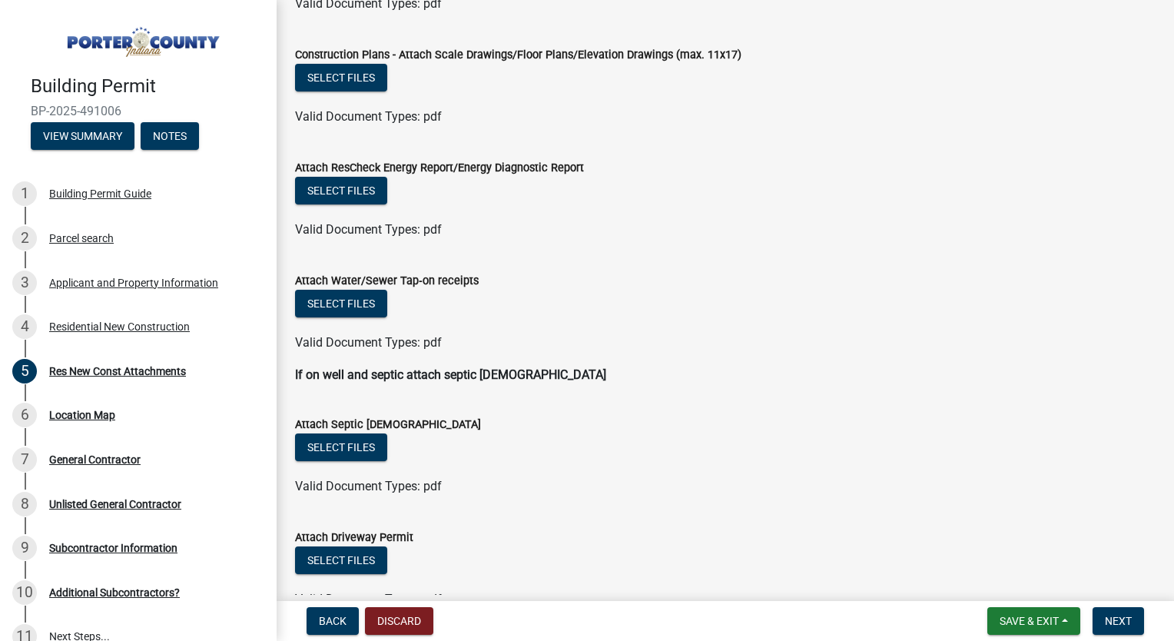
scroll to position [297, 0]
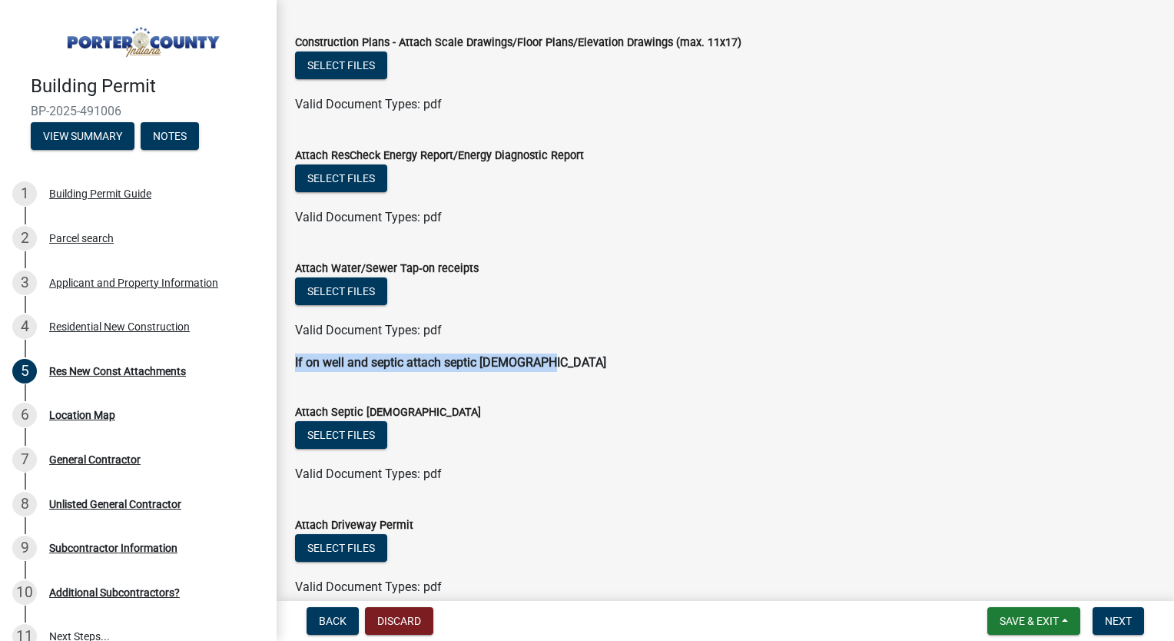
drag, startPoint x: 548, startPoint y: 359, endPoint x: 280, endPoint y: 367, distance: 267.5
click at [280, 367] on div "Res New Const Attachments share Share Attach Deed (if not in a platted subdivis…" at bounding box center [725, 229] width 897 height 1016
click at [539, 403] on div "Attach Septic [DEMOGRAPHIC_DATA]" at bounding box center [725, 412] width 861 height 18
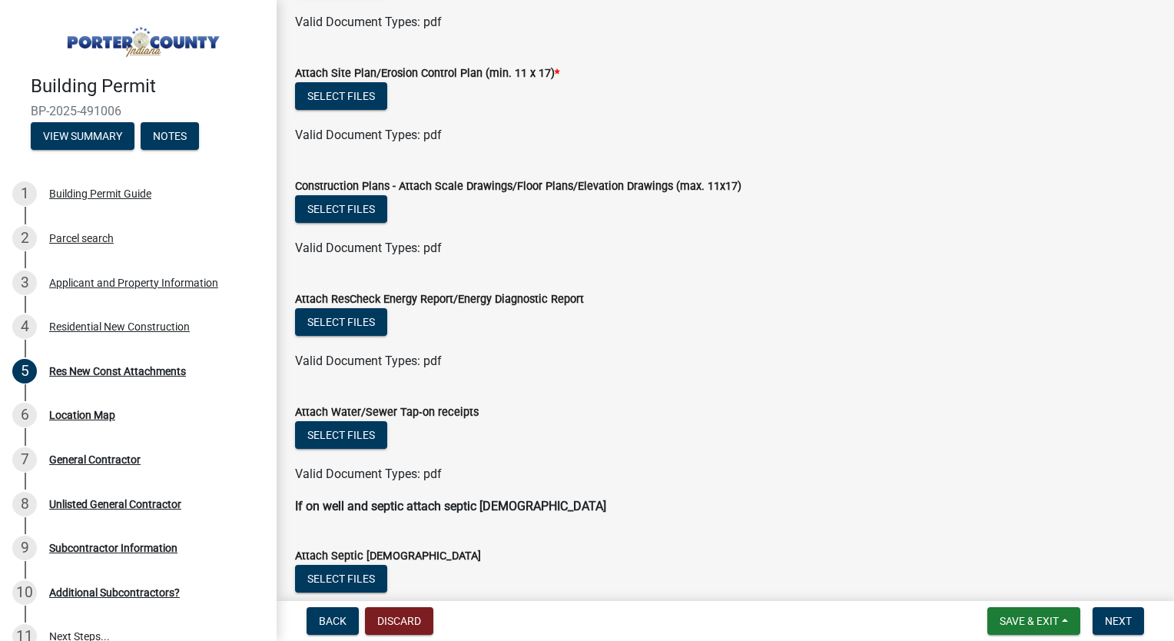
scroll to position [151, 0]
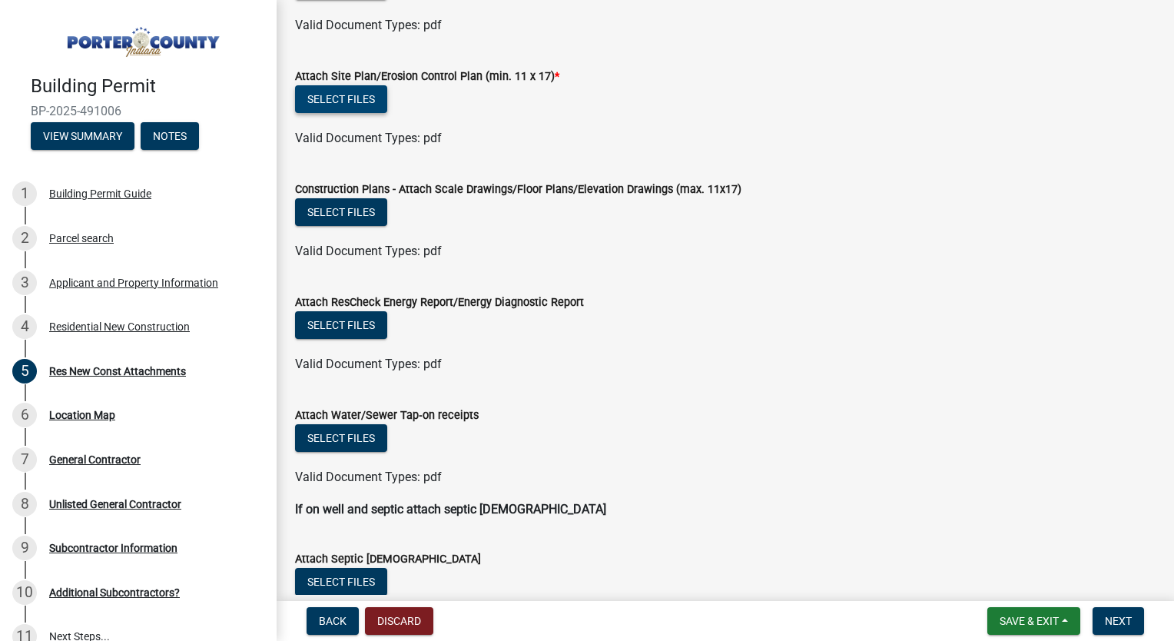
click at [350, 103] on button "Select files" at bounding box center [341, 99] width 92 height 28
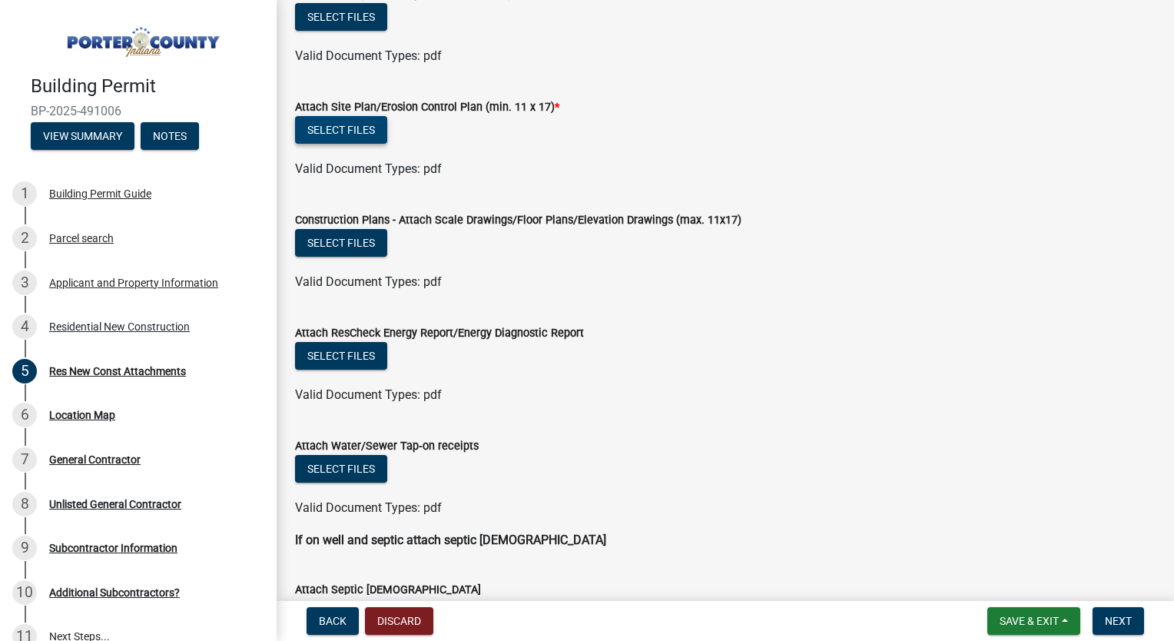
click at [363, 131] on button "Select files" at bounding box center [341, 130] width 92 height 28
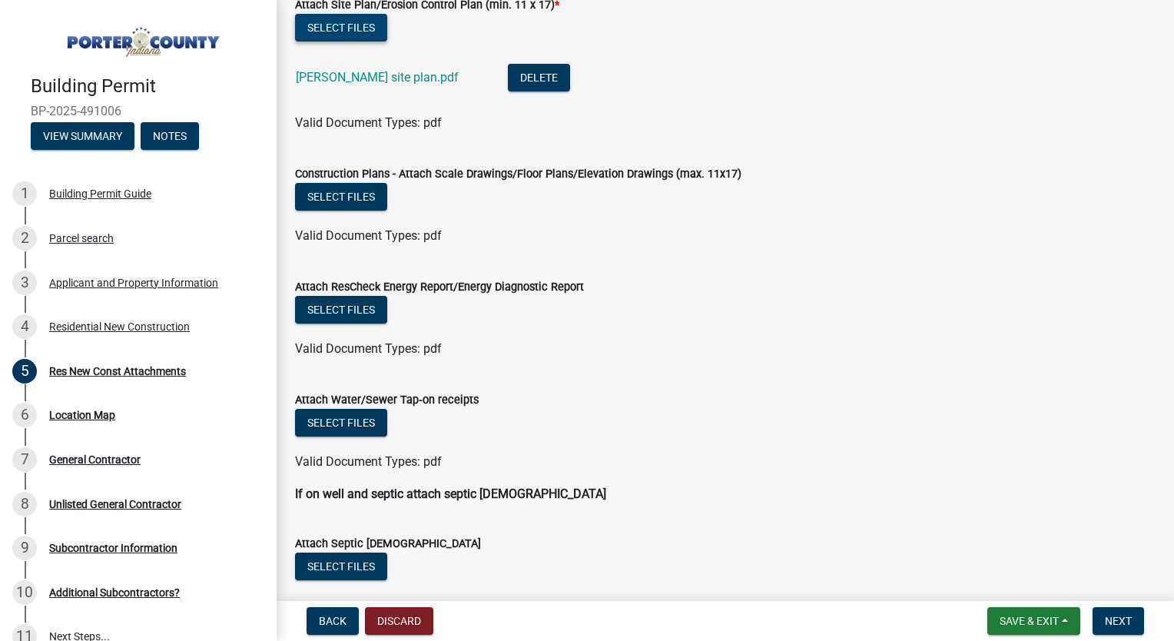
scroll to position [0, 0]
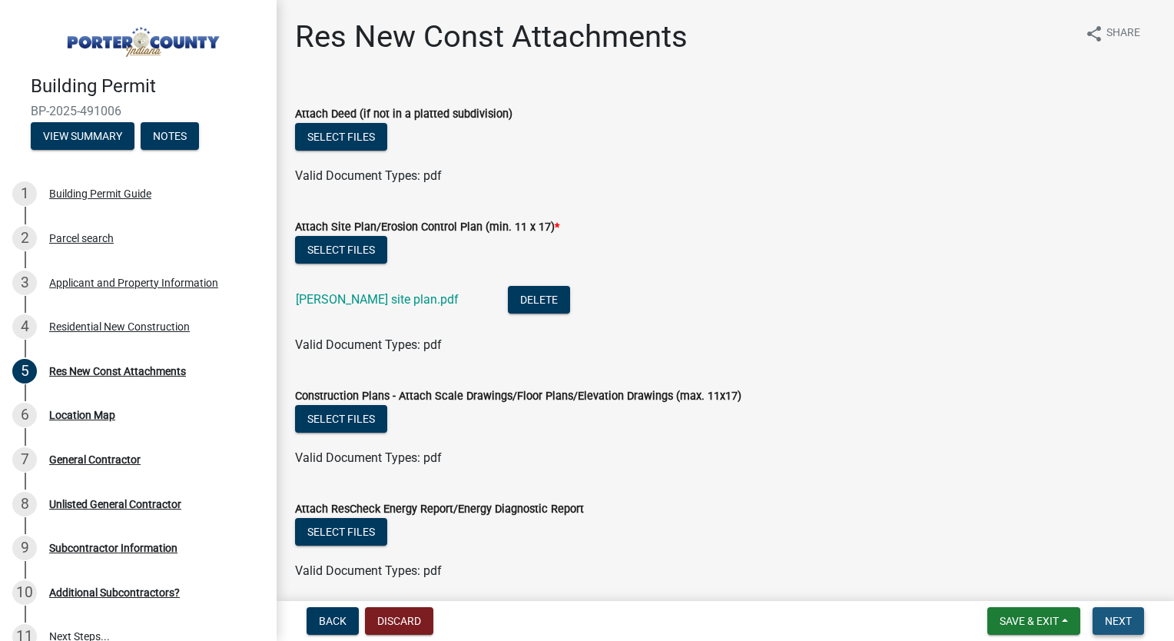
click at [1112, 625] on span "Next" at bounding box center [1118, 621] width 27 height 12
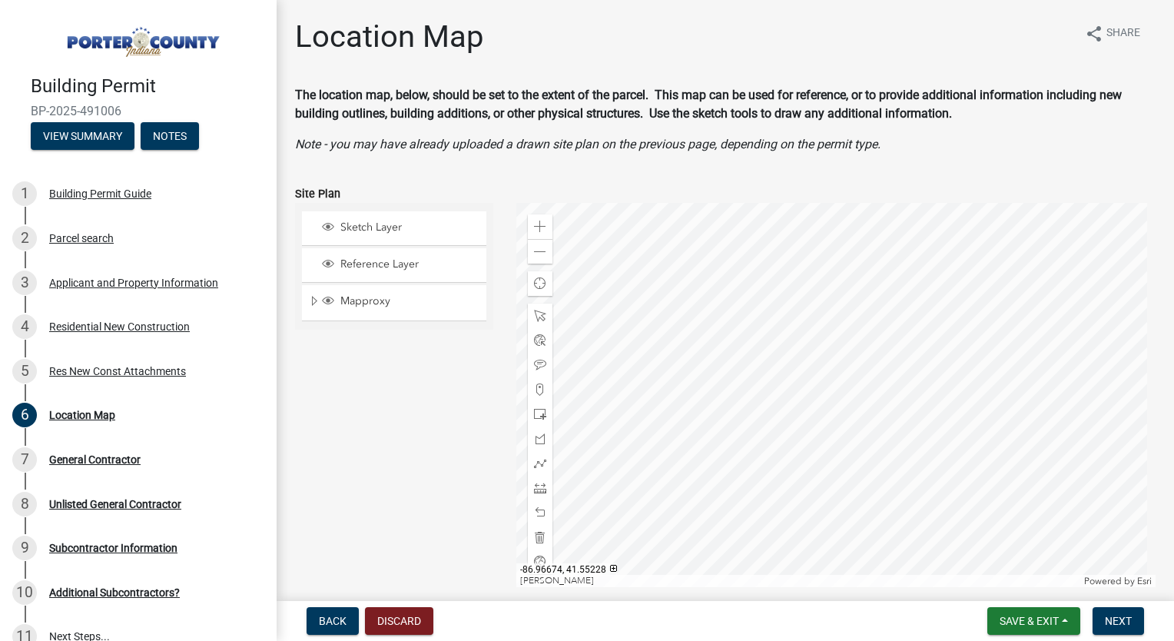
click at [836, 396] on div at bounding box center [836, 395] width 640 height 384
click at [685, 430] on div at bounding box center [836, 395] width 640 height 384
click at [1109, 623] on span "Next" at bounding box center [1118, 621] width 27 height 12
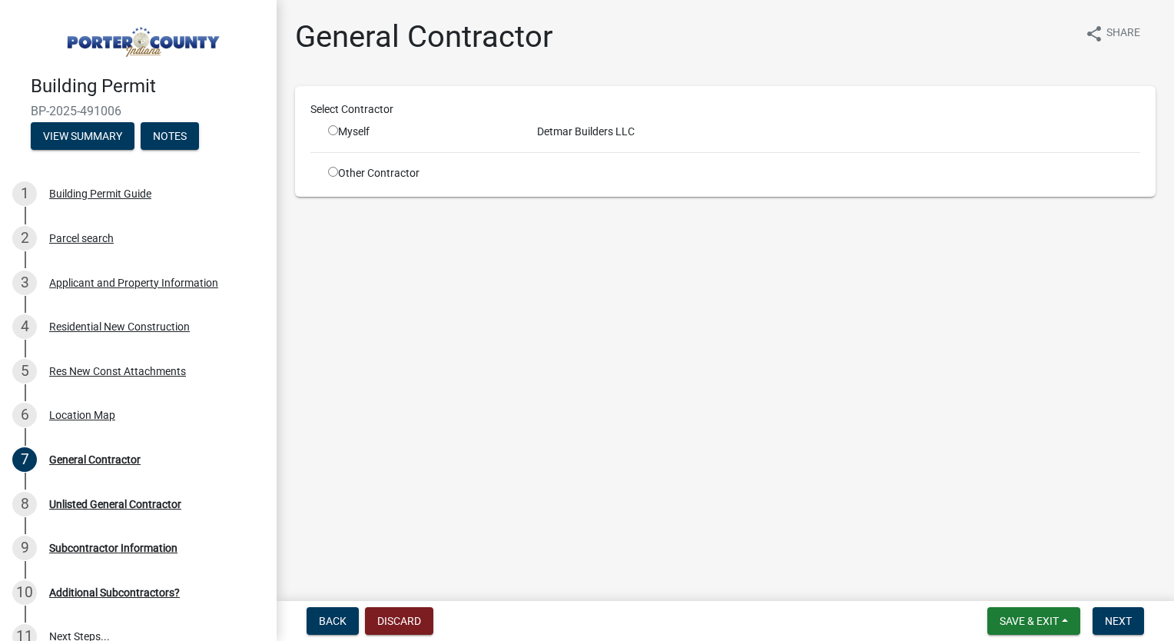
click at [340, 138] on div "Myself" at bounding box center [421, 132] width 186 height 16
click at [334, 131] on input "radio" at bounding box center [333, 130] width 10 height 10
radio input "true"
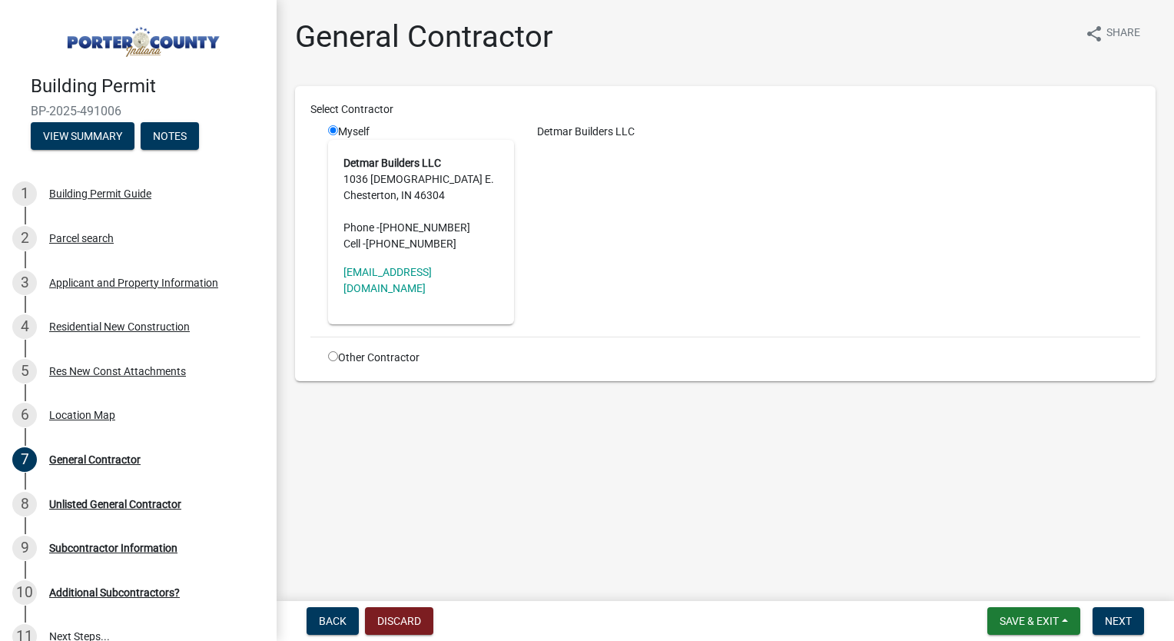
click at [368, 187] on address "Detmar Builders LLC [STREET_ADDRESS][DEMOGRAPHIC_DATA] Phone - [PHONE_NUMBER] C…" at bounding box center [420, 203] width 155 height 97
click at [604, 220] on div "Detmar Builders LLC" at bounding box center [839, 224] width 626 height 201
click at [330, 126] on input "radio" at bounding box center [333, 130] width 10 height 10
click at [1108, 628] on button "Next" at bounding box center [1118, 621] width 51 height 28
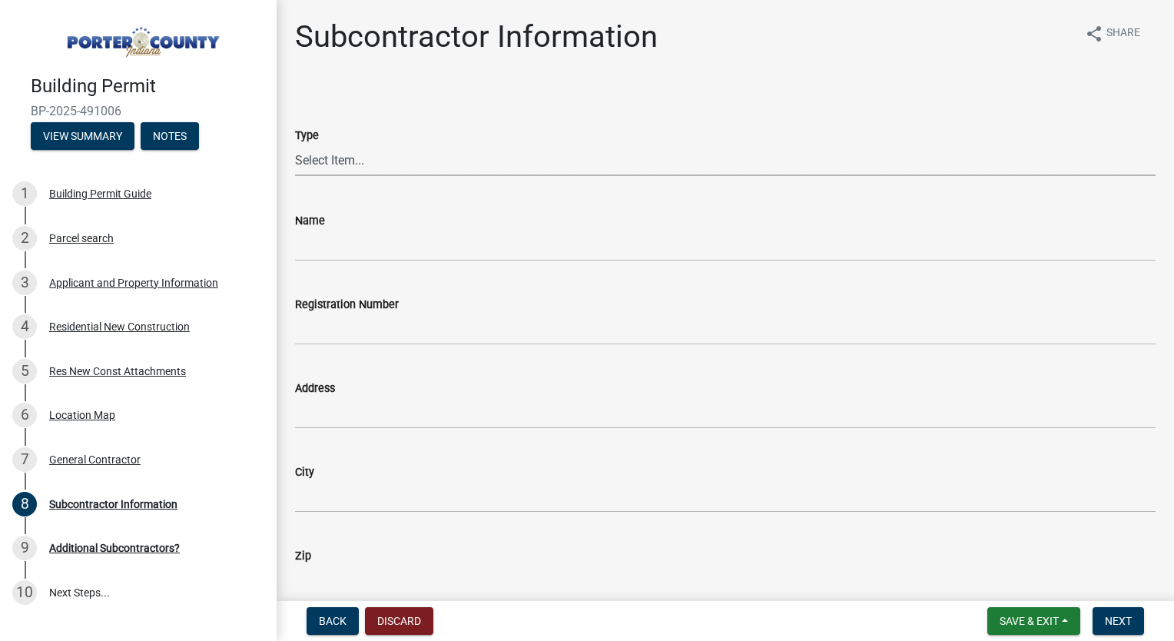
click at [375, 159] on select "Select Item... Concrete Plumbing Electrical HVAC Framing Roofing Insulation Lan…" at bounding box center [725, 160] width 861 height 32
click at [295, 144] on select "Select Item... Concrete Plumbing Electrical HVAC Framing Roofing Insulation Lan…" at bounding box center [725, 160] width 861 height 32
select select "aec83d08-724c-497f-a966-c5001b2a94b2"
click at [343, 247] on input "Name" at bounding box center [725, 246] width 861 height 32
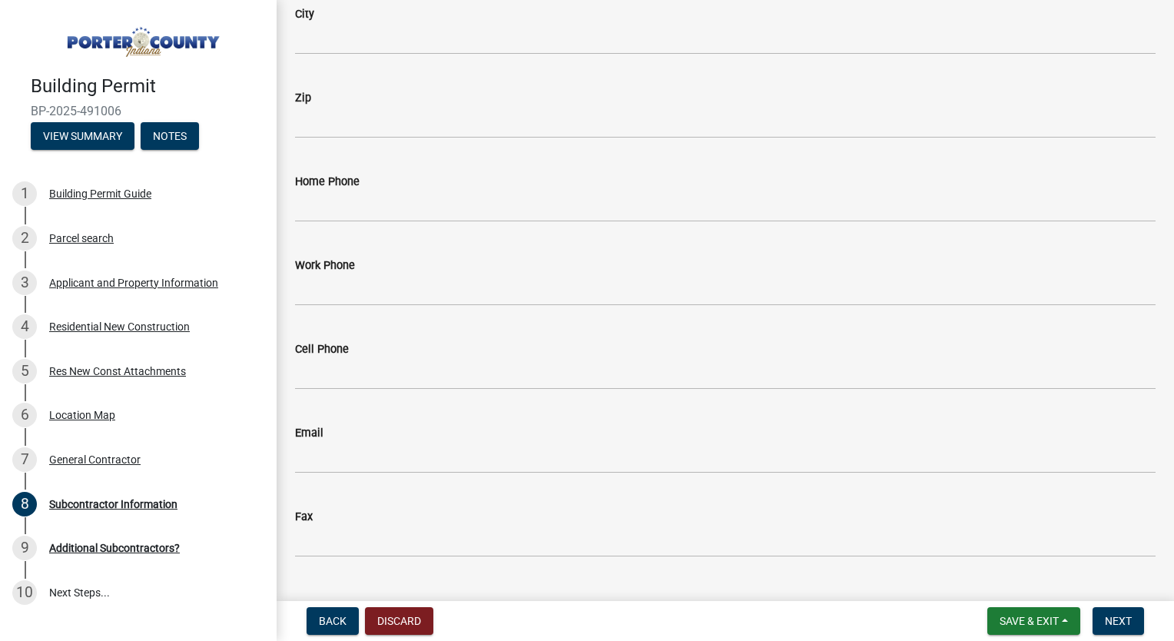
scroll to position [492, 0]
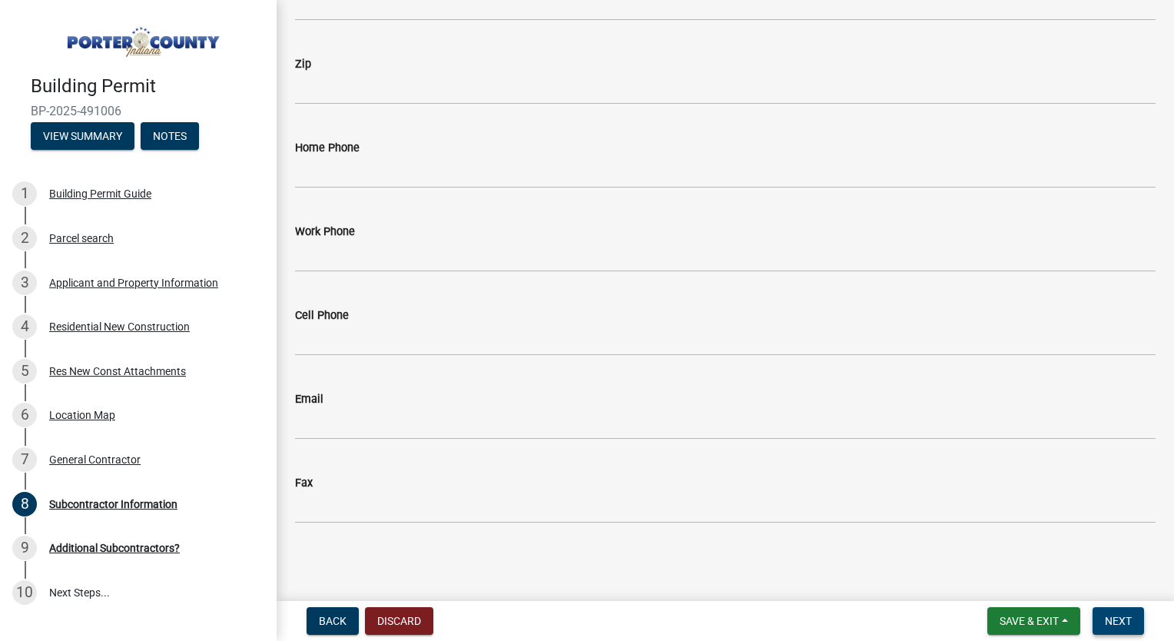
type input "[PERSON_NAME] Concrete"
click at [1131, 625] on button "Next" at bounding box center [1118, 621] width 51 height 28
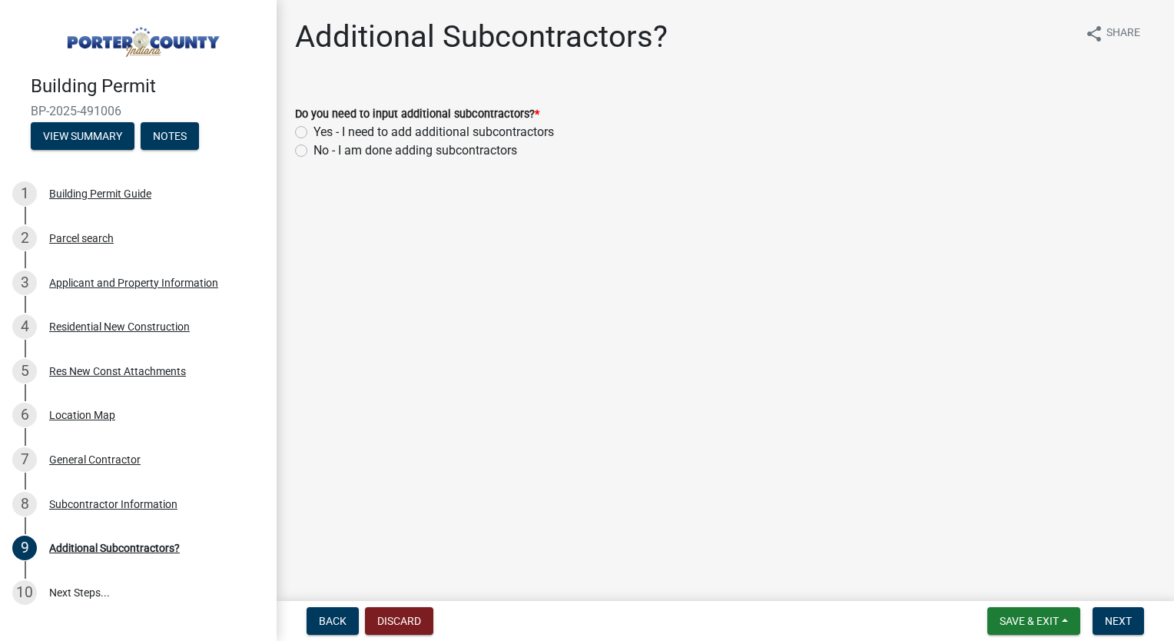
click at [314, 133] on label "Yes - I need to add additional subcontractors" at bounding box center [434, 132] width 241 height 18
click at [314, 133] on input "Yes - I need to add additional subcontractors" at bounding box center [319, 128] width 10 height 10
radio input "true"
click at [1116, 622] on span "Next" at bounding box center [1118, 621] width 27 height 12
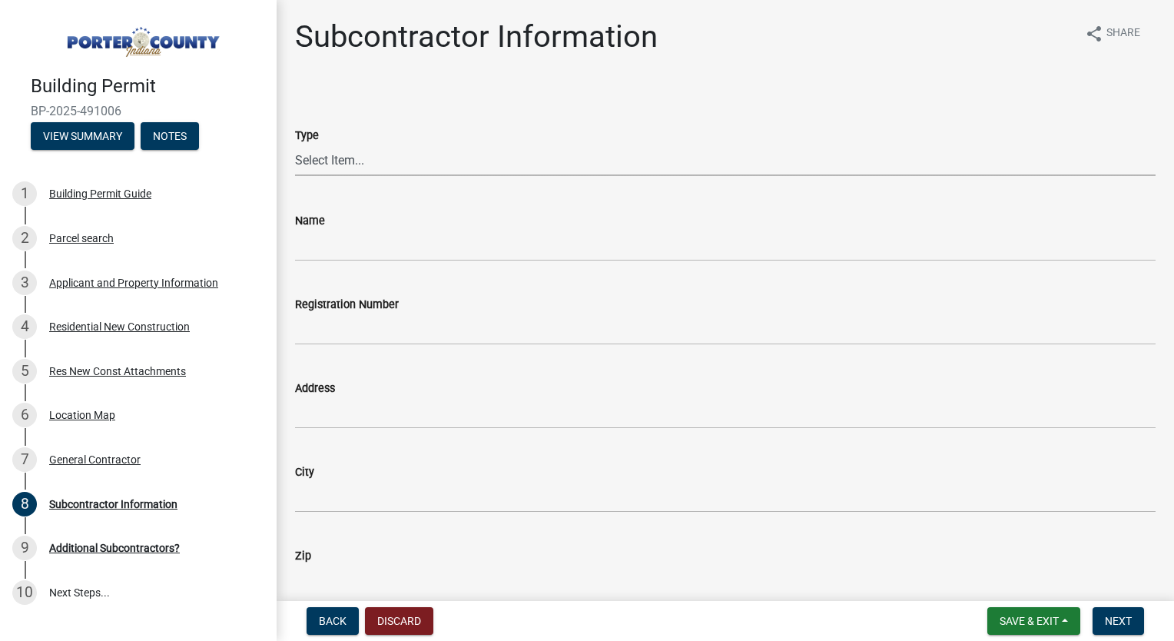
click at [388, 164] on select "Select Item... Concrete Plumbing Electrical HVAC Framing Roofing Insulation Lan…" at bounding box center [725, 160] width 861 height 32
click at [333, 609] on button "Back" at bounding box center [333, 621] width 52 height 28
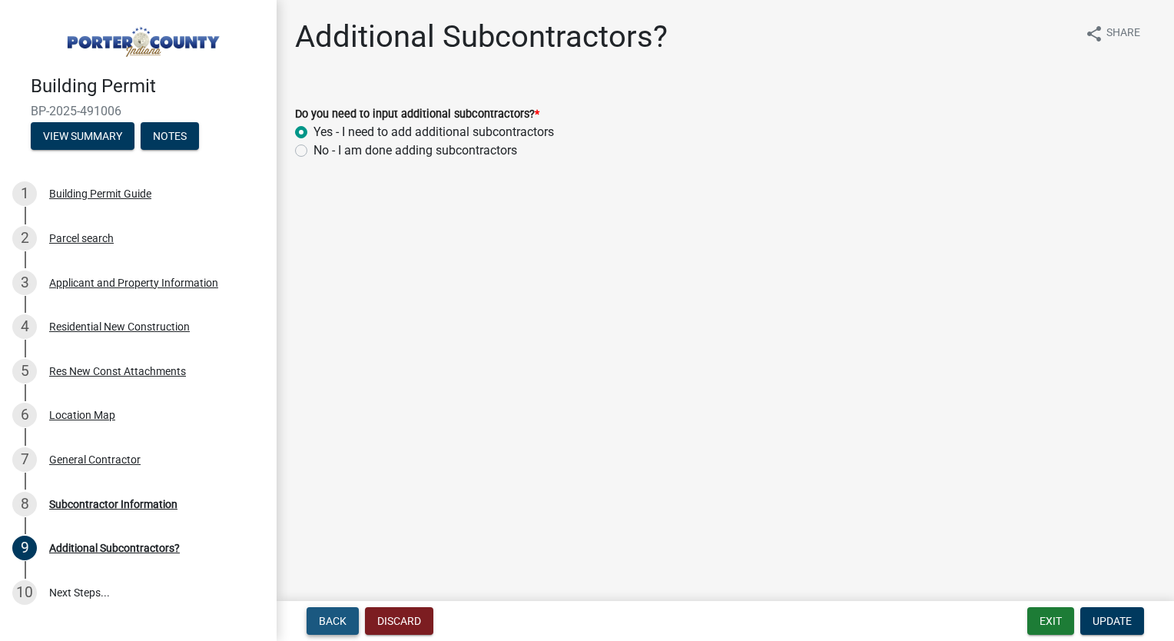
click at [333, 609] on button "Back" at bounding box center [333, 621] width 52 height 28
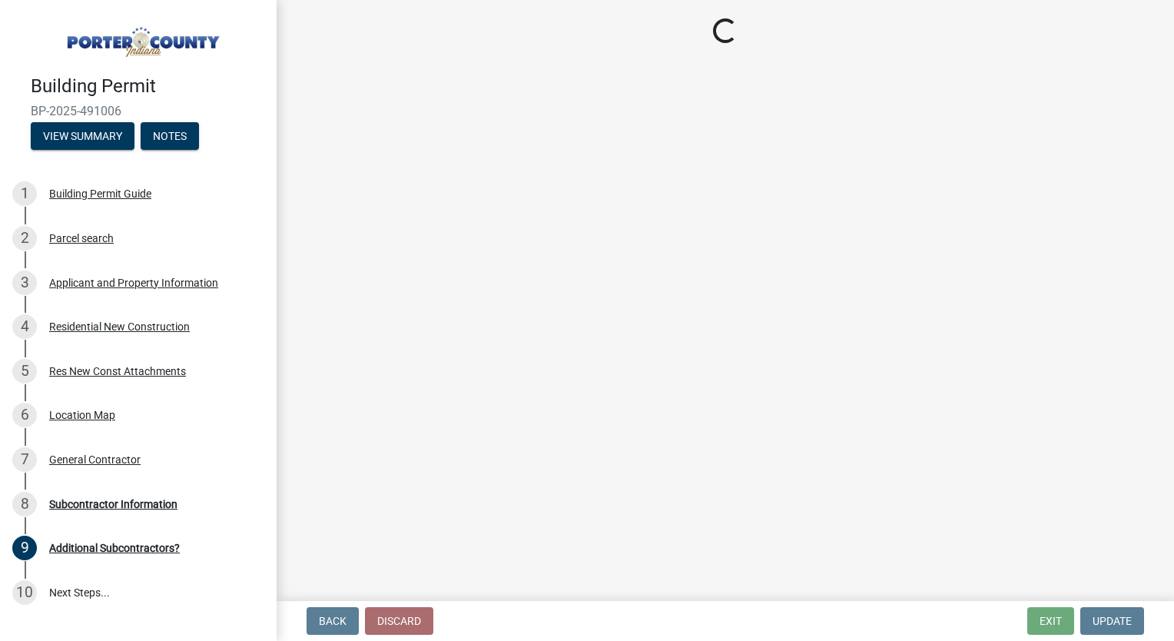
select select "aec83d08-724c-497f-a966-c5001b2a94b2"
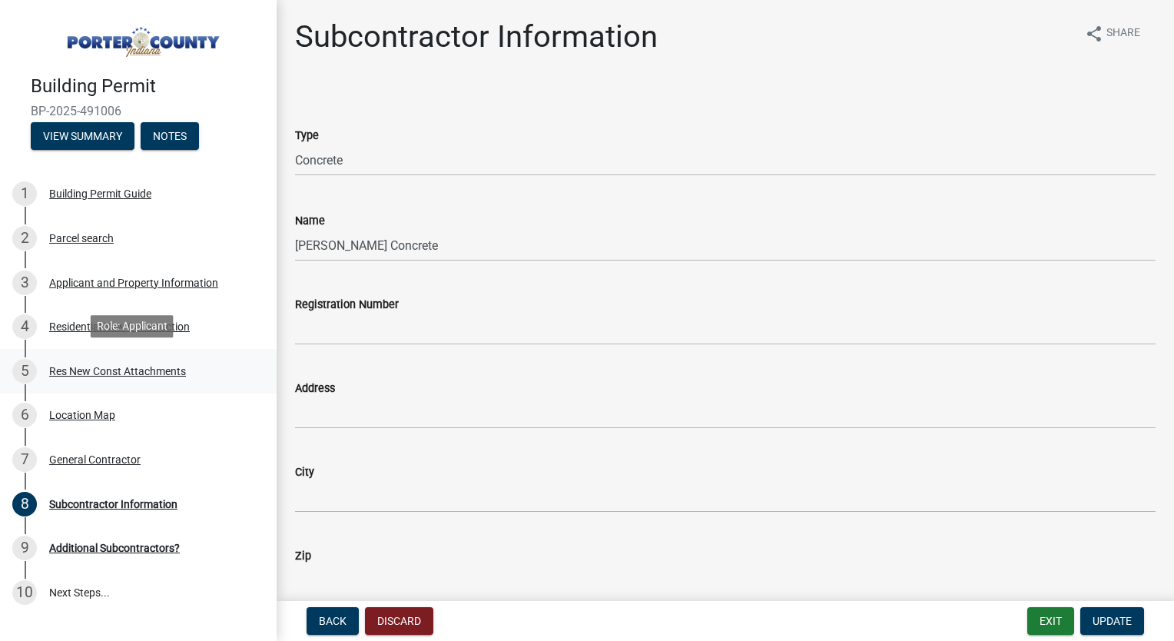
click at [127, 373] on div "Res New Const Attachments" at bounding box center [117, 371] width 137 height 11
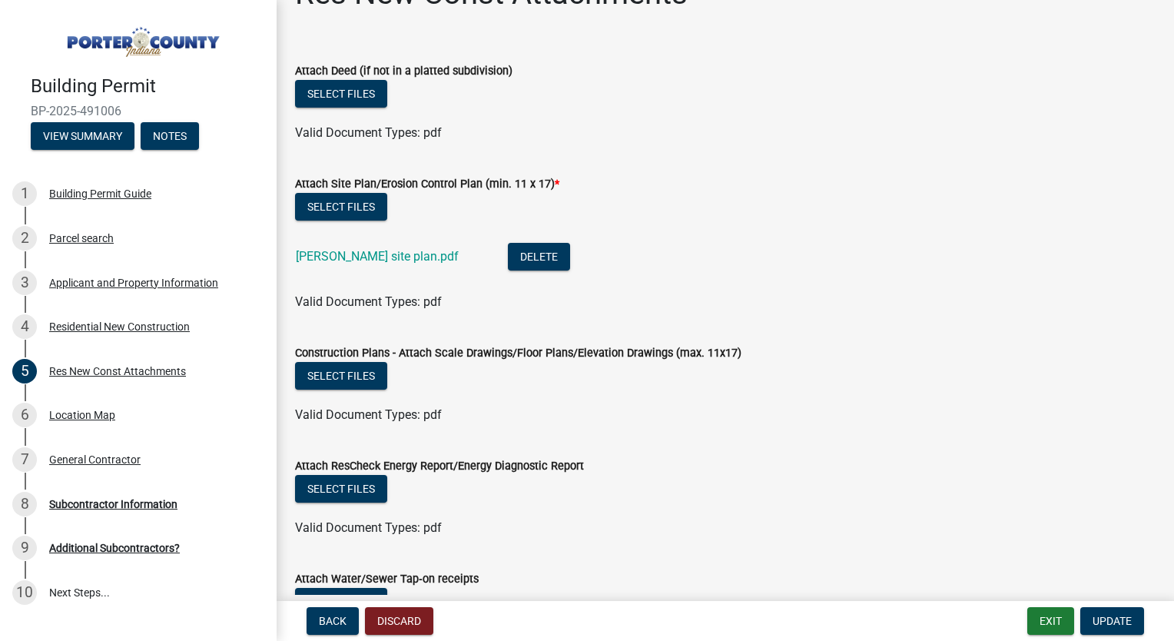
scroll to position [43, 0]
click at [360, 372] on button "Select files" at bounding box center [341, 376] width 92 height 28
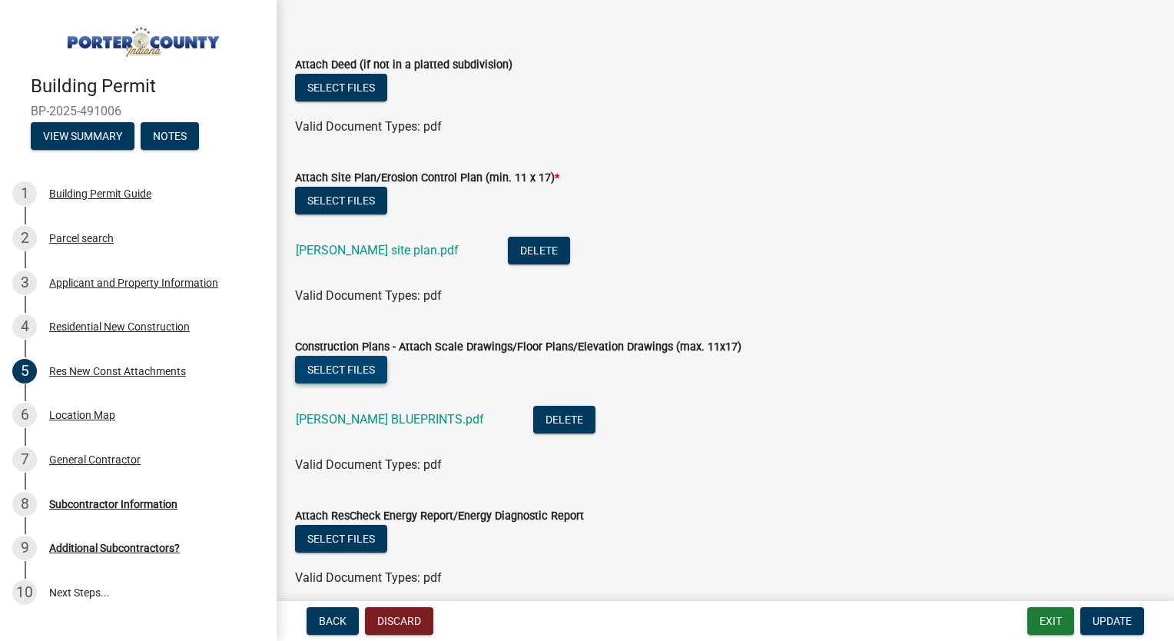
scroll to position [0, 0]
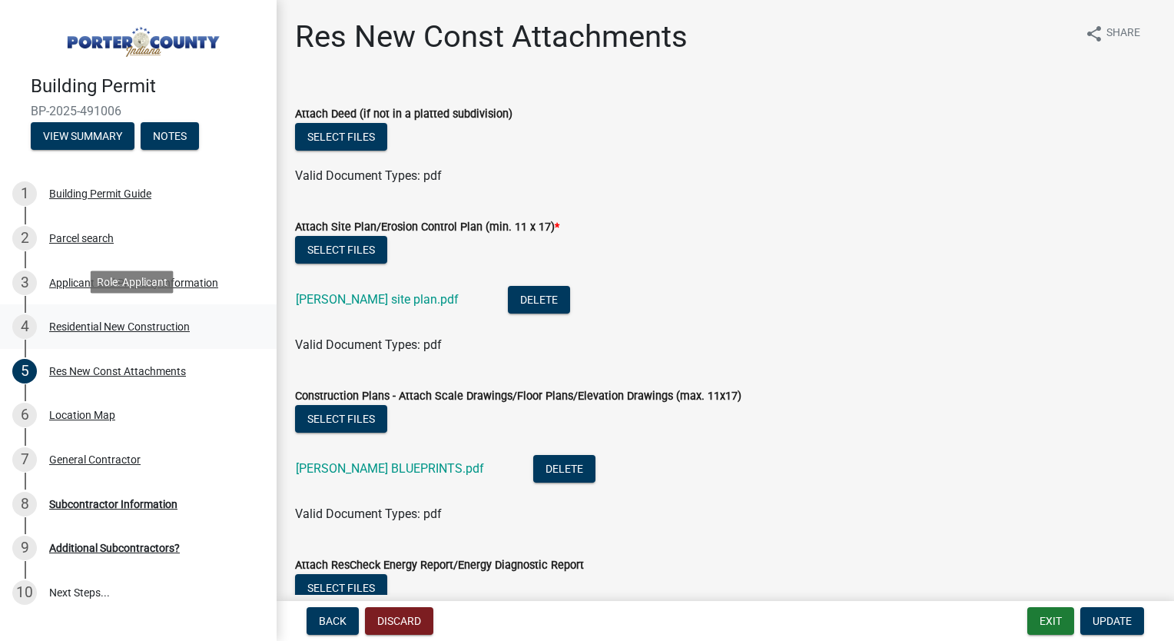
click at [122, 330] on div "Residential New Construction" at bounding box center [119, 326] width 141 height 11
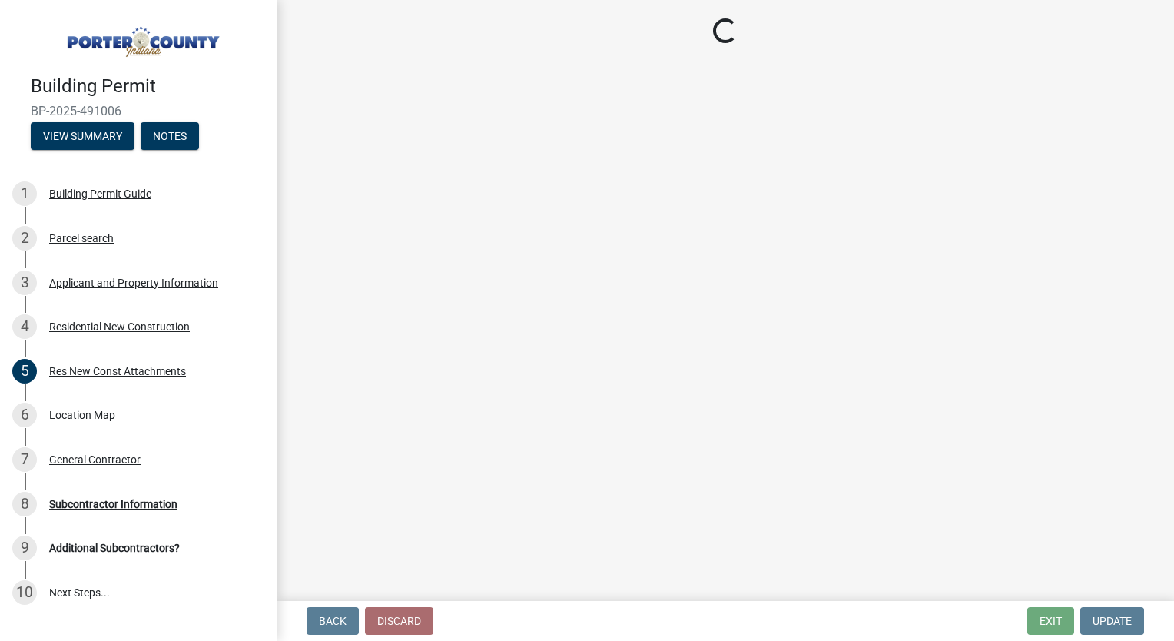
select select "4da9c449-5c2c-48cd-a36d-d108213ca6ba"
select select "3163992e-8534-4f63-91ea-d7f4d4971cae"
select select "8bba6b76-e342-4289-bfbc-7f8a7eb2a853"
select select "44bf48fd-3488-4042-bb62-c5b4f84020aa"
select select "e4a9b6e5-deab-401f-b49d-c88af2388f46"
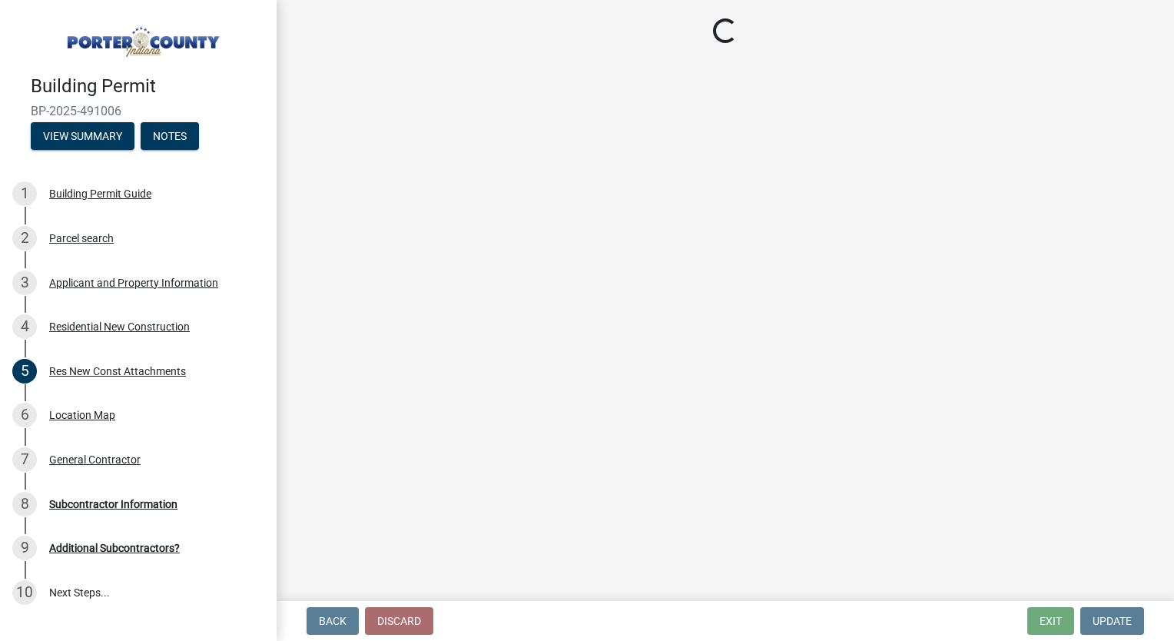
select select "a7554658-1ff0-4ba4-86bb-30b1109b1a56"
select select "bbae15df-4b7c-4889-a1a2-bdce83955e33"
select select "7427f001-d34c-4c58-bf3c-f60178144653"
select select "aeb13f5b-f618-4fb0-9457-a1d82e5b0688"
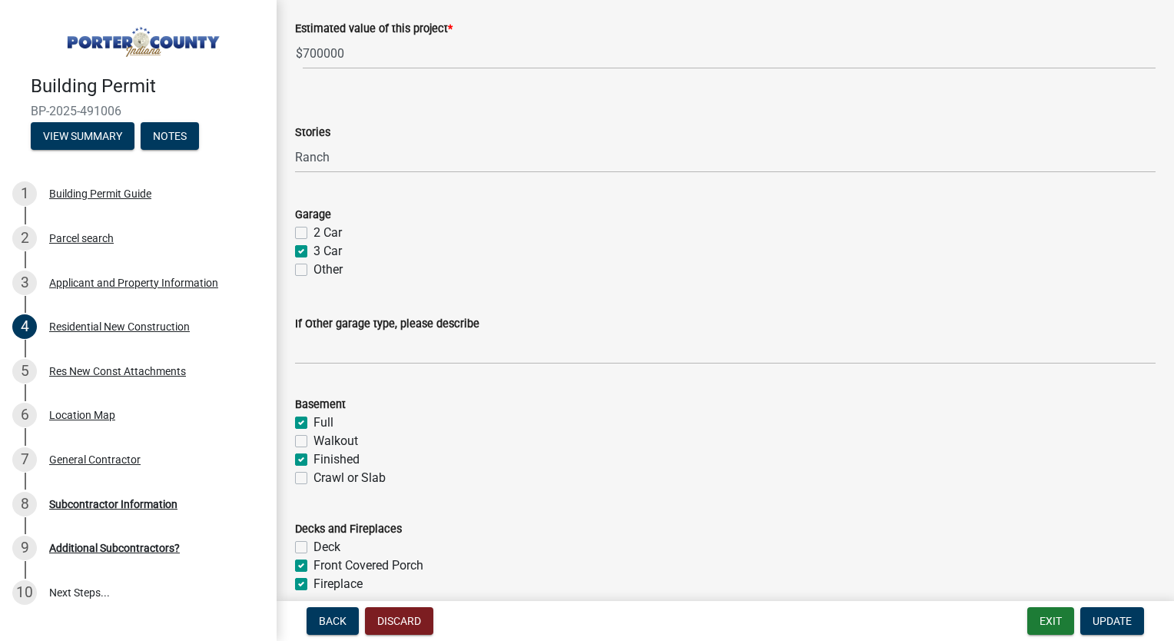
scroll to position [901, 0]
drag, startPoint x: 475, startPoint y: 321, endPoint x: 292, endPoint y: 317, distance: 182.9
click at [292, 317] on div "If Other garage type, please describe" at bounding box center [726, 326] width 884 height 71
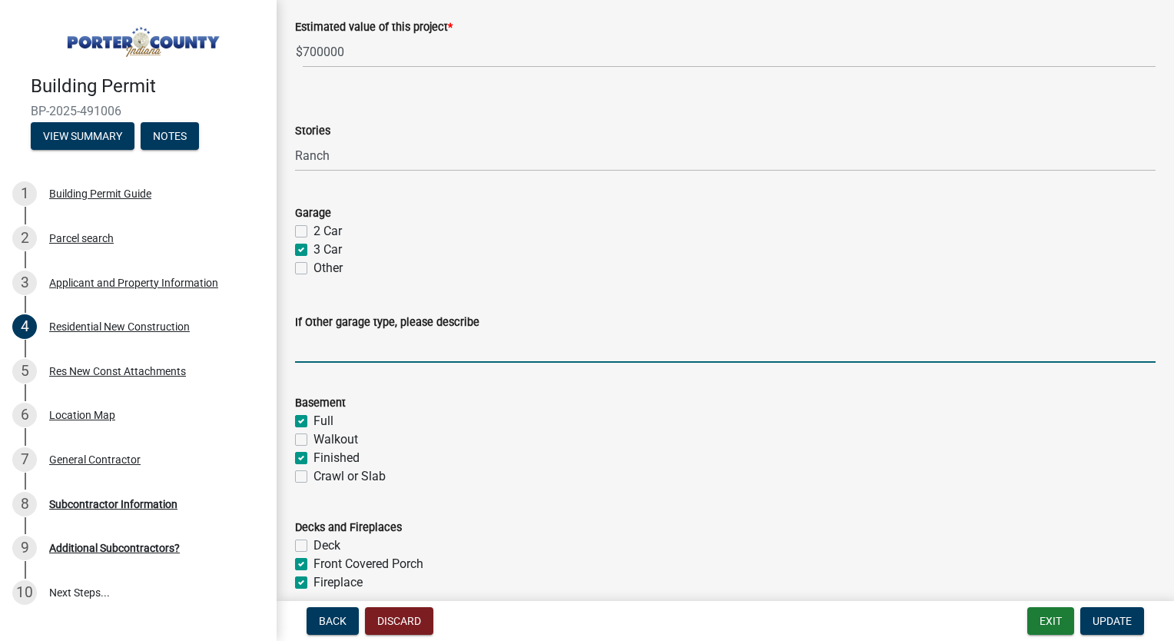
click at [589, 340] on input "If Other garage type, please describe" at bounding box center [725, 347] width 861 height 32
click at [540, 321] on div "If Other garage type, please describe" at bounding box center [725, 322] width 861 height 18
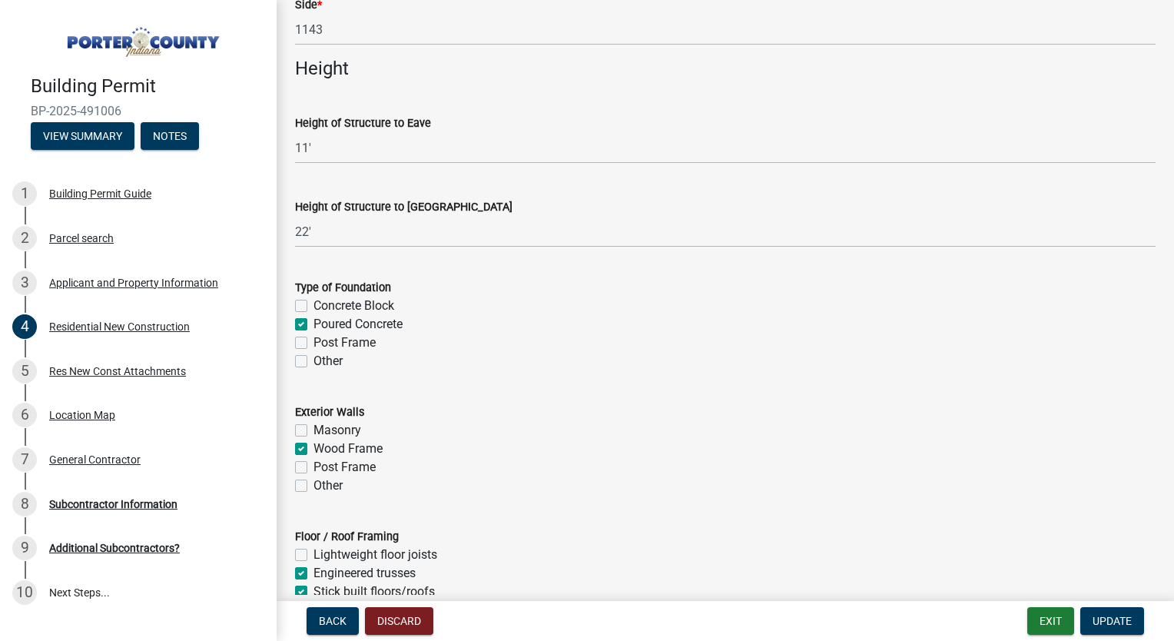
scroll to position [1905, 0]
click at [307, 146] on input "11'" at bounding box center [725, 147] width 861 height 32
type input "10'"
click at [514, 72] on h4 "Height" at bounding box center [725, 68] width 861 height 22
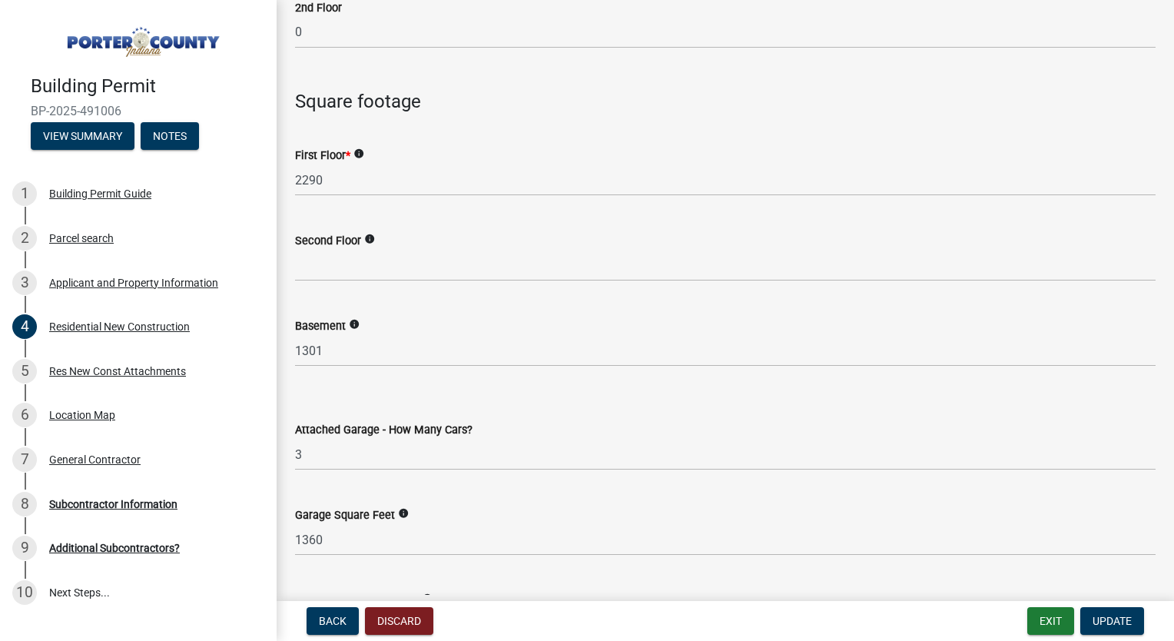
scroll to position [3402, 0]
click at [421, 357] on input "1301" at bounding box center [725, 351] width 861 height 32
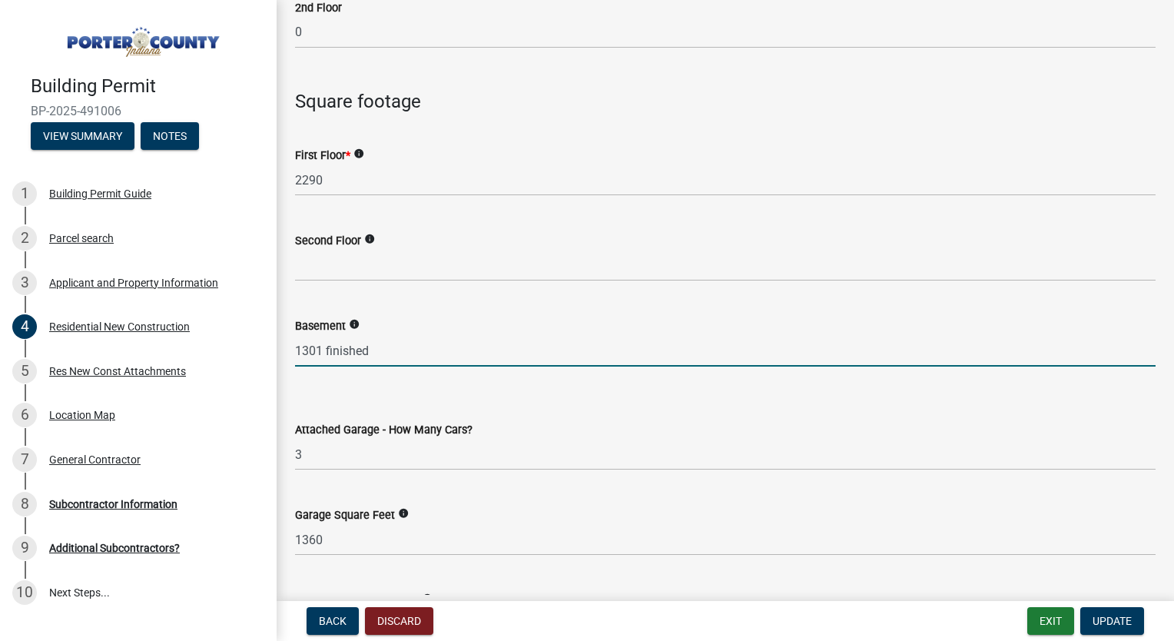
type input "1301"
click at [423, 386] on div "Attached Garage - How Many Cars? Select Item... N/A 1 2 3 4 5 6+" at bounding box center [725, 425] width 861 height 90
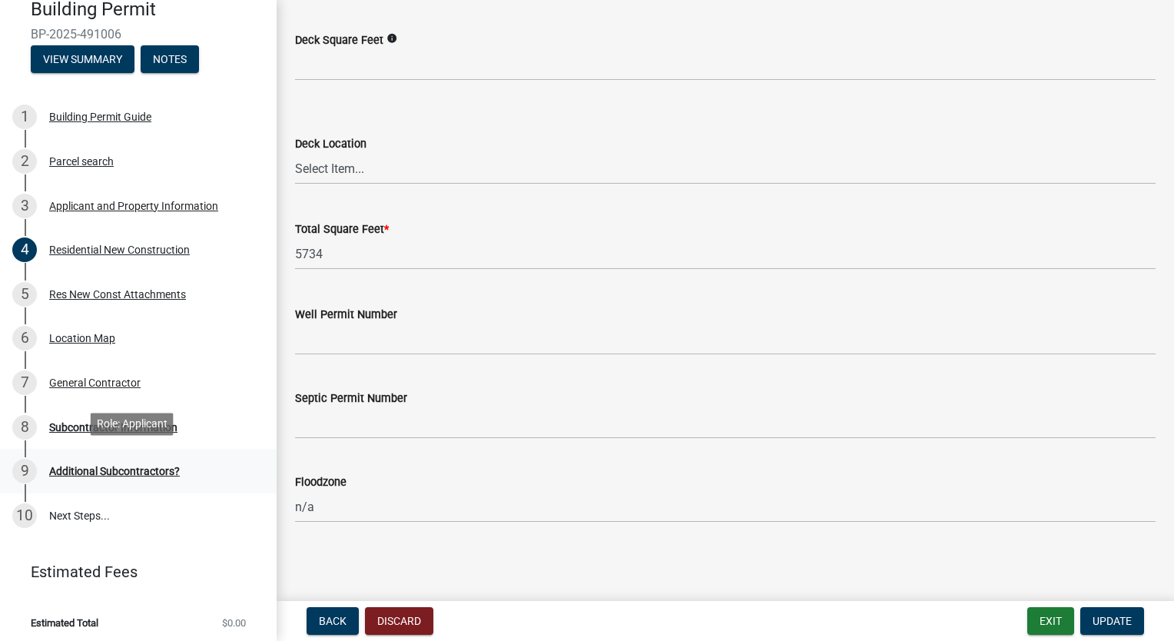
scroll to position [79, 0]
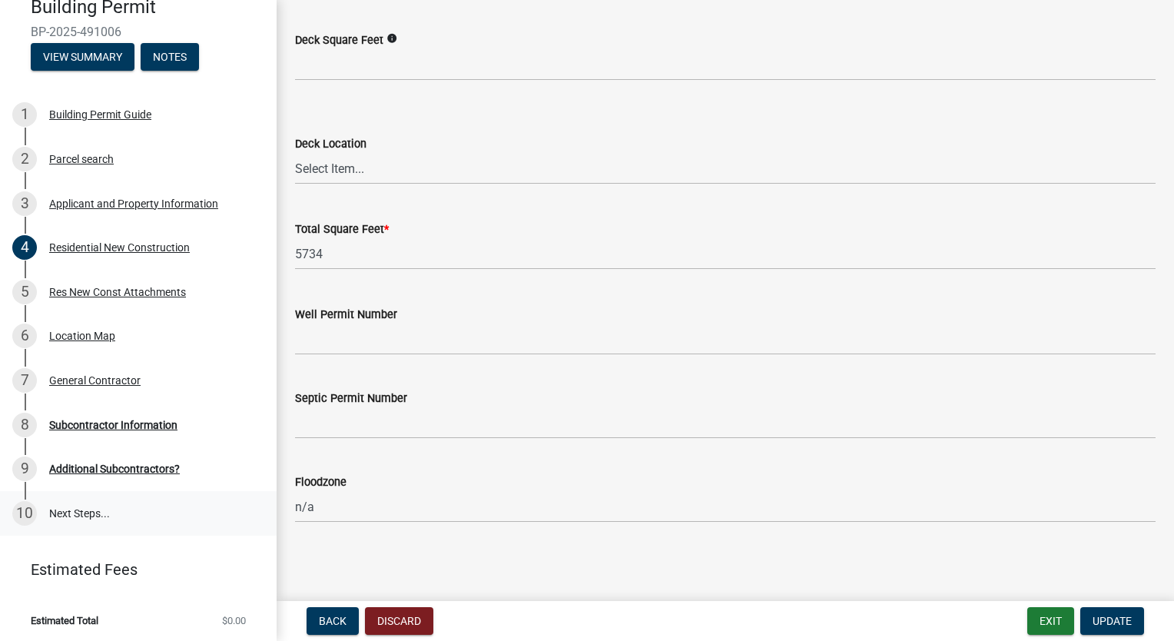
click at [73, 511] on link "10 Next Steps..." at bounding box center [138, 513] width 277 height 45
click at [100, 429] on div "8 Subcontractor Information" at bounding box center [132, 425] width 240 height 25
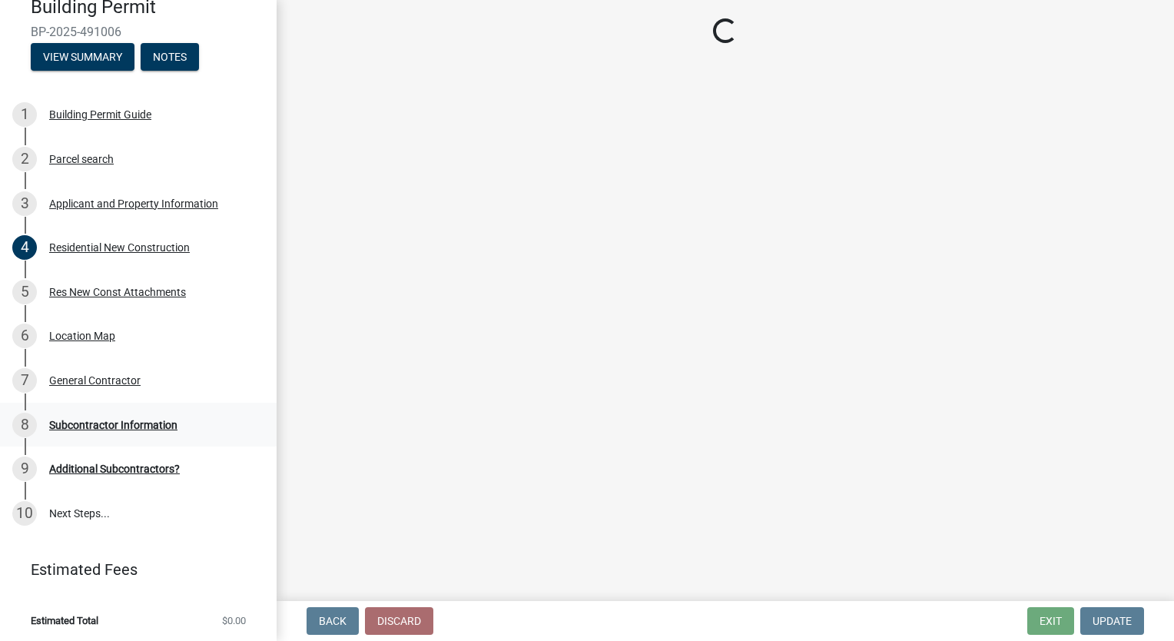
scroll to position [0, 0]
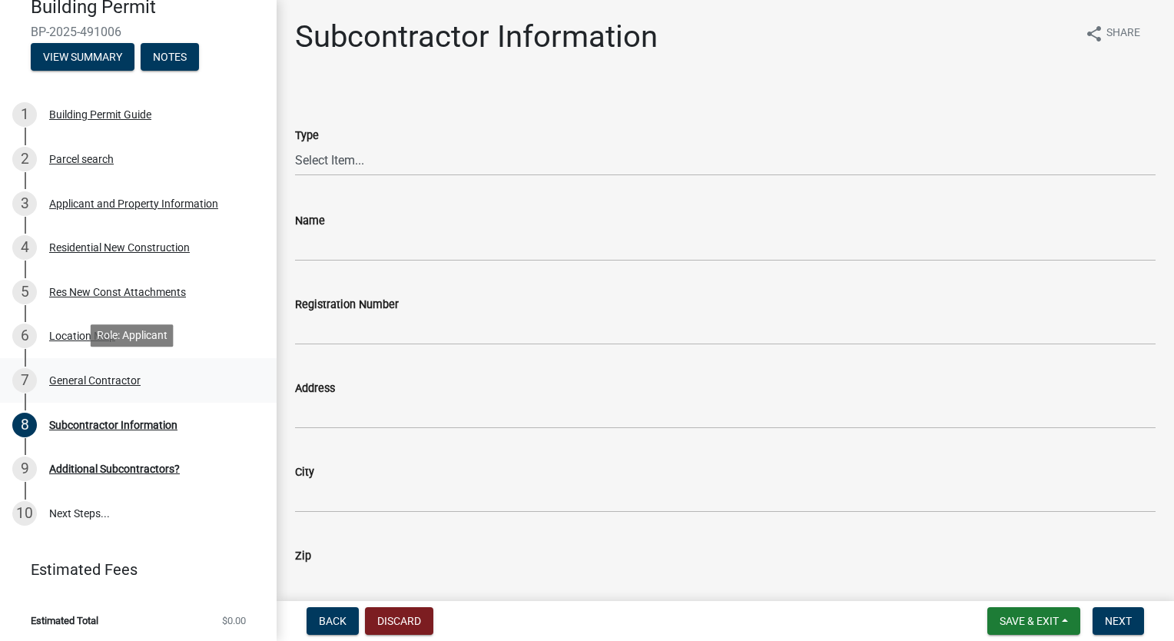
click at [121, 381] on div "General Contractor" at bounding box center [94, 380] width 91 height 11
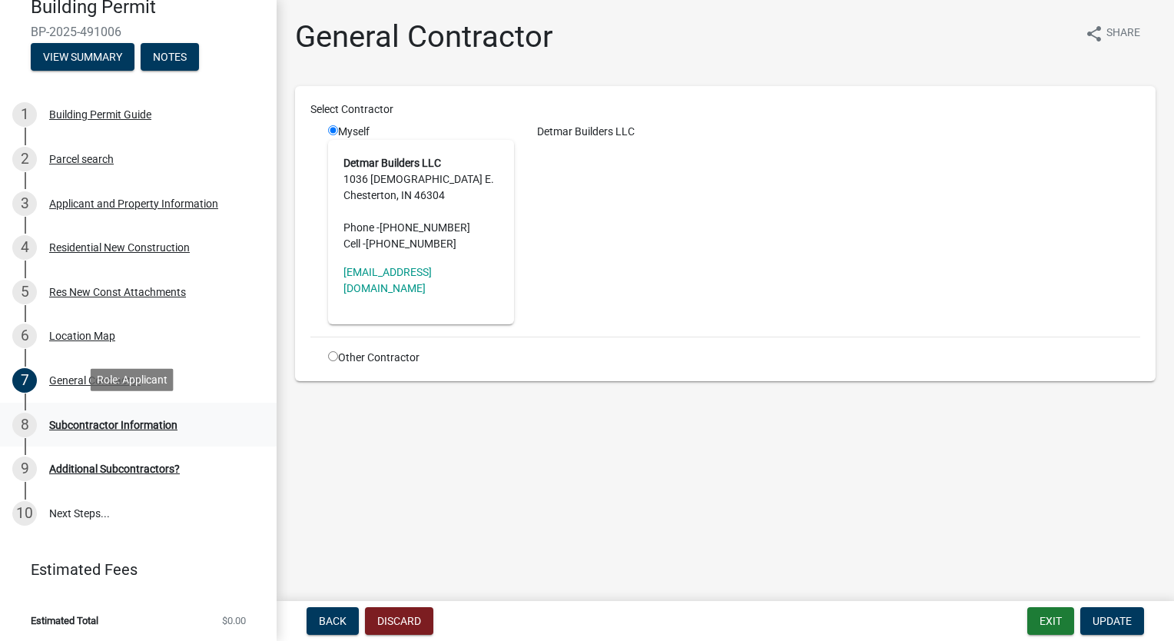
click at [142, 420] on div "Subcontractor Information" at bounding box center [113, 425] width 128 height 11
